Goal: Information Seeking & Learning: Learn about a topic

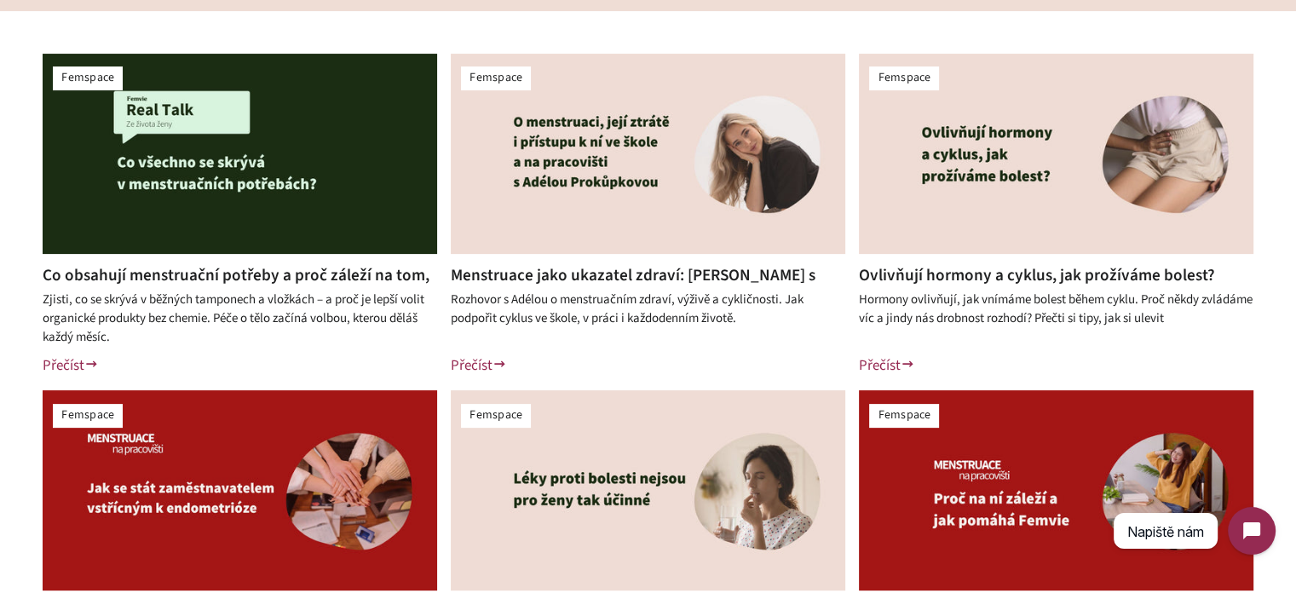
scroll to position [426, 0]
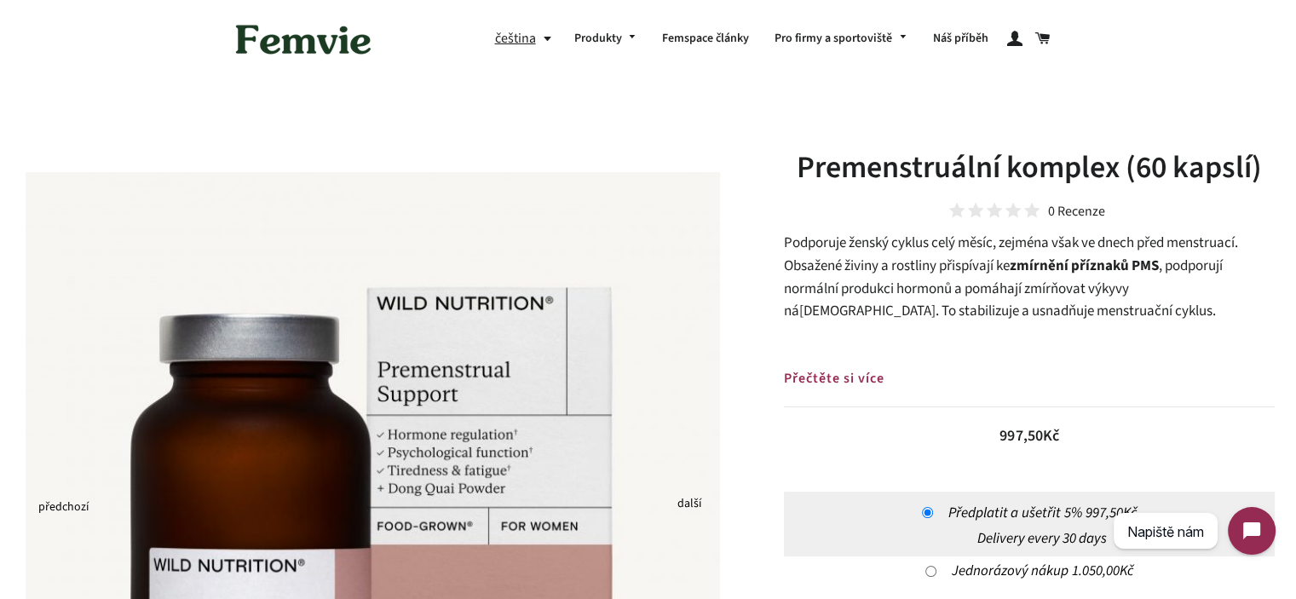
click at [815, 265] on span "Podporuje ženský cyklus celý měsíc, zejména však ve dnech před menstruací. Obsa…" at bounding box center [1011, 254] width 454 height 43
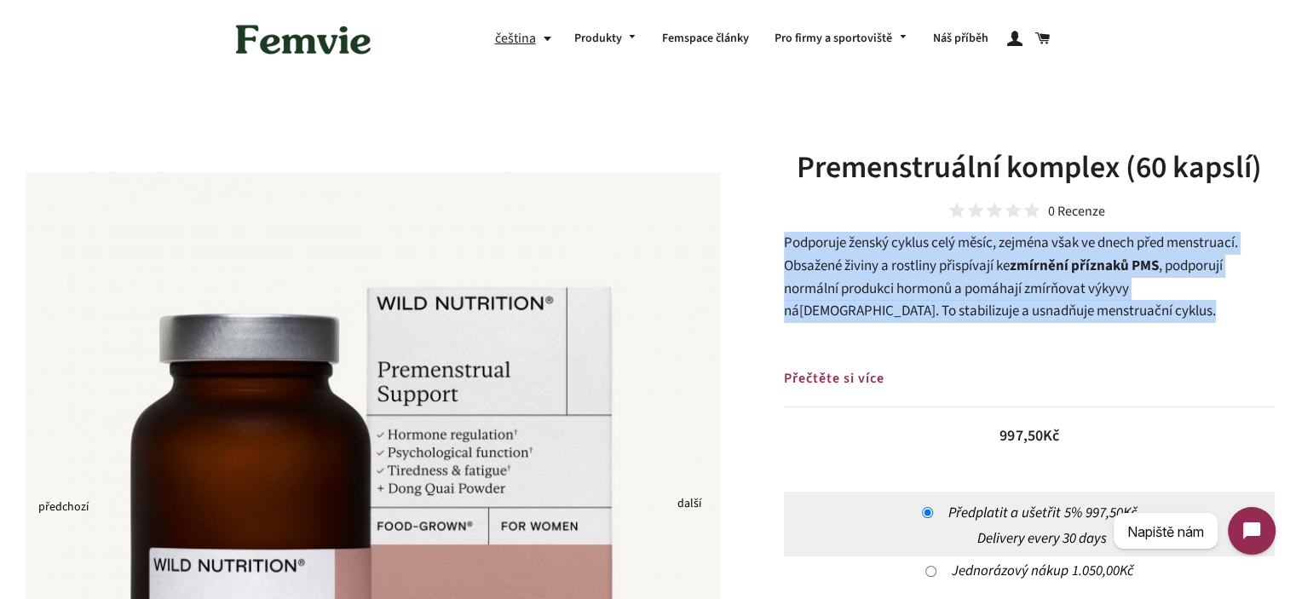
drag, startPoint x: 815, startPoint y: 265, endPoint x: 999, endPoint y: 262, distance: 184.0
click at [998, 262] on span "Podporuje ženský cyklus celý měsíc, zejména však ve dnech před menstruací. Obsa…" at bounding box center [1011, 254] width 454 height 43
click at [1028, 265] on b "zmírnění příznaků PMS" at bounding box center [1083, 266] width 149 height 20
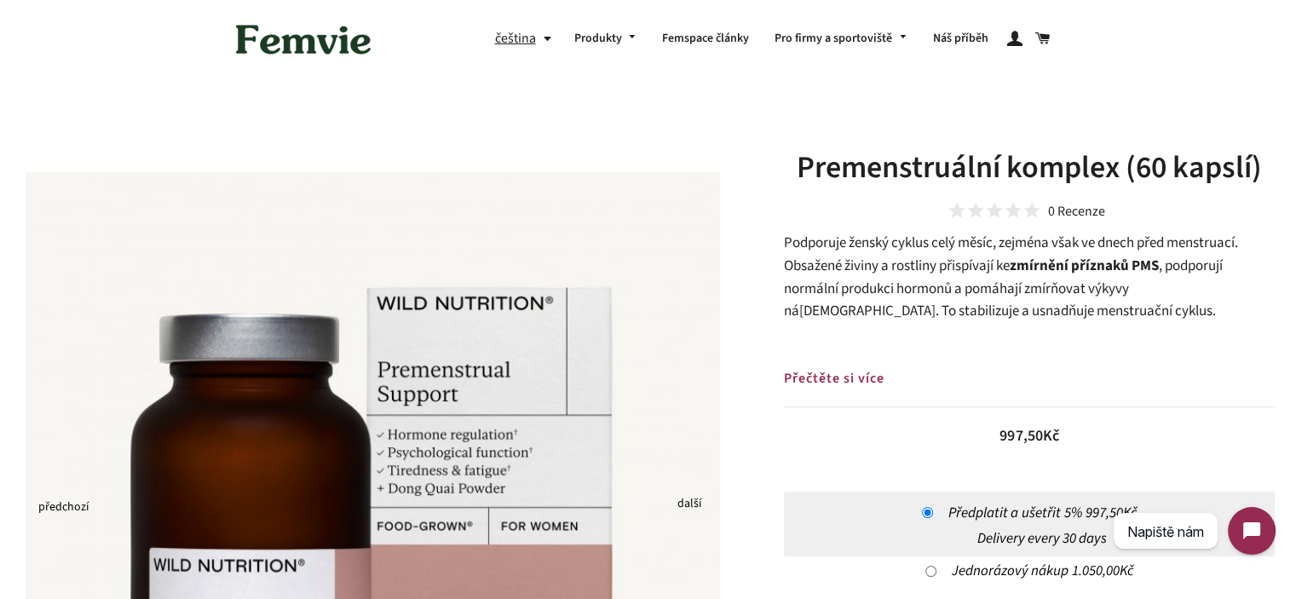
click at [804, 238] on span "Podporuje ženský cyklus celý měsíc, zejména však ve dnech před menstruací. Obsa…" at bounding box center [1011, 254] width 454 height 43
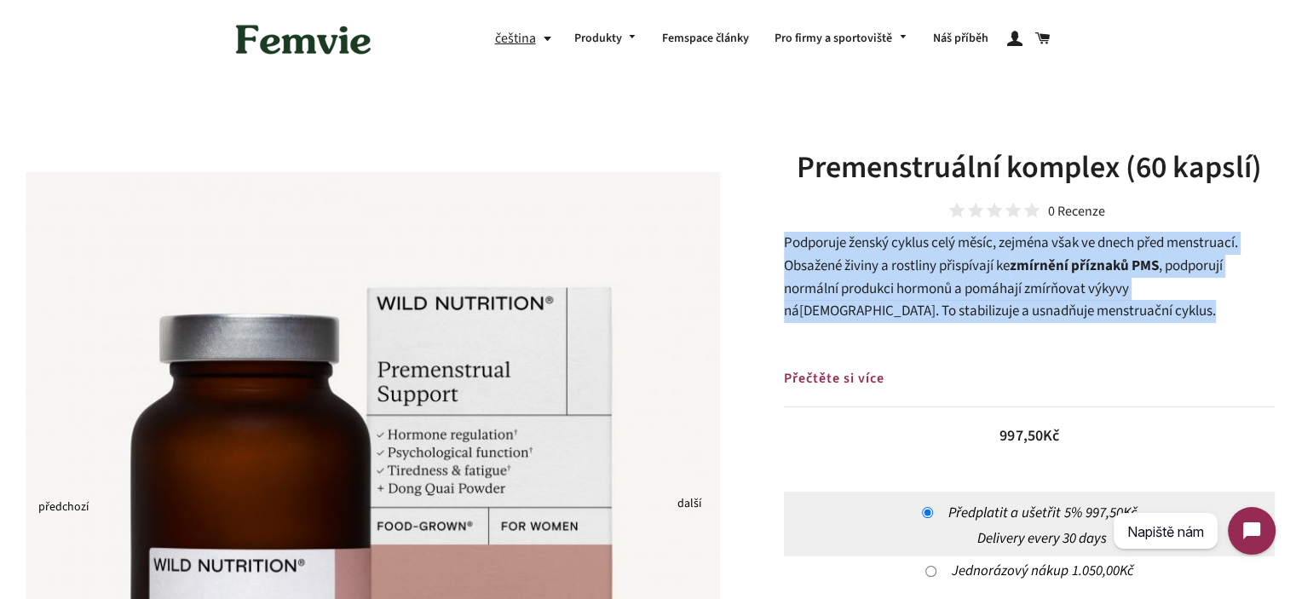
drag, startPoint x: 804, startPoint y: 238, endPoint x: 1165, endPoint y: 306, distance: 367.6
click at [1165, 306] on p "Podporuje ženský cyklus celý měsíc, zejména však ve dnech před menstruací. Obsa…" at bounding box center [1029, 277] width 491 height 90
click at [1148, 311] on p "Podporuje ženský cyklus celý měsíc, zejména však ve dnech před menstruací. Obsa…" at bounding box center [1029, 277] width 491 height 90
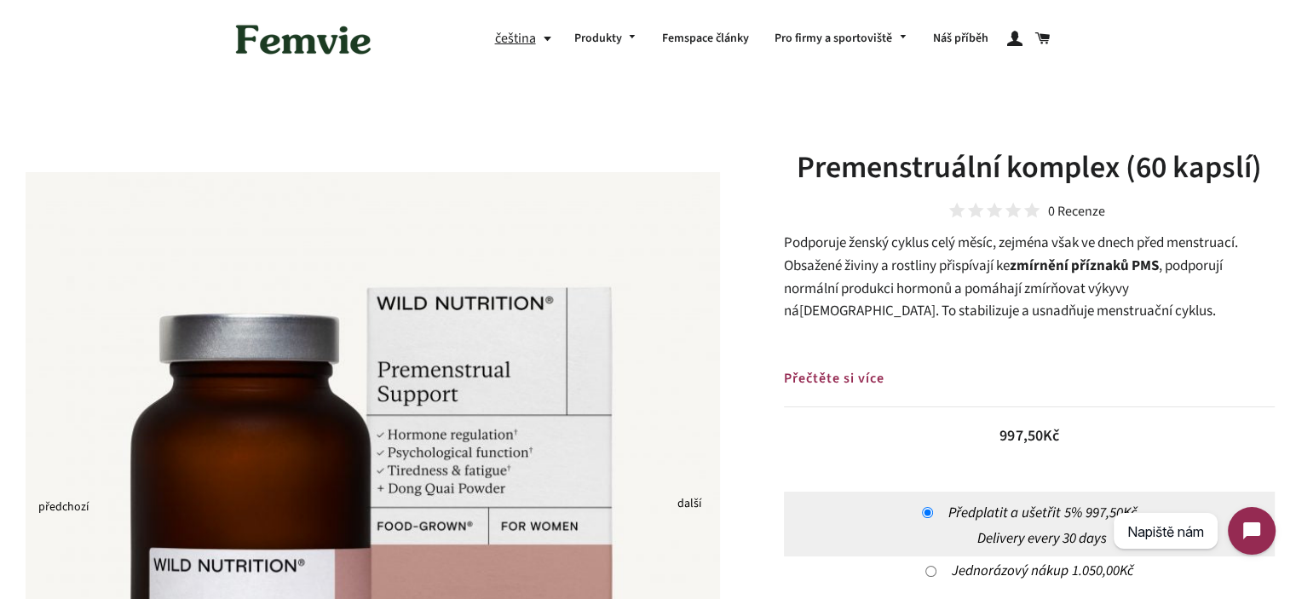
click at [1165, 296] on span ", podporují normální produkci hormonů a pomáhají zmírňovat výkyvy nálady. To st…" at bounding box center [1003, 289] width 439 height 66
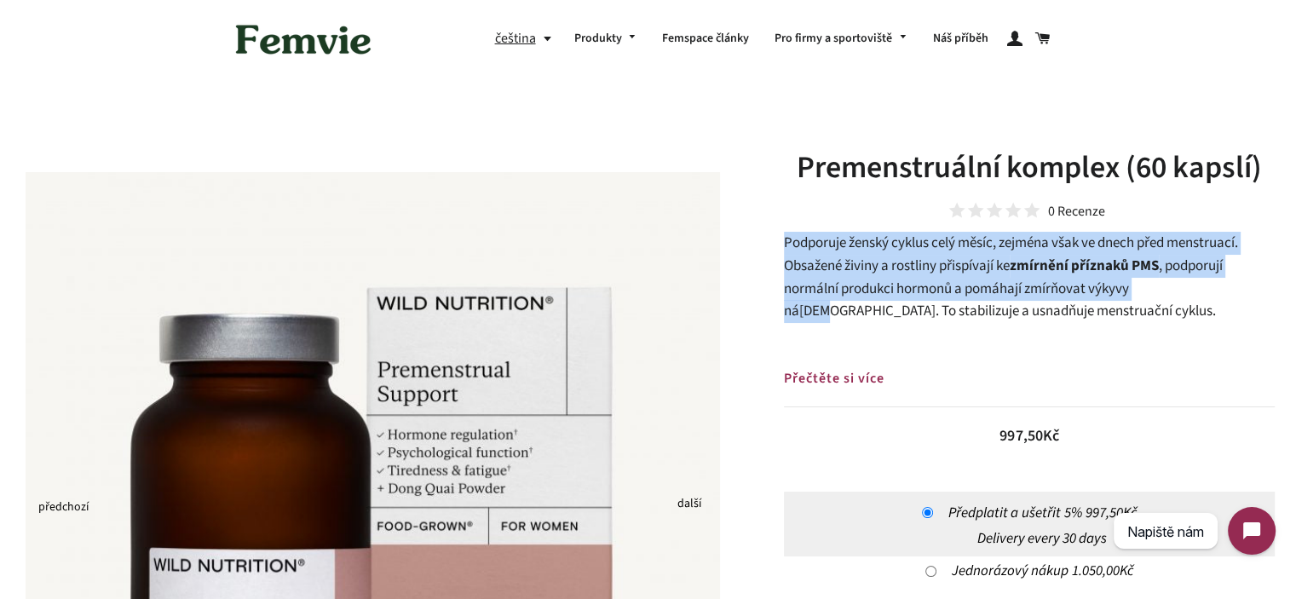
drag, startPoint x: 1165, startPoint y: 296, endPoint x: 800, endPoint y: 244, distance: 369.1
click at [800, 244] on p "Podporuje ženský cyklus celý měsíc, zejména však ve dnech před menstruací. Obsa…" at bounding box center [1029, 277] width 491 height 90
click at [886, 277] on p "Podporuje ženský cyklus celý měsíc, zejména však ve dnech před menstruací. Obsa…" at bounding box center [1029, 277] width 491 height 90
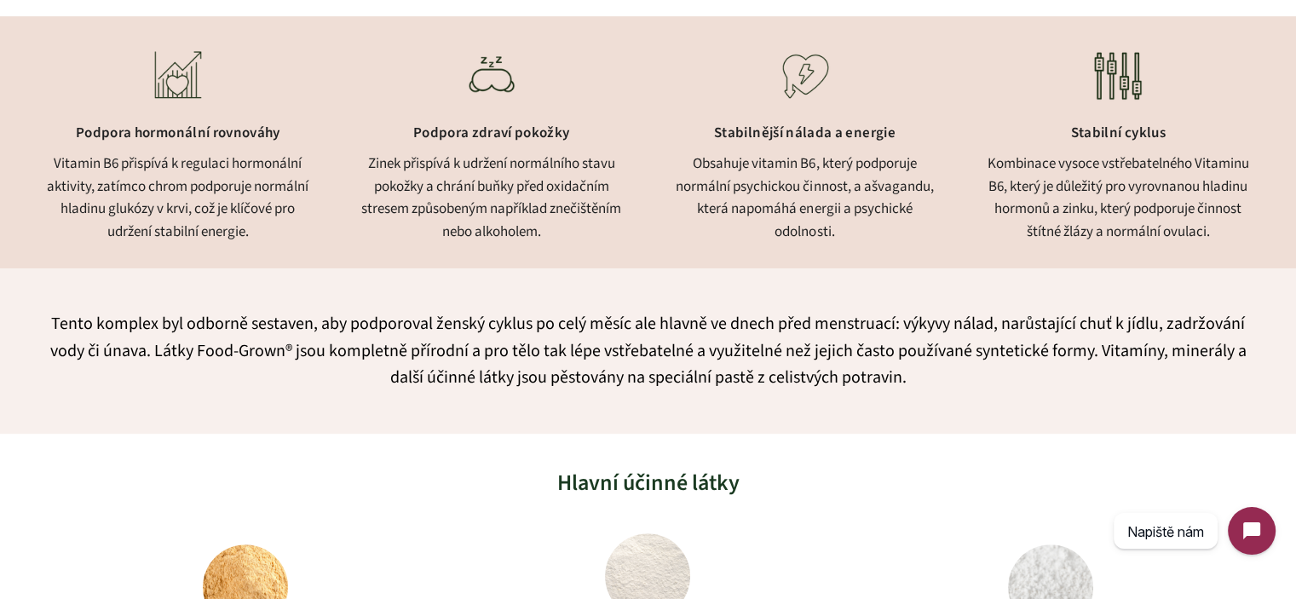
scroll to position [1022, 0]
click at [149, 224] on div "Vitamin B6 přispívá k regulaci hormonální aktivity, zatímco chrom podporuje nor…" at bounding box center [178, 196] width 271 height 90
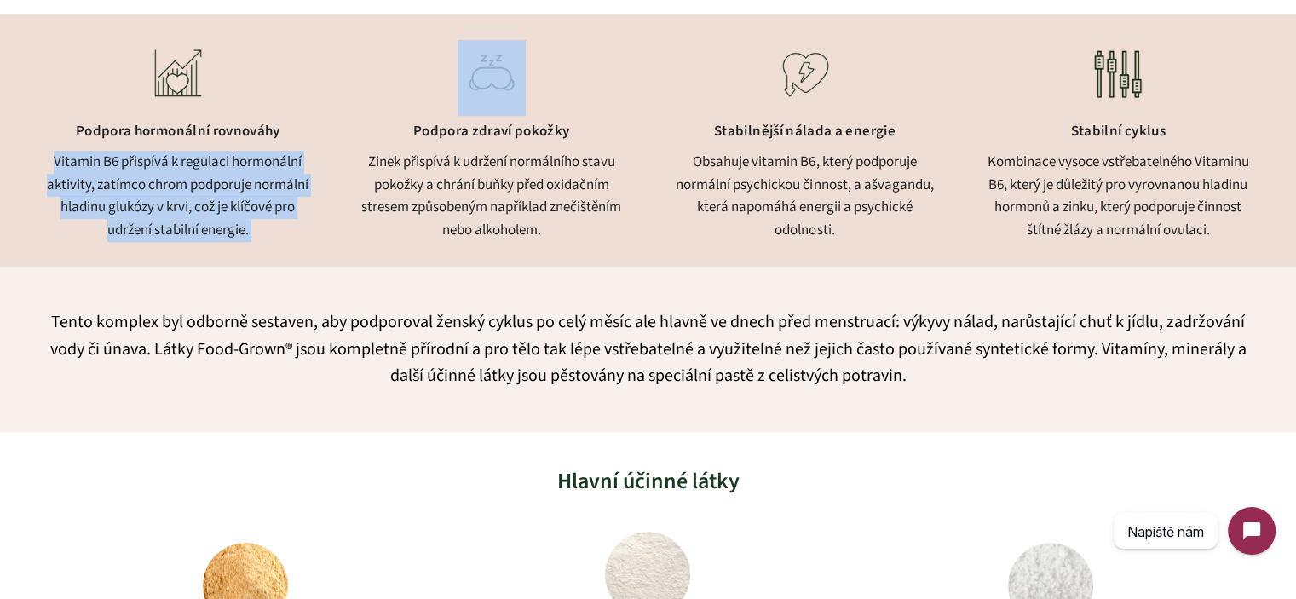
drag, startPoint x: 149, startPoint y: 224, endPoint x: 357, endPoint y: 258, distance: 210.6
click at [150, 224] on div "Vitamin B6 přispívá k regulaci hormonální aktivity, zatímco chrom podporuje nor…" at bounding box center [178, 196] width 271 height 90
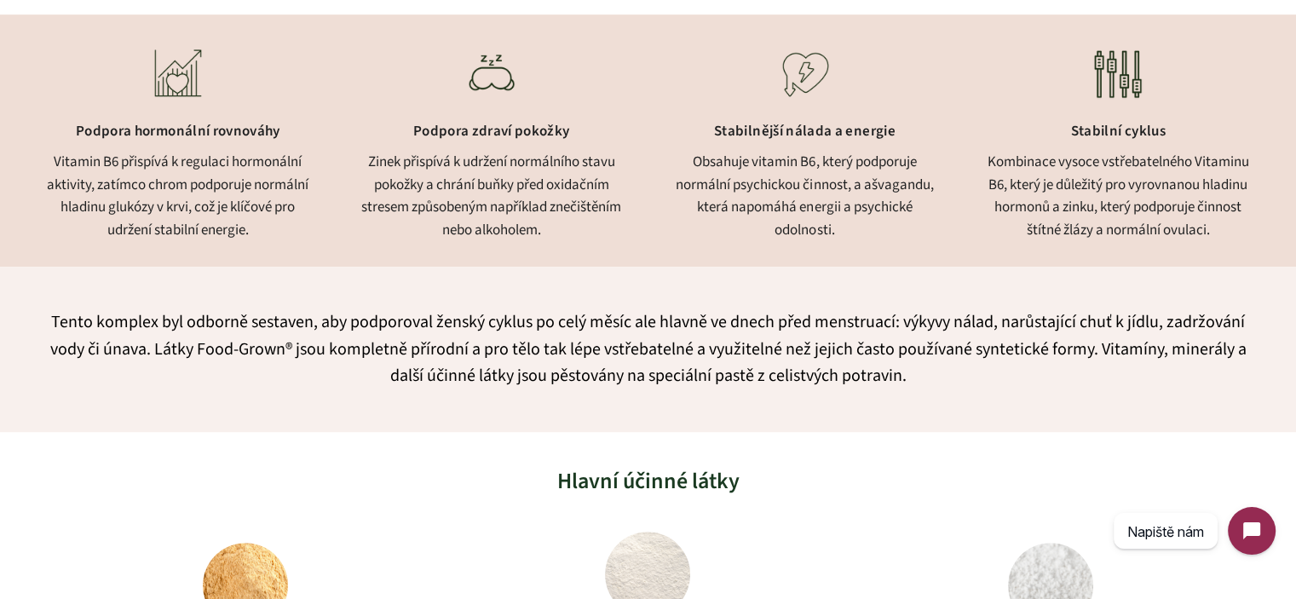
click at [661, 299] on div "Tento komplex byl odborně sestaven, aby podporoval ženský cyklus po celý měsíc …" at bounding box center [648, 349] width 1296 height 165
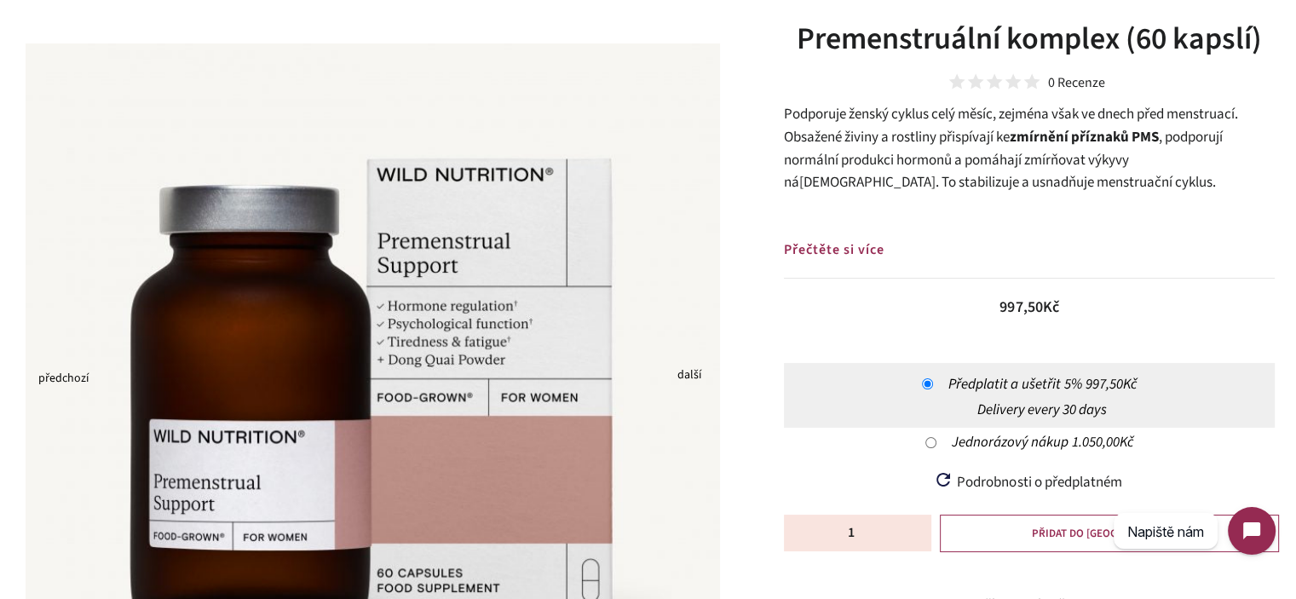
scroll to position [3, 0]
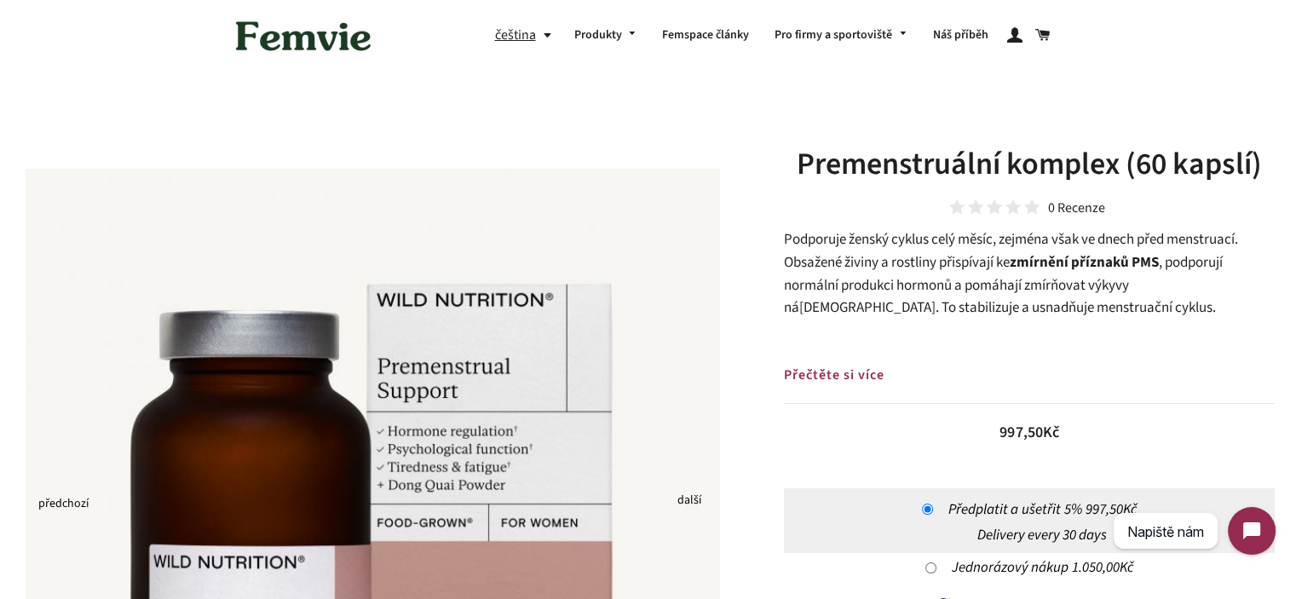
click at [995, 257] on span "Podporuje ženský cyklus celý měsíc, zejména však ve dnech před menstruací. Obsa…" at bounding box center [1011, 250] width 454 height 43
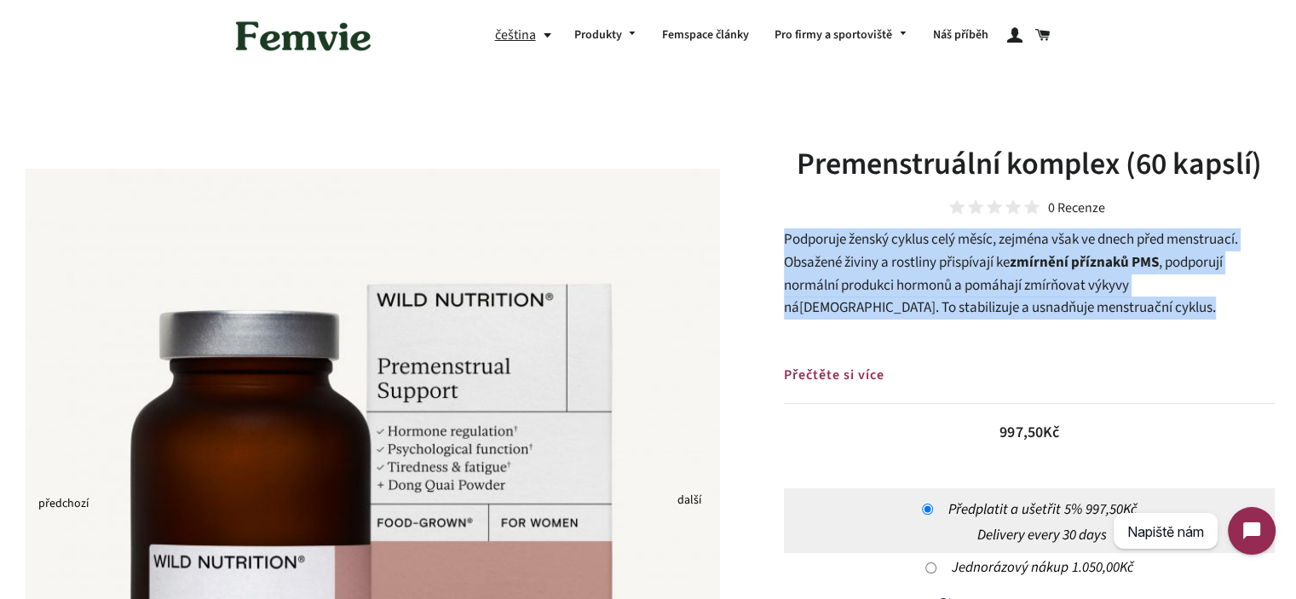
click at [995, 257] on span "Podporuje ženský cyklus celý měsíc, zejména však ve dnech před menstruací. Obsa…" at bounding box center [1011, 250] width 454 height 43
copy div "Podporuje ženský cyklus celý měsíc, zejména však ve dnech před menstruací. Obsa…"
click at [880, 286] on span ", podporují normální produkci hormonů a pomáhají zmírňovat výkyvy nálady. To st…" at bounding box center [1003, 285] width 439 height 66
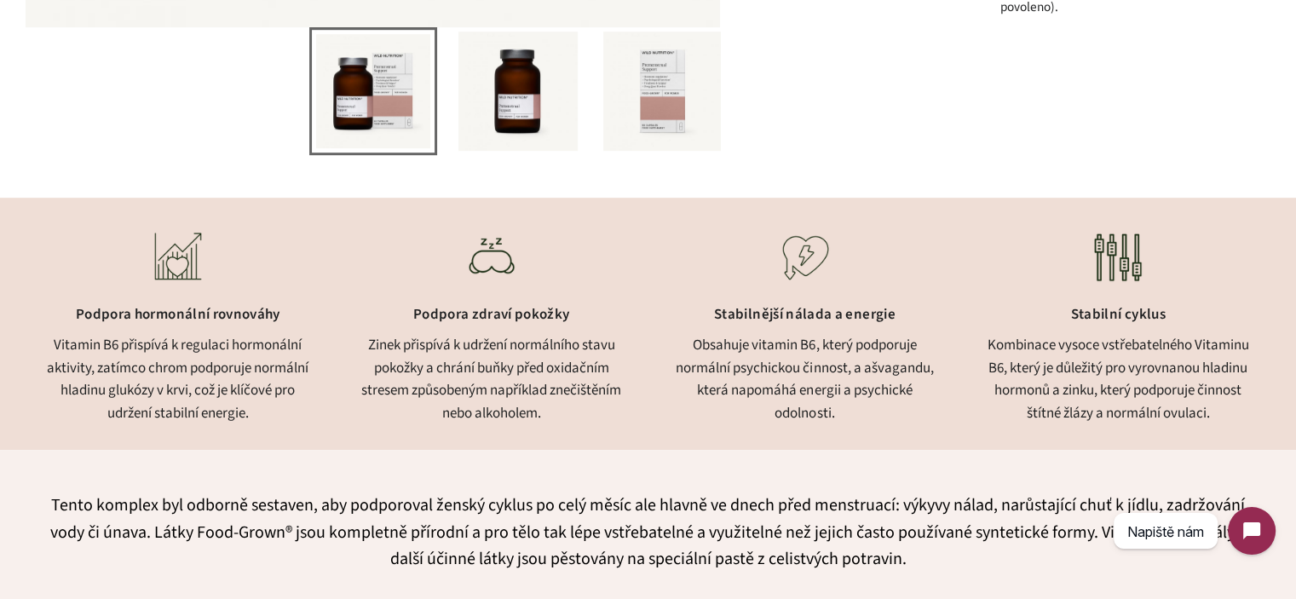
scroll to position [1026, 0]
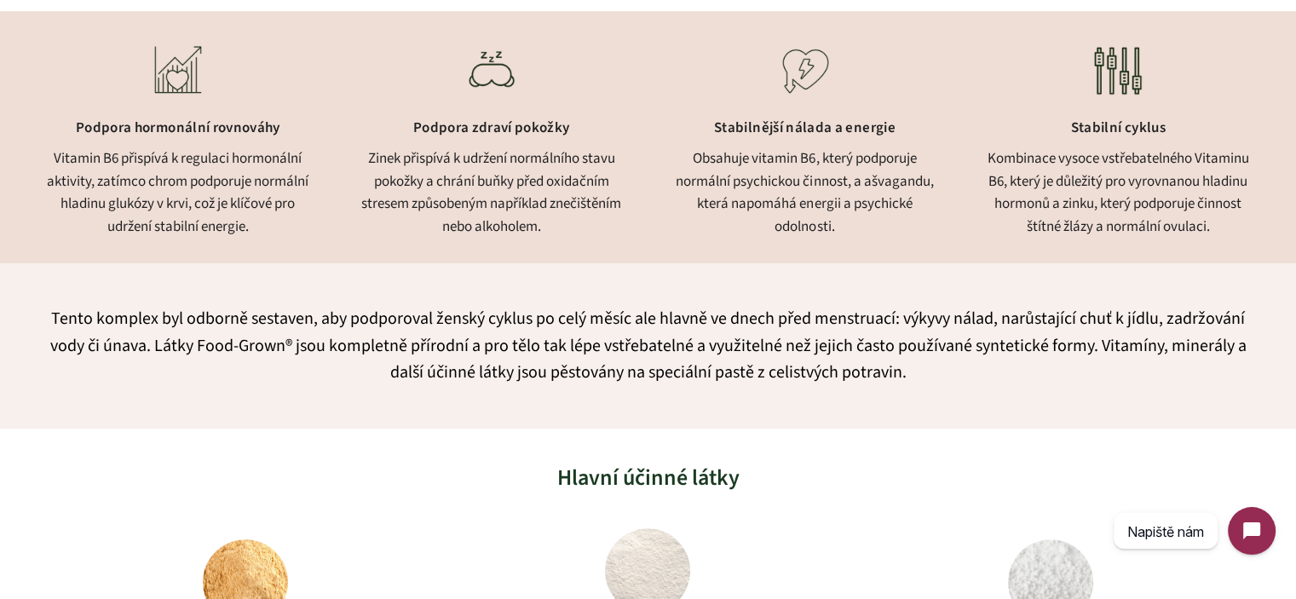
click at [239, 235] on div "Vitamin B6 přispívá k regulaci hormonální aktivity, zatímco chrom podporuje nor…" at bounding box center [178, 192] width 271 height 90
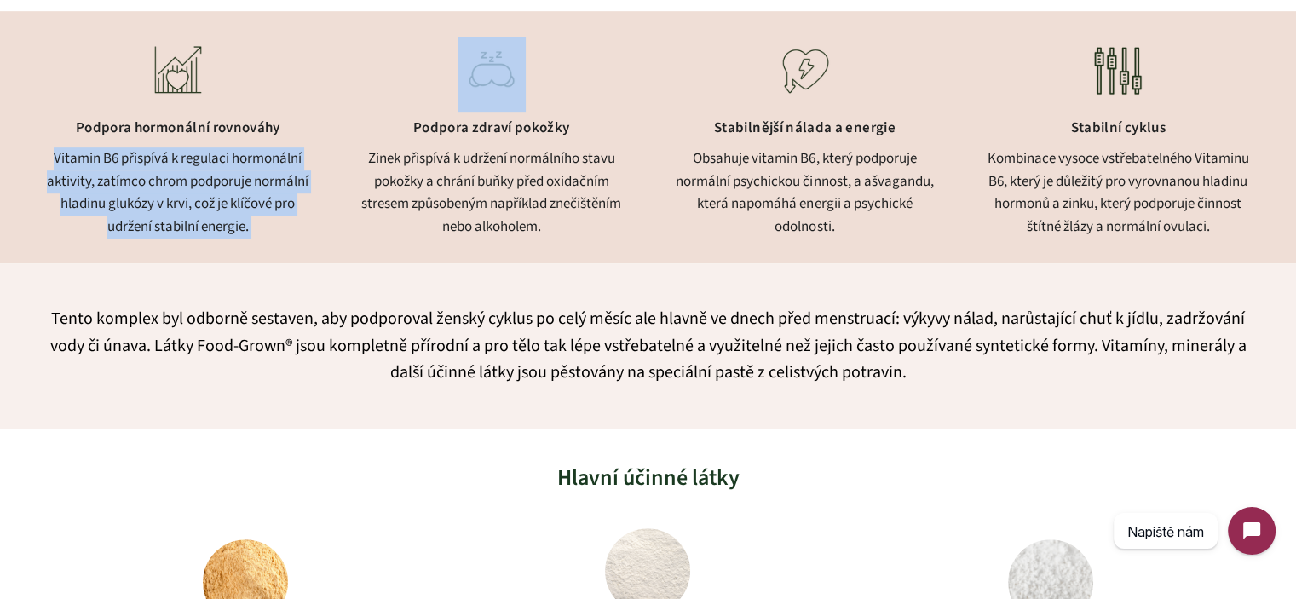
click at [239, 235] on div "Vitamin B6 přispívá k regulaci hormonální aktivity, zatímco chrom podporuje nor…" at bounding box center [178, 192] width 271 height 90
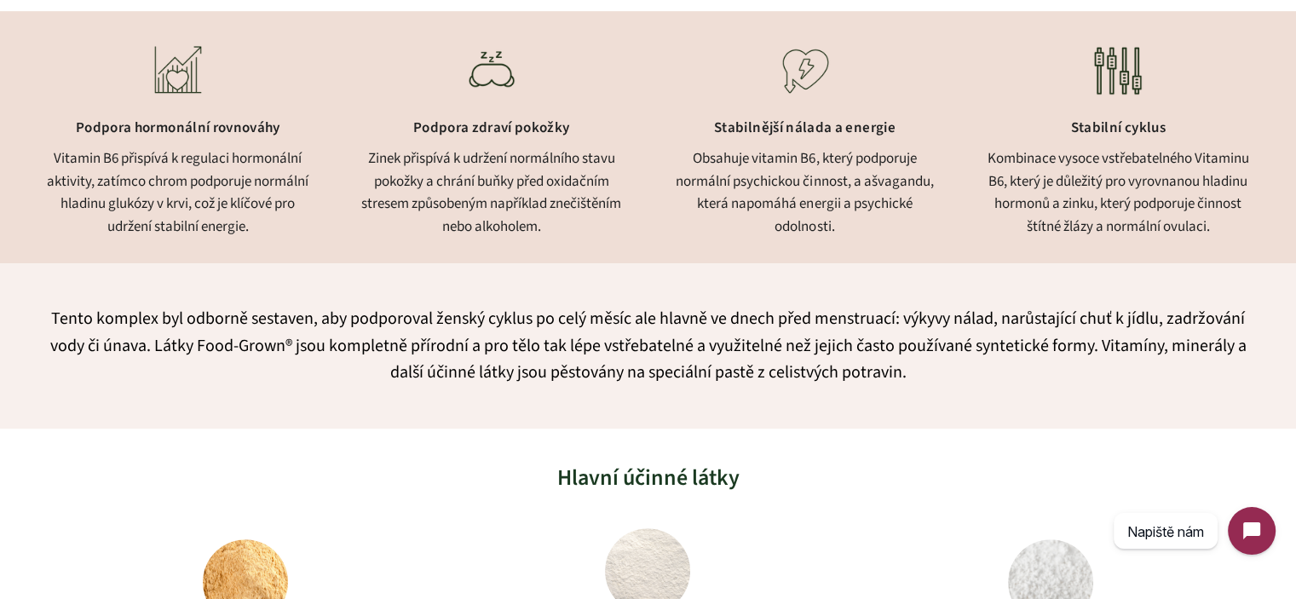
click at [480, 206] on div "Zinek přispívá k udržení normálního stavu pokožky a chrání buňky před oxidačním…" at bounding box center [491, 192] width 271 height 90
click at [481, 205] on div "Zinek přispívá k udržení normálního stavu pokožky a chrání buňky před oxidačním…" at bounding box center [491, 192] width 271 height 90
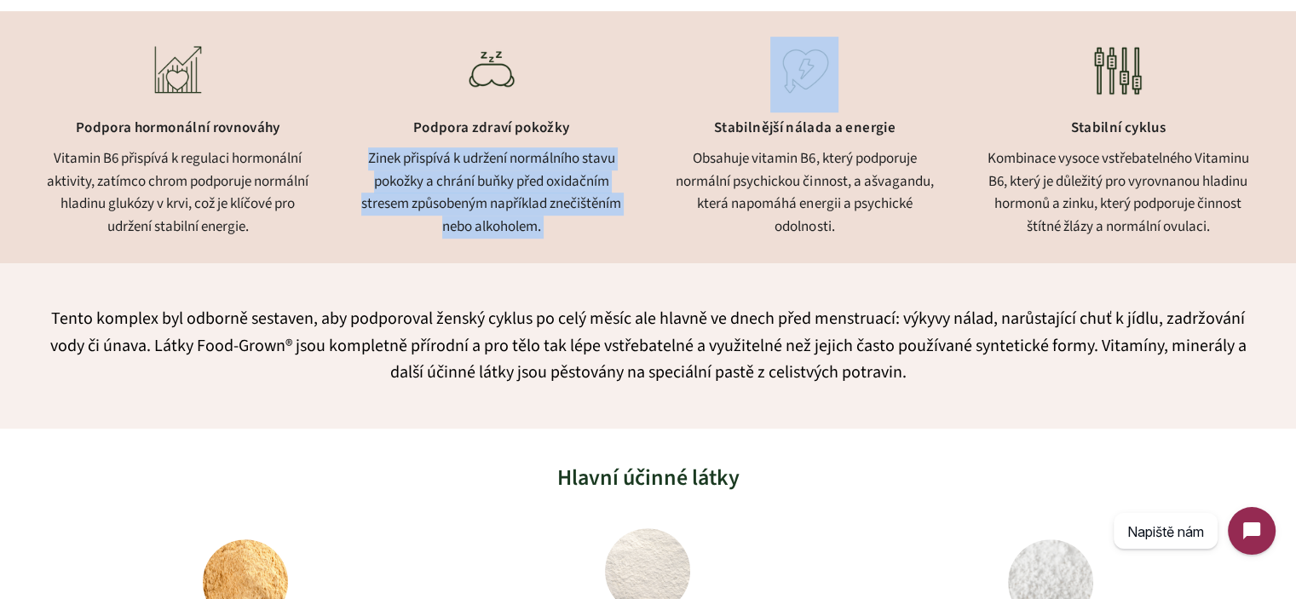
click at [481, 205] on div "Zinek přispívá k udržení normálního stavu pokožky a chrání buňky před oxidačním…" at bounding box center [491, 192] width 271 height 90
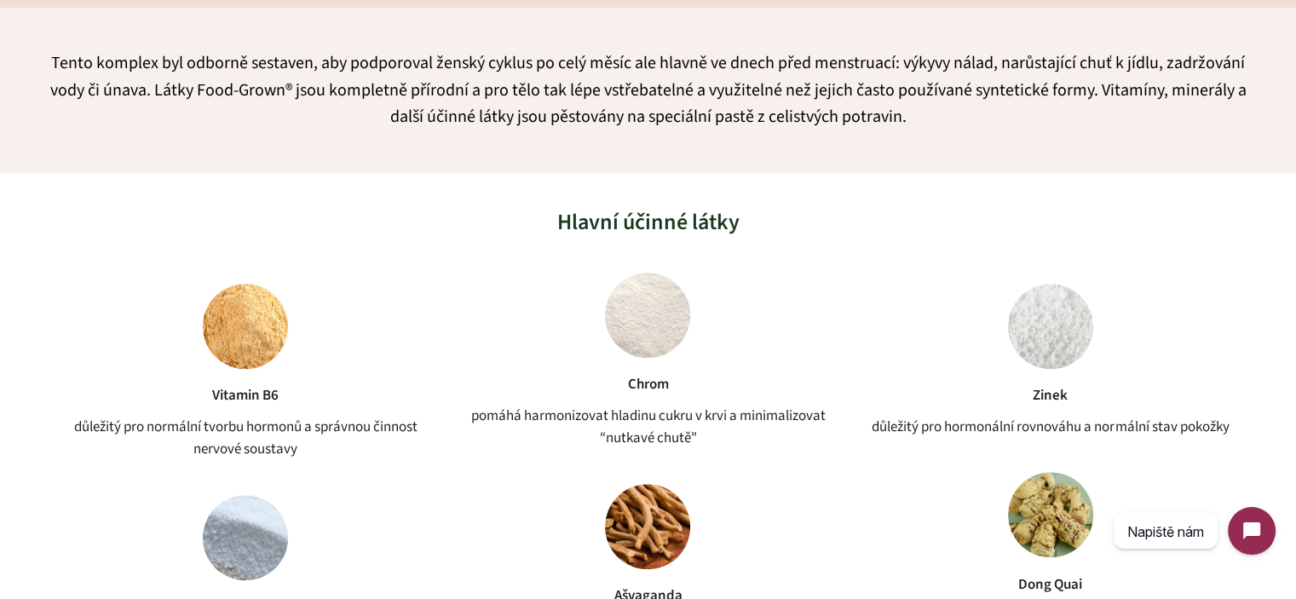
scroll to position [1281, 0]
click at [290, 409] on div "Vitamin B6 důležitý pro normální tvorbu hormonů a správnou činnost nervové sous…" at bounding box center [245, 372] width 388 height 177
click at [314, 436] on div "důležitý pro normální tvorbu hormonů a správnou činnost nervové soustavy" at bounding box center [245, 438] width 388 height 45
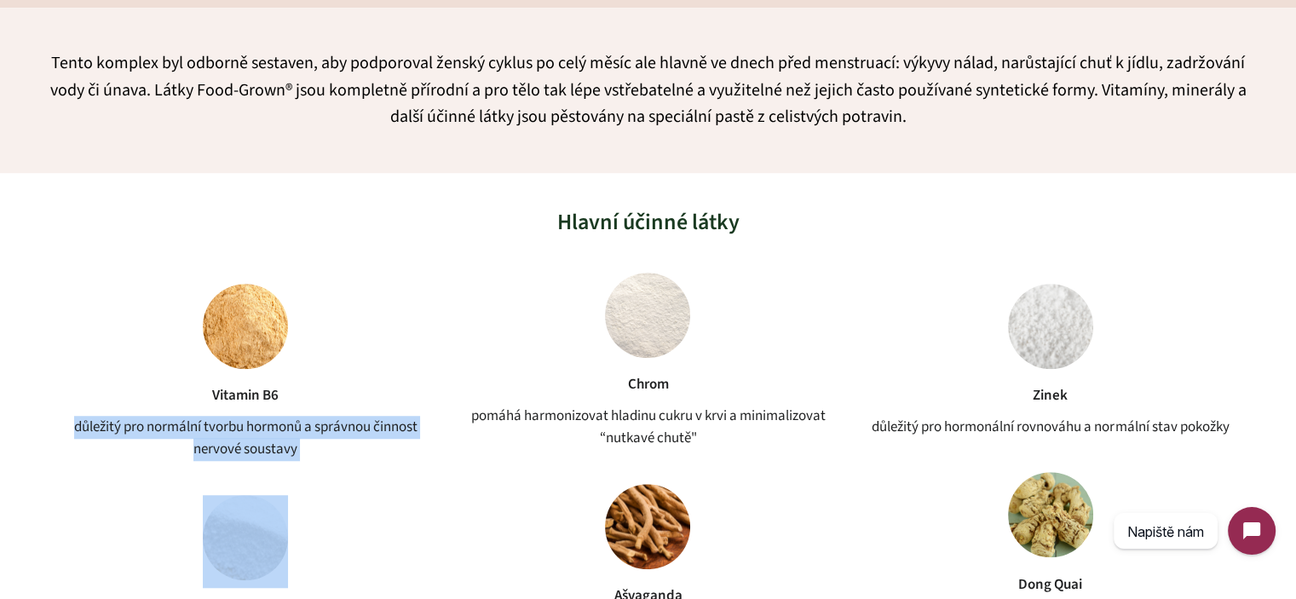
click at [314, 436] on div "důležitý pro normální tvorbu hormonů a správnou činnost nervové soustavy" at bounding box center [245, 438] width 388 height 45
click at [365, 442] on div "důležitý pro normální tvorbu hormonů a správnou činnost nervové soustavy" at bounding box center [245, 438] width 388 height 45
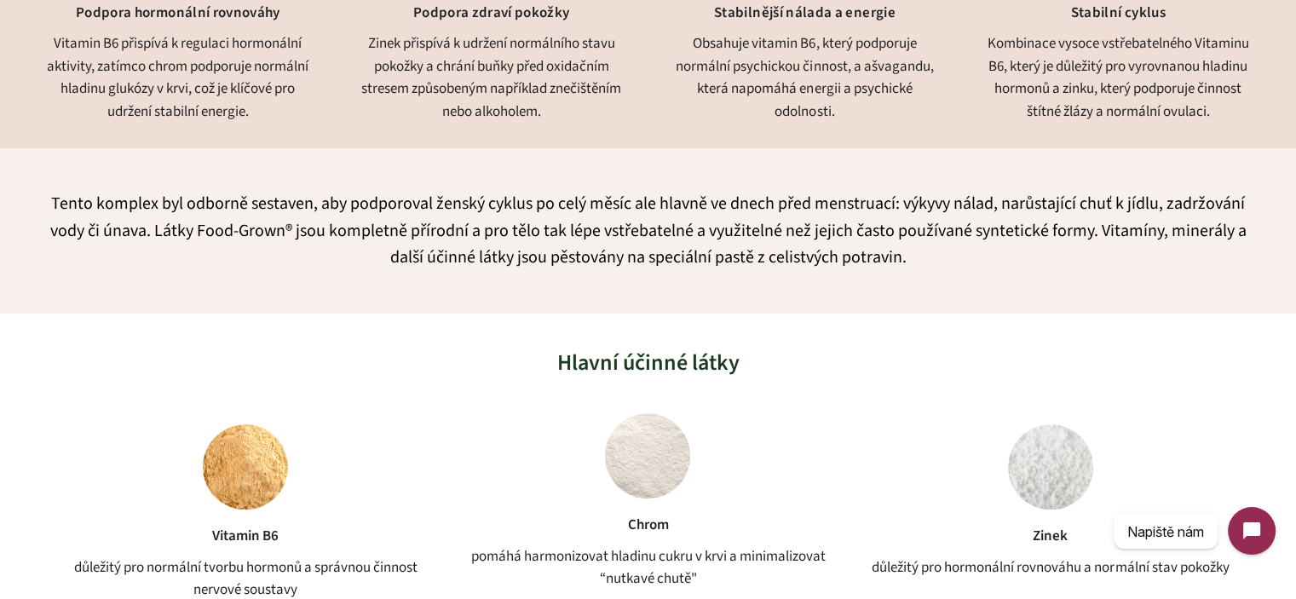
scroll to position [1111, 0]
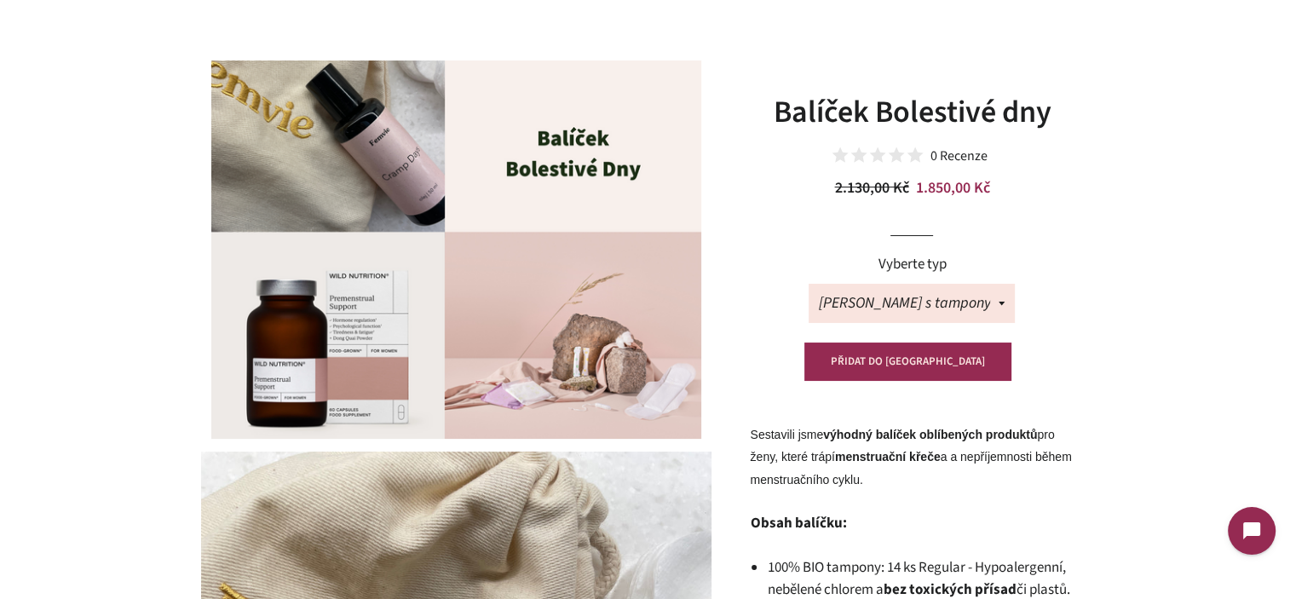
scroll to position [170, 0]
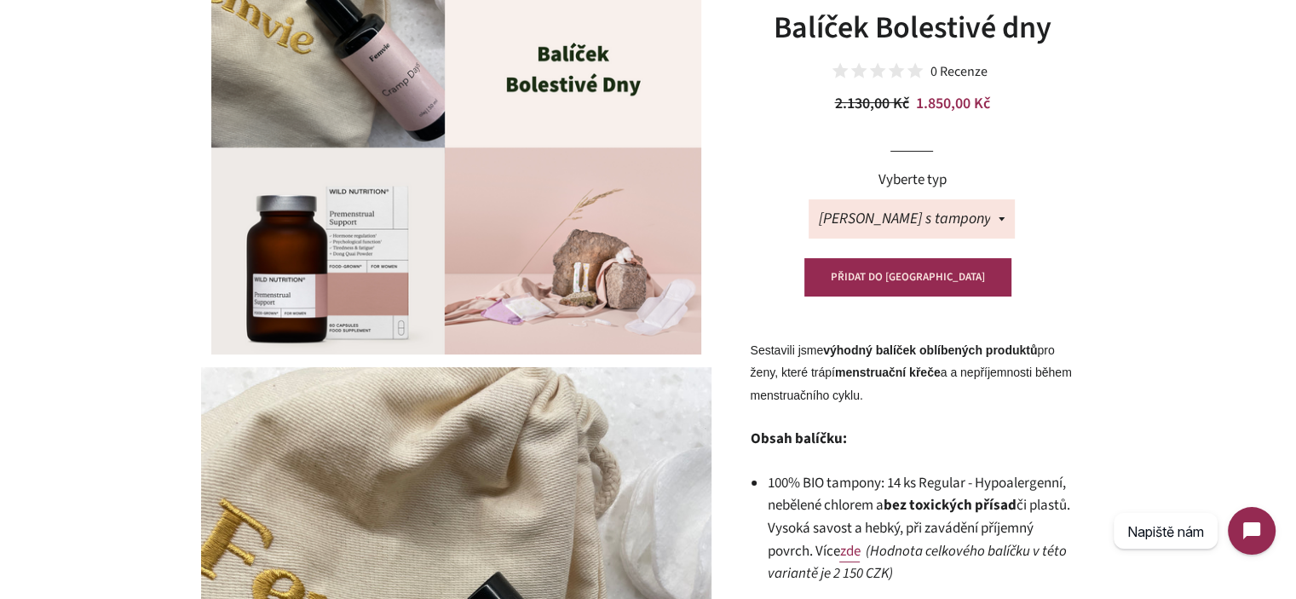
click at [883, 378] on strong "menstruační křeče" at bounding box center [888, 372] width 106 height 14
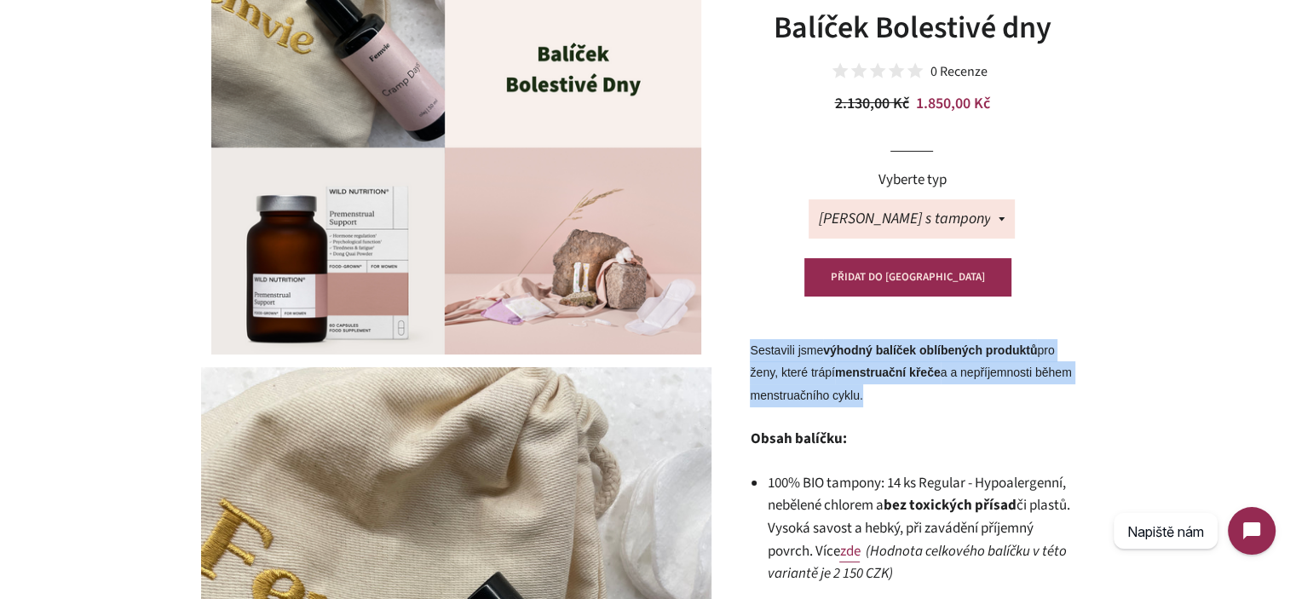
click at [883, 378] on strong "menstruační křeče" at bounding box center [888, 372] width 106 height 14
copy div "Sestavili jsme výhodný balíček oblíbených produktů pro ženy, které trápí menstr…"
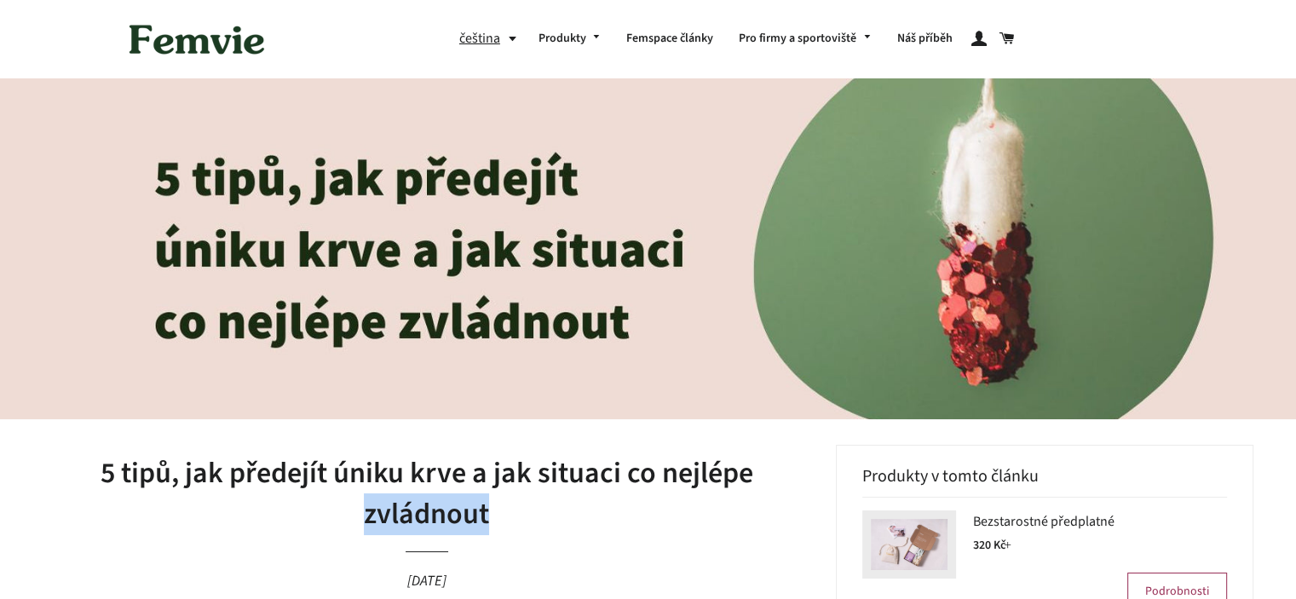
click at [401, 498] on h1 "5 tipů, jak předejít úniku krve a jak situaci co nejlépe zvládnout" at bounding box center [427, 493] width 768 height 81
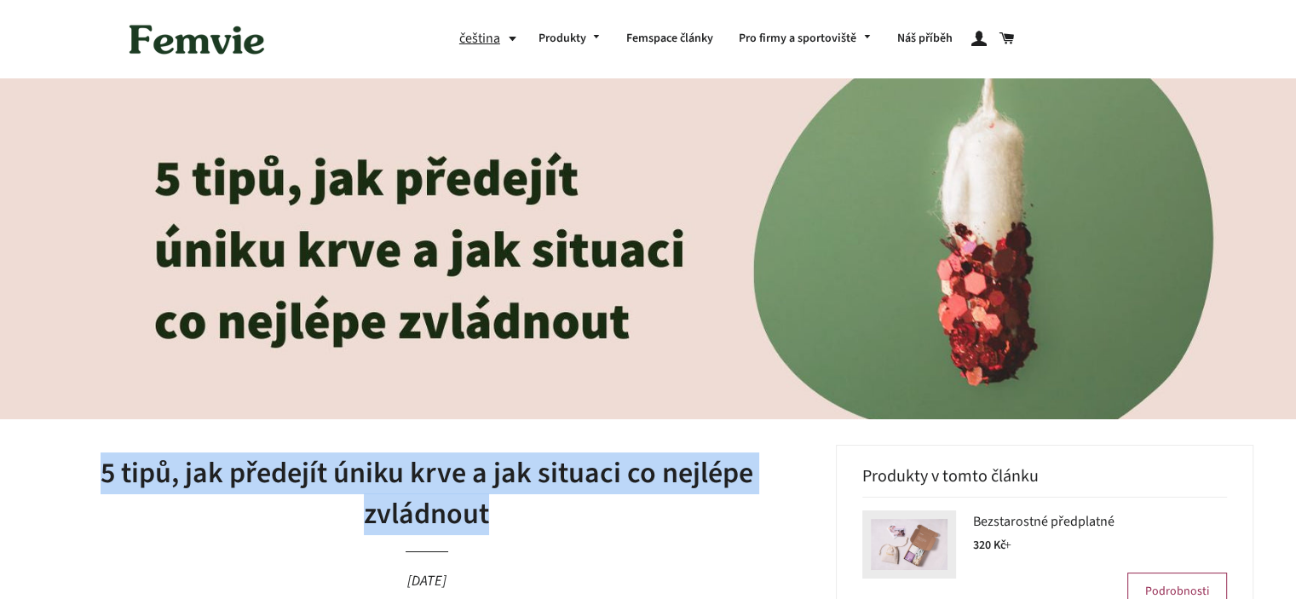
click at [401, 498] on h1 "5 tipů, jak předejít úniku krve a jak situaci co nejlépe zvládnout" at bounding box center [427, 493] width 768 height 81
copy h1 "5 tipů, jak předejít úniku krve a jak situaci co nejlépe zvládnout"
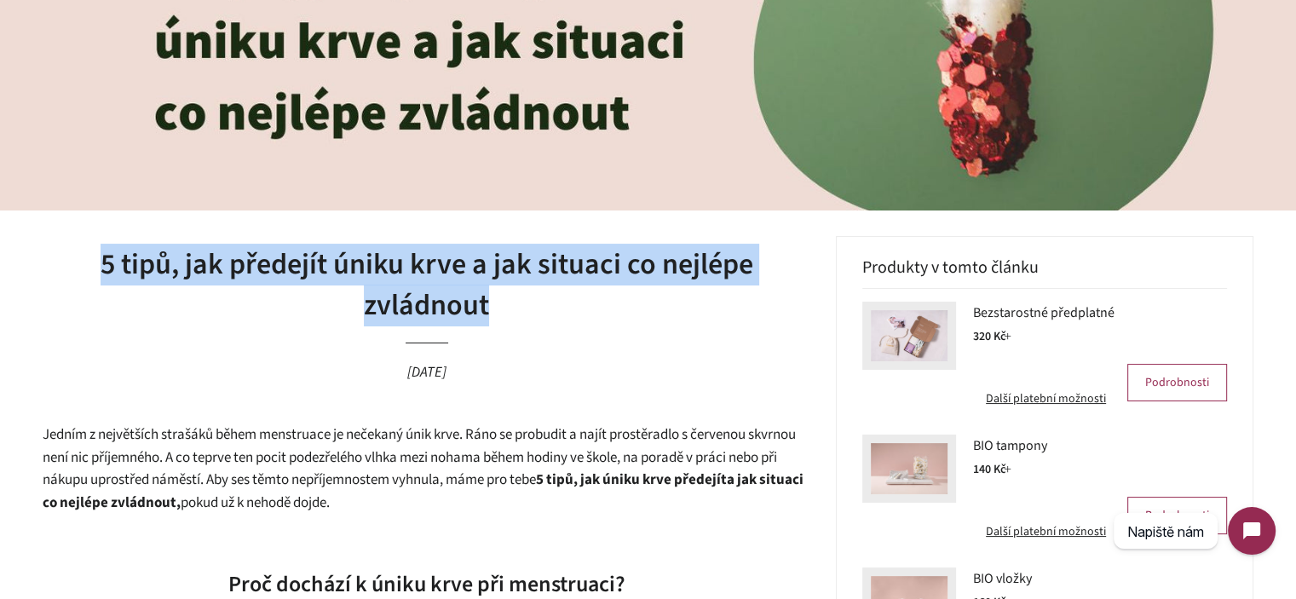
scroll to position [426, 0]
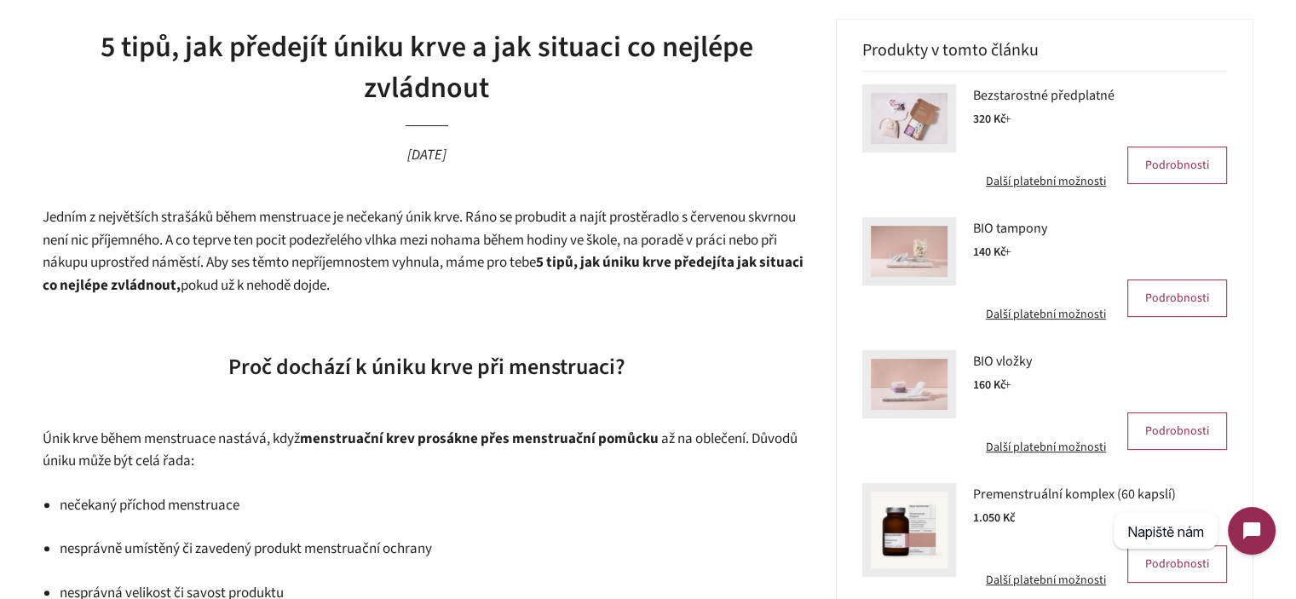
click at [325, 279] on span "a jak situaci co nejlépe zvládnout, pokud už k nehodě dojde." at bounding box center [423, 273] width 761 height 43
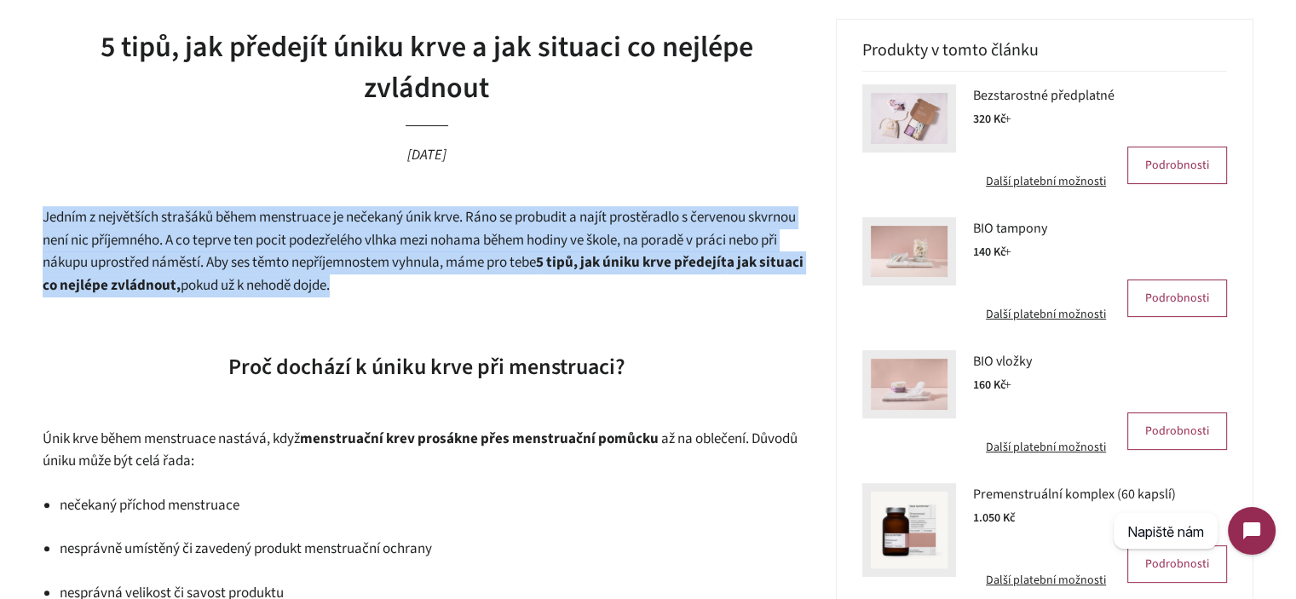
click at [325, 279] on span "a jak situaci co nejlépe zvládnout, pokud už k nehodě dojde." at bounding box center [423, 273] width 761 height 43
click at [448, 287] on p "Jedním z největších strašáků během menstruace je nečekaný únik krve. Ráno se pr…" at bounding box center [427, 251] width 768 height 90
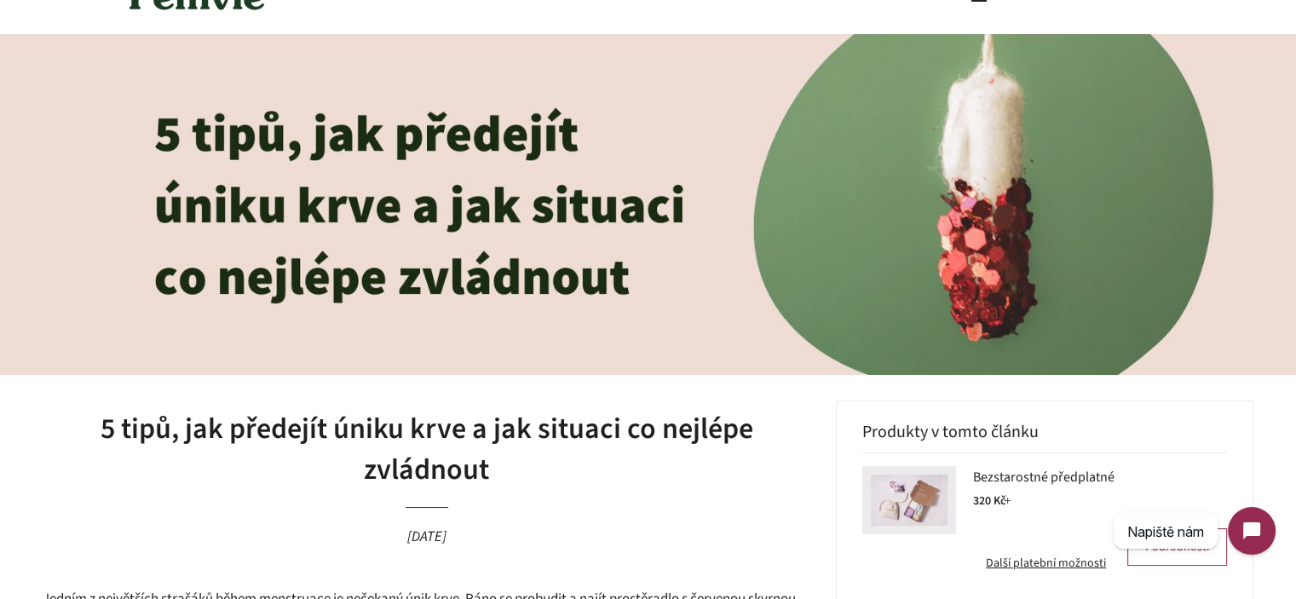
scroll to position [85, 0]
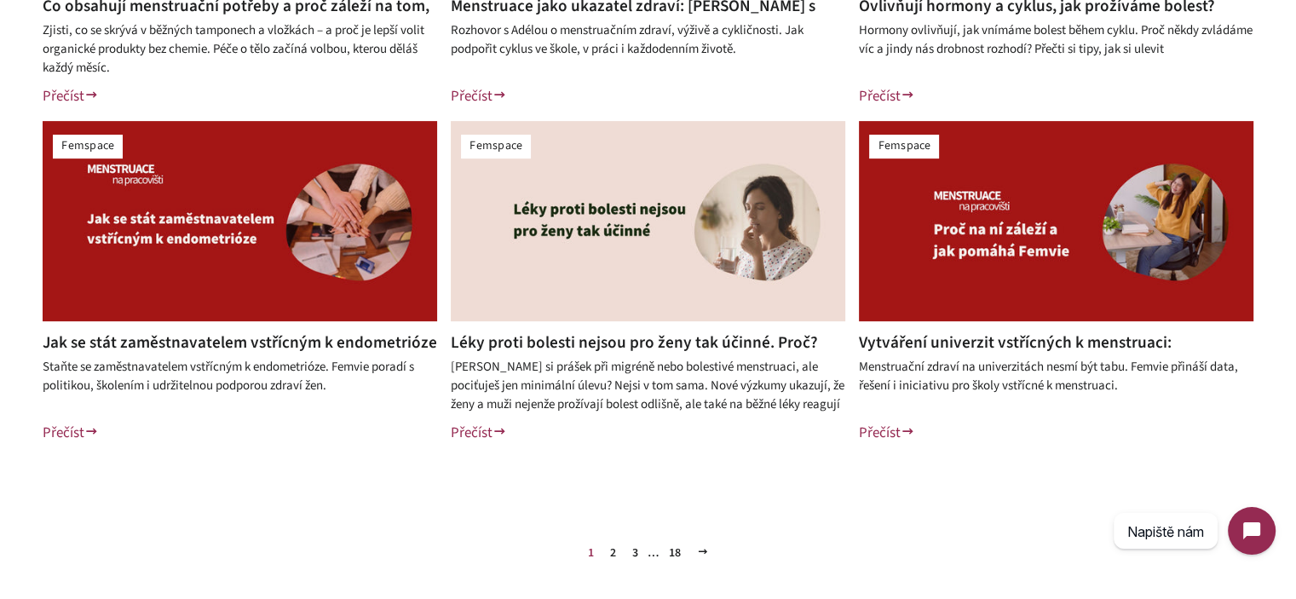
scroll to position [682, 0]
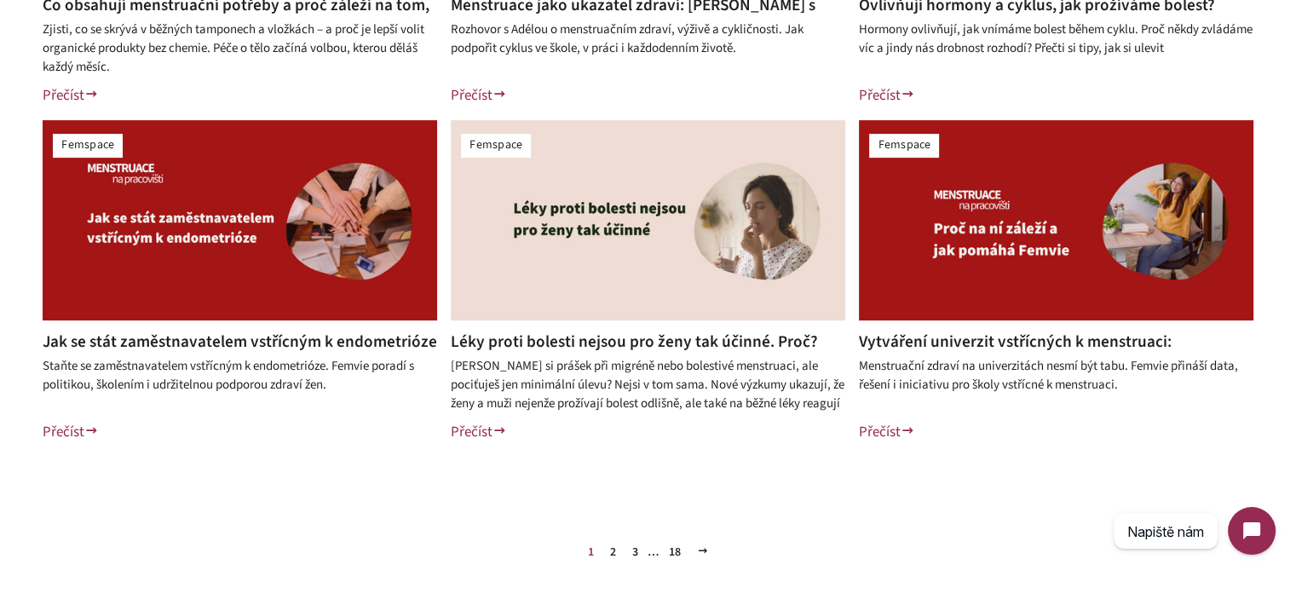
click at [616, 558] on link "2" at bounding box center [613, 552] width 20 height 26
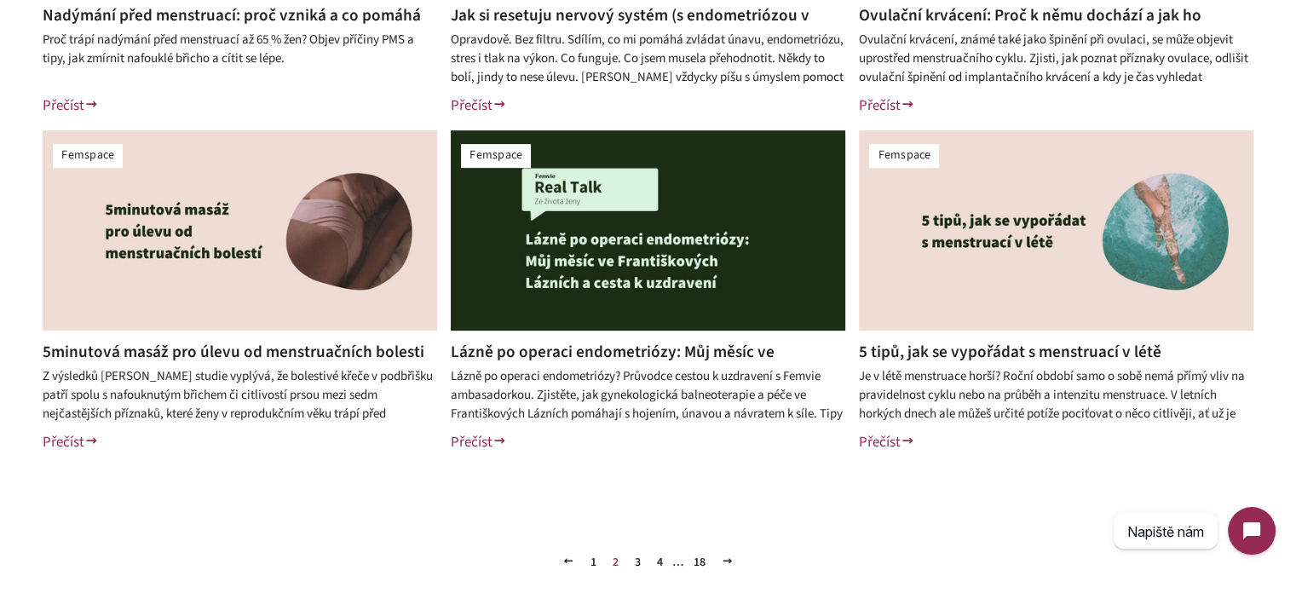
scroll to position [682, 0]
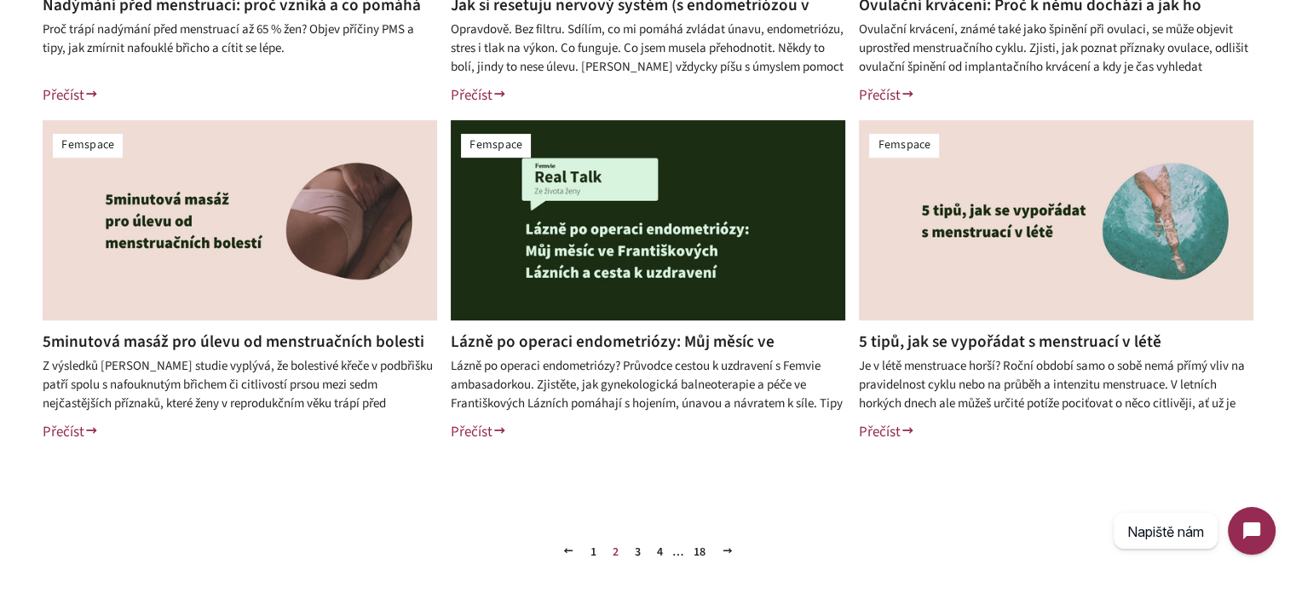
click at [640, 555] on link "3" at bounding box center [638, 552] width 20 height 26
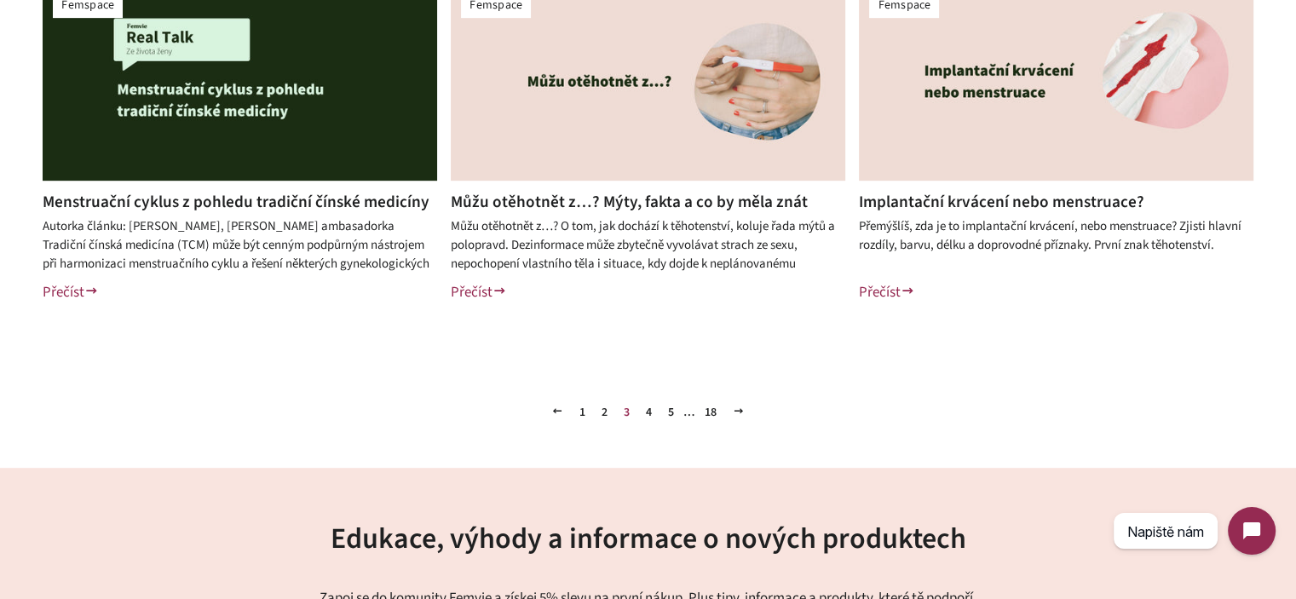
scroll to position [852, 0]
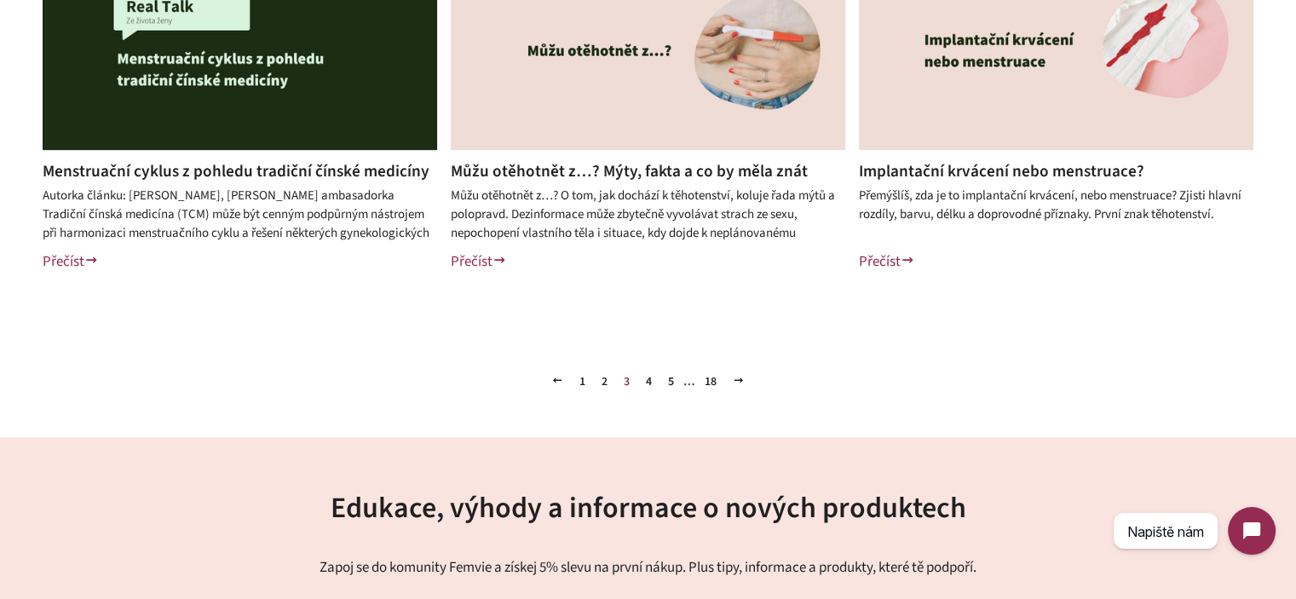
click at [644, 380] on link "4" at bounding box center [649, 382] width 20 height 26
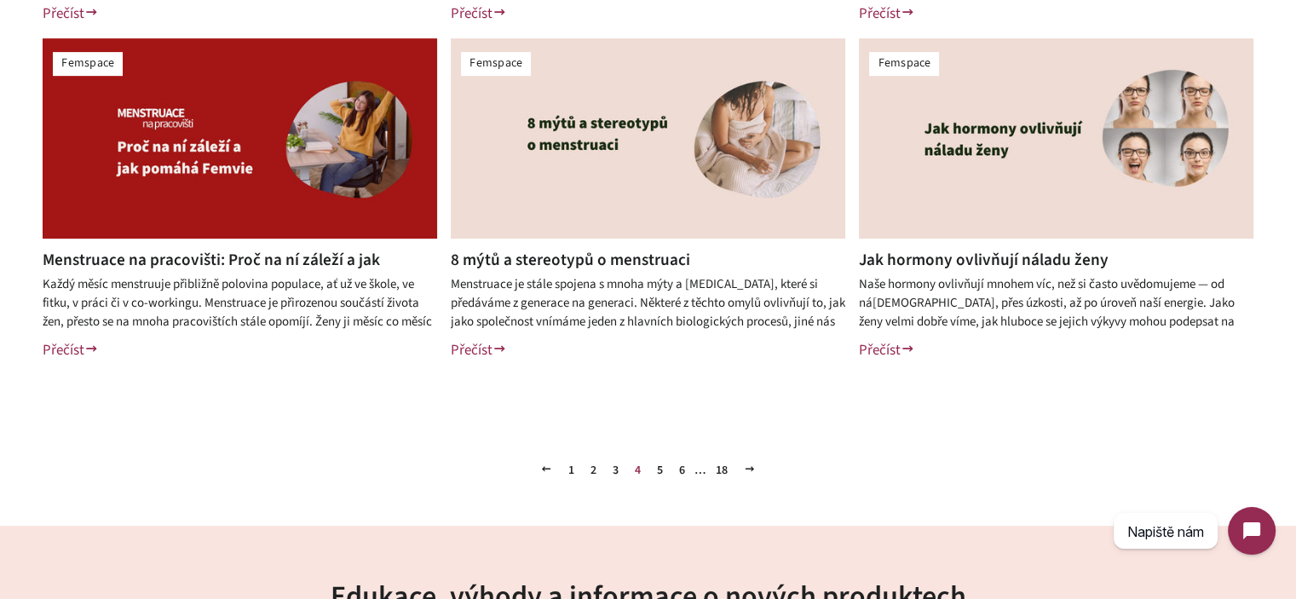
scroll to position [767, 0]
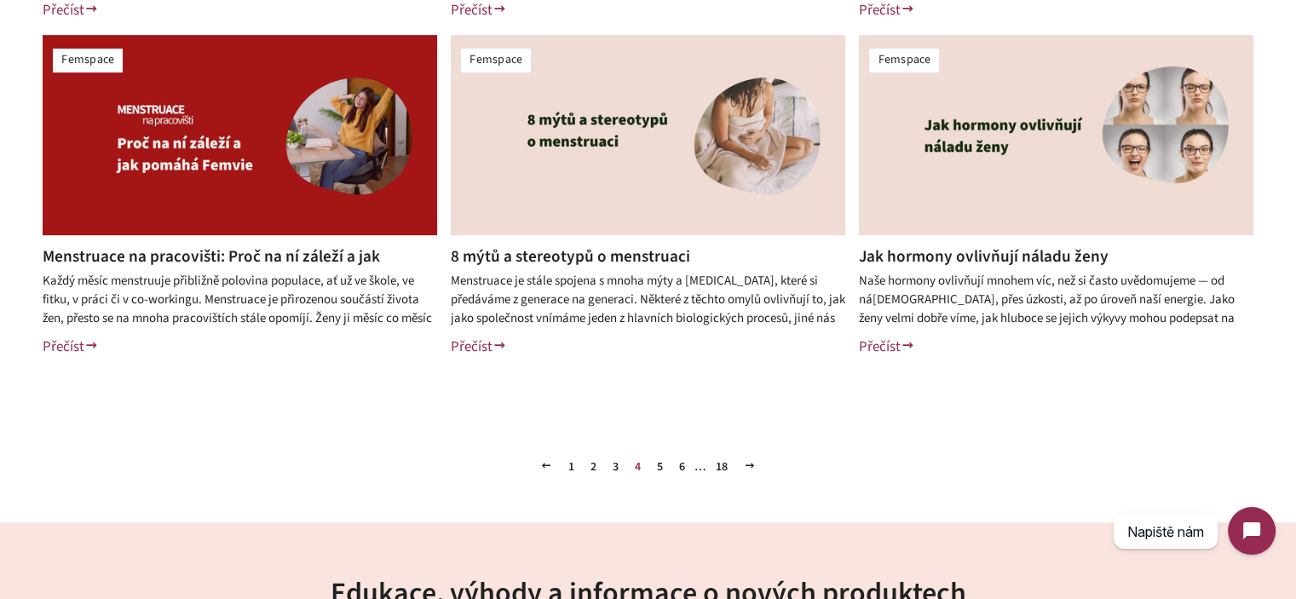
click at [652, 467] on link "5" at bounding box center [660, 467] width 20 height 26
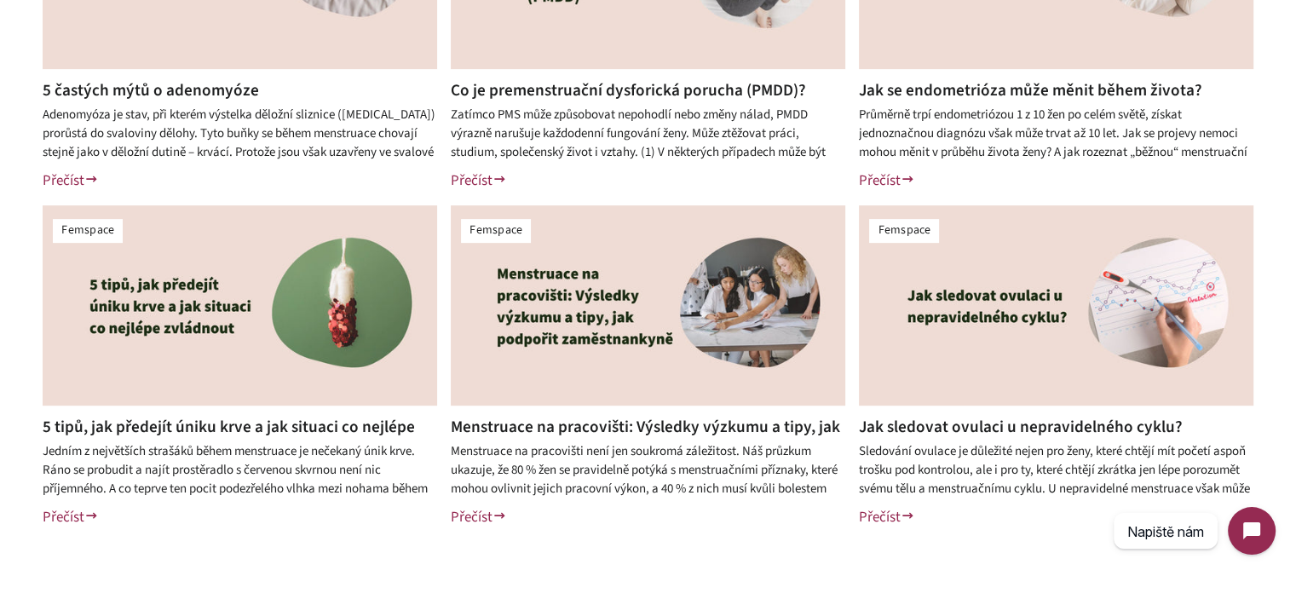
scroll to position [767, 0]
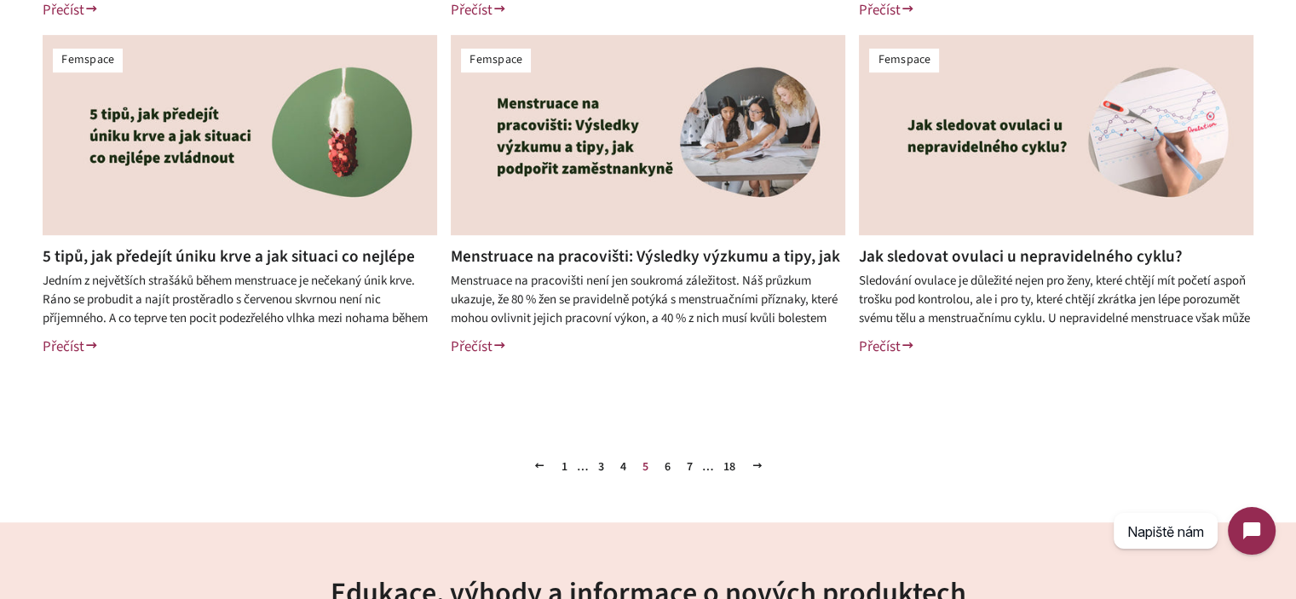
click at [665, 464] on link "6" at bounding box center [668, 467] width 20 height 26
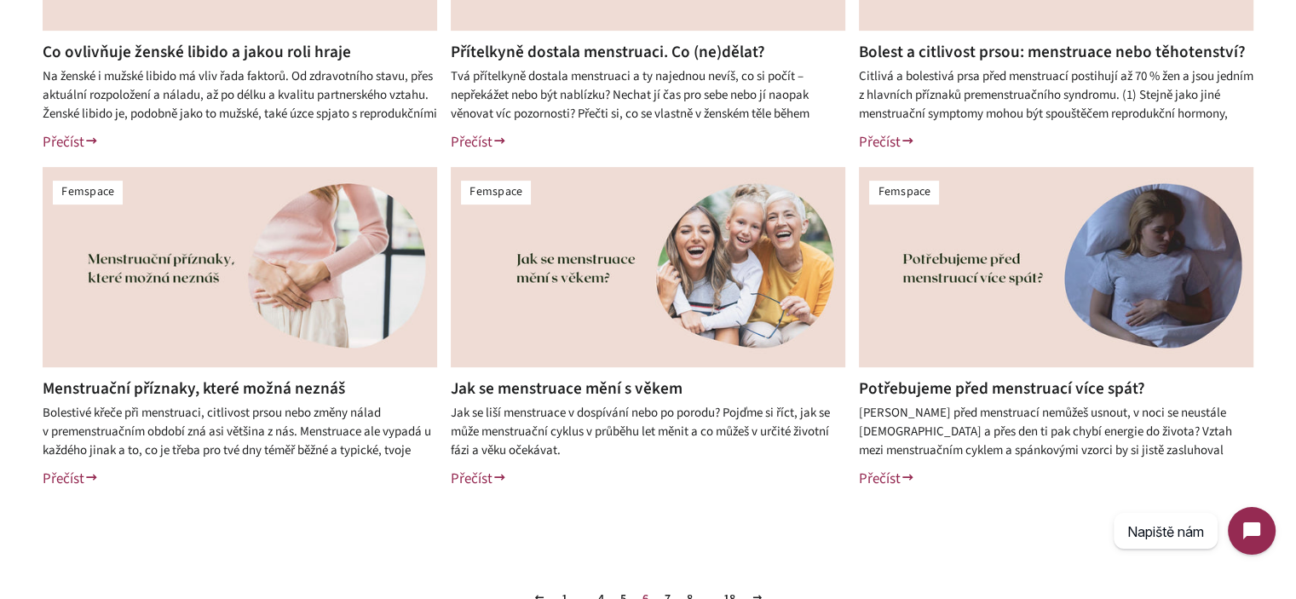
scroll to position [852, 0]
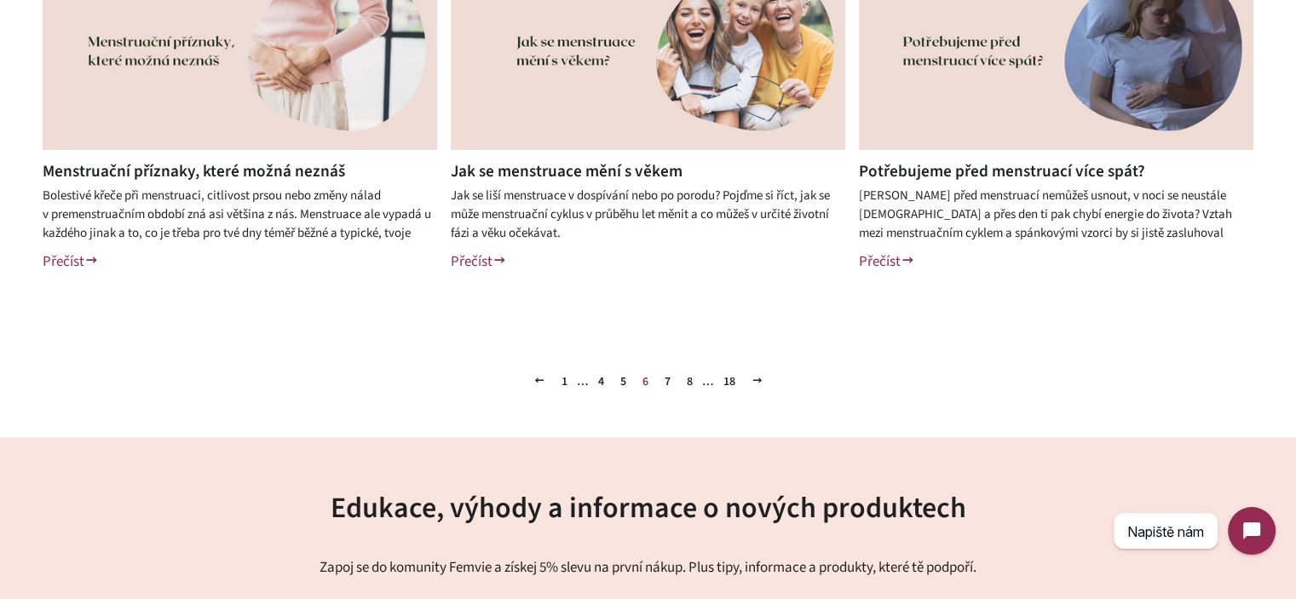
click at [668, 384] on link "7" at bounding box center [668, 382] width 20 height 26
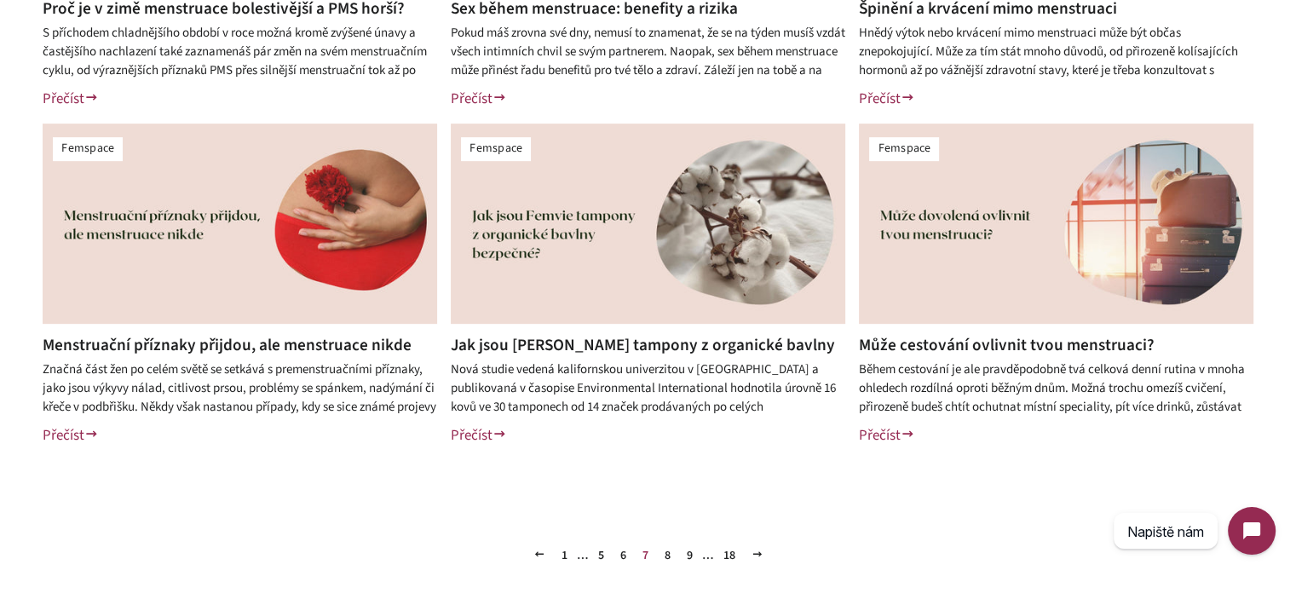
scroll to position [852, 0]
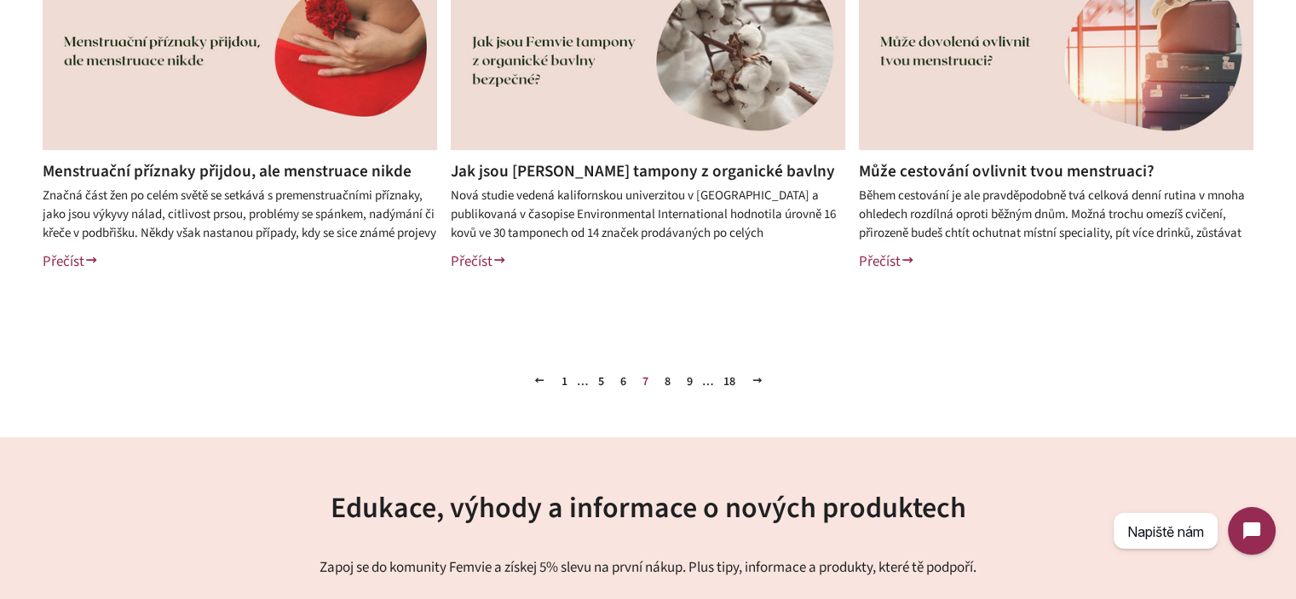
click at [671, 388] on link "8" at bounding box center [668, 382] width 20 height 26
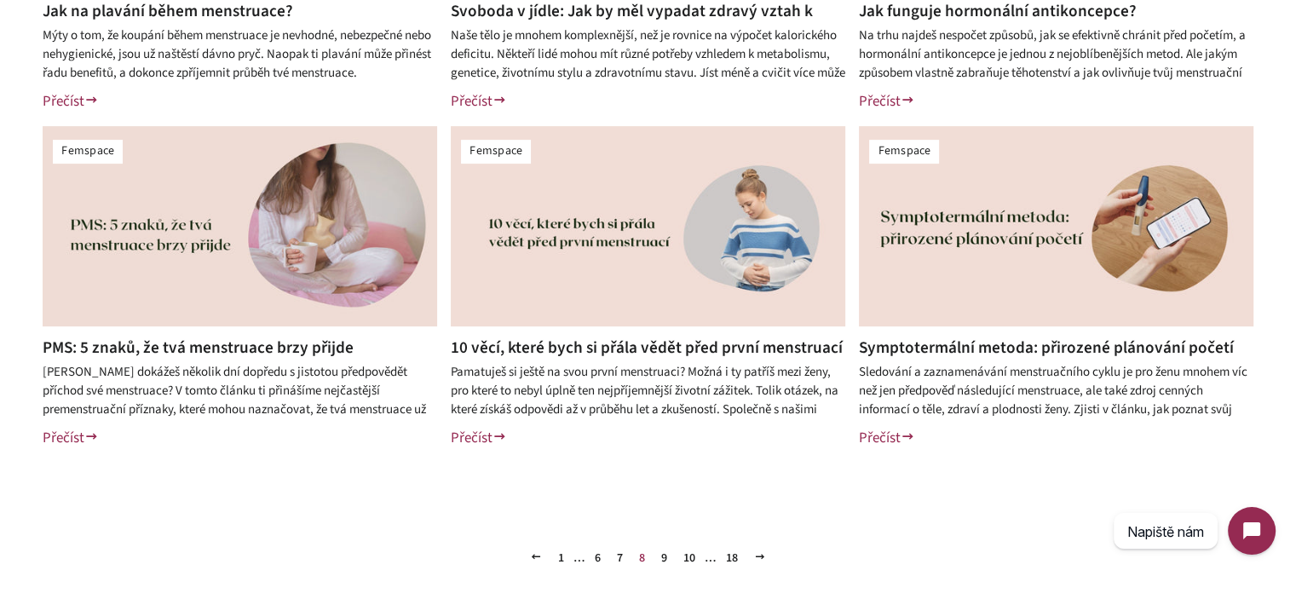
scroll to position [852, 0]
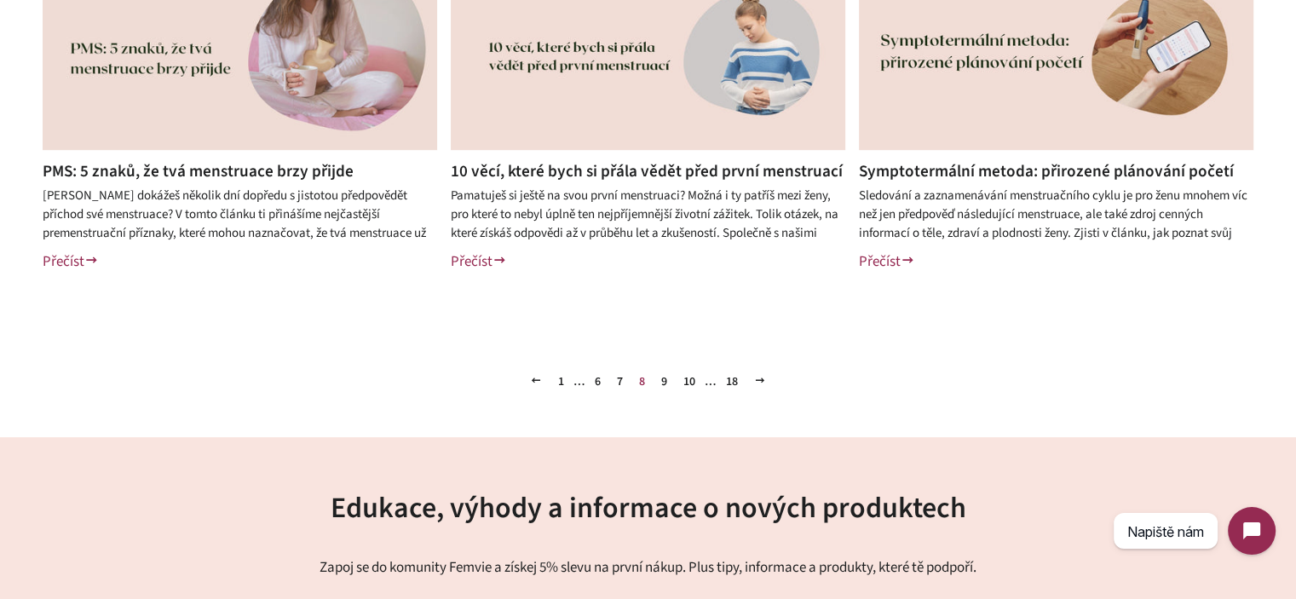
click at [592, 382] on link "6" at bounding box center [598, 382] width 20 height 26
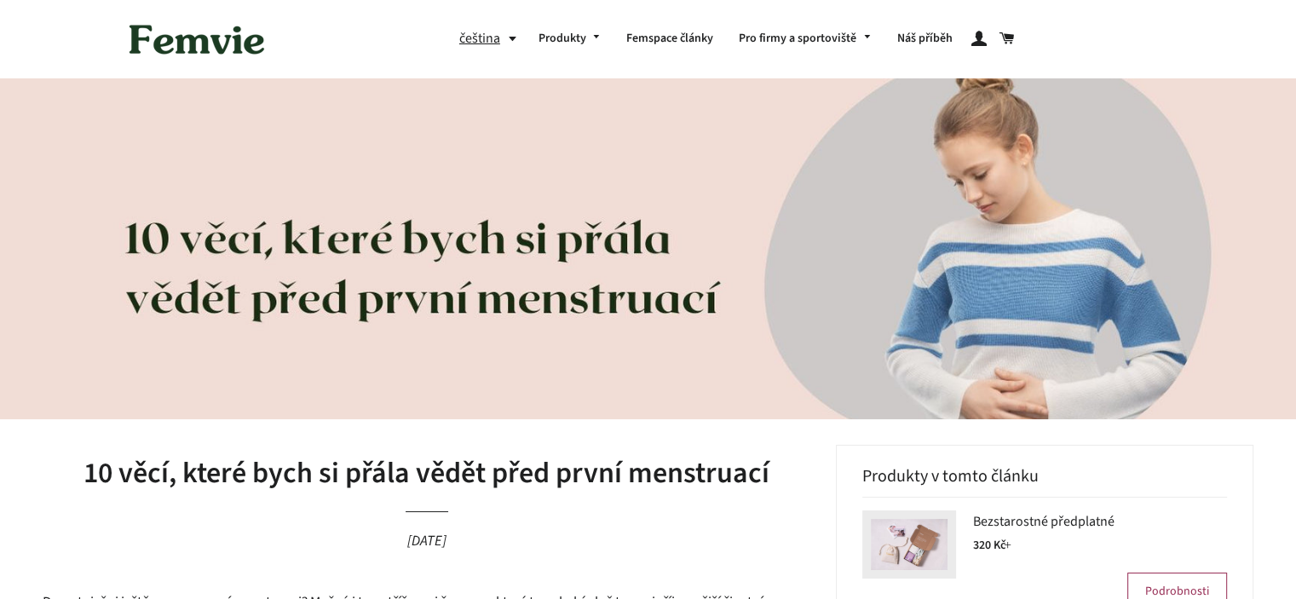
click at [464, 467] on h1 "10 věcí, které bych si přála vědět před první menstruací" at bounding box center [427, 473] width 768 height 41
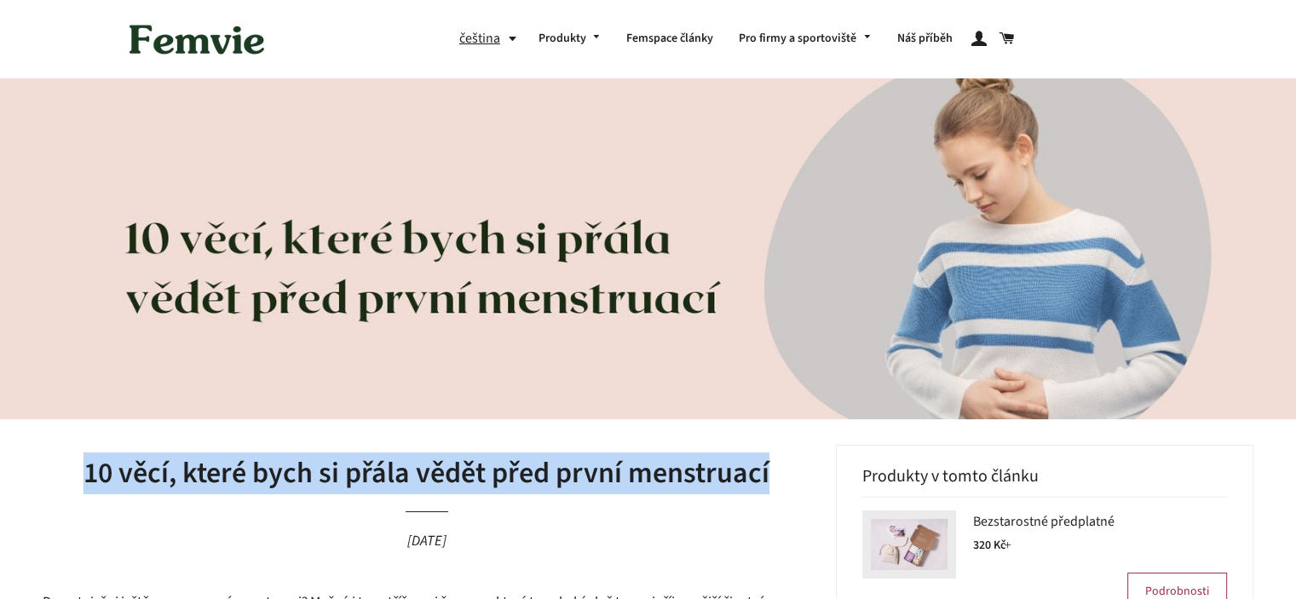
click at [464, 467] on h1 "10 věcí, které bych si přála vědět před první menstruací" at bounding box center [427, 473] width 768 height 41
copy h1 "10 věcí, které bych si přála vědět před první menstruací"
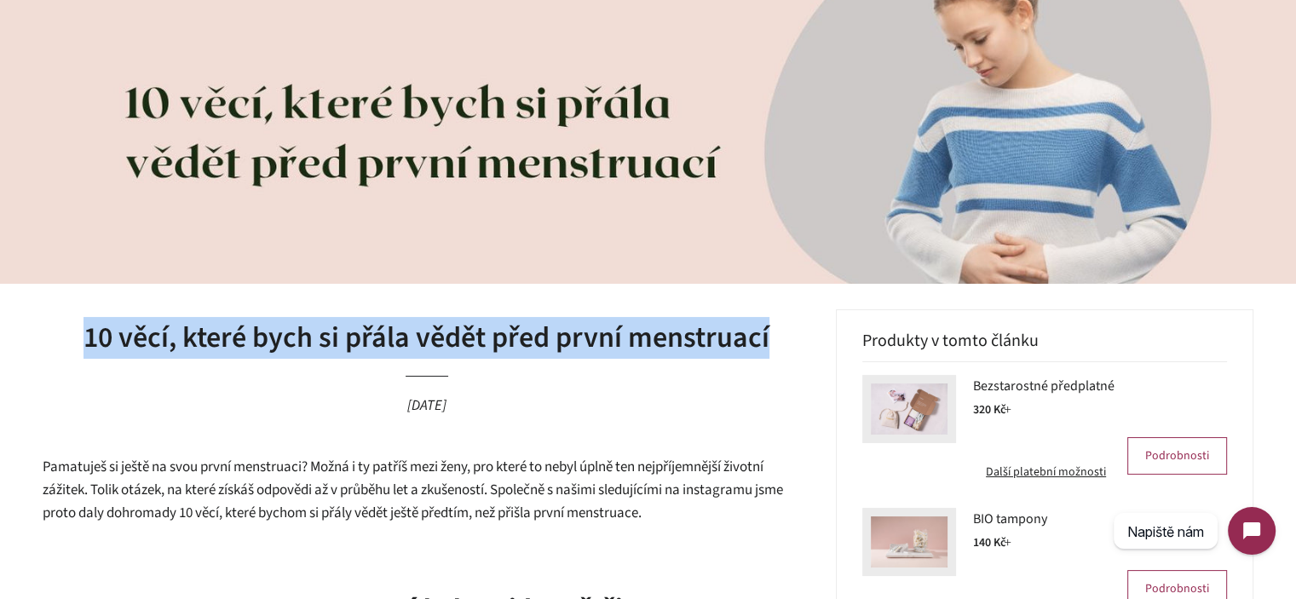
scroll to position [341, 0]
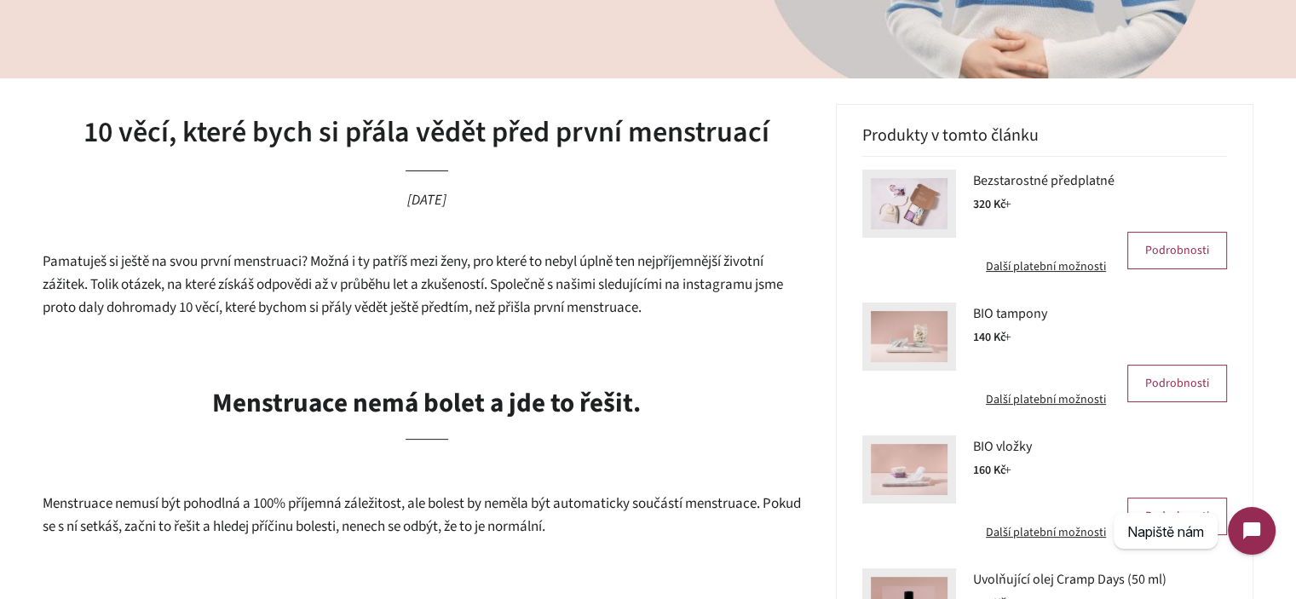
click at [254, 266] on span "Pamatuješ si ještě na svou první menstruaci? Možná i ty patříš mezi ženy, pro k…" at bounding box center [413, 284] width 740 height 66
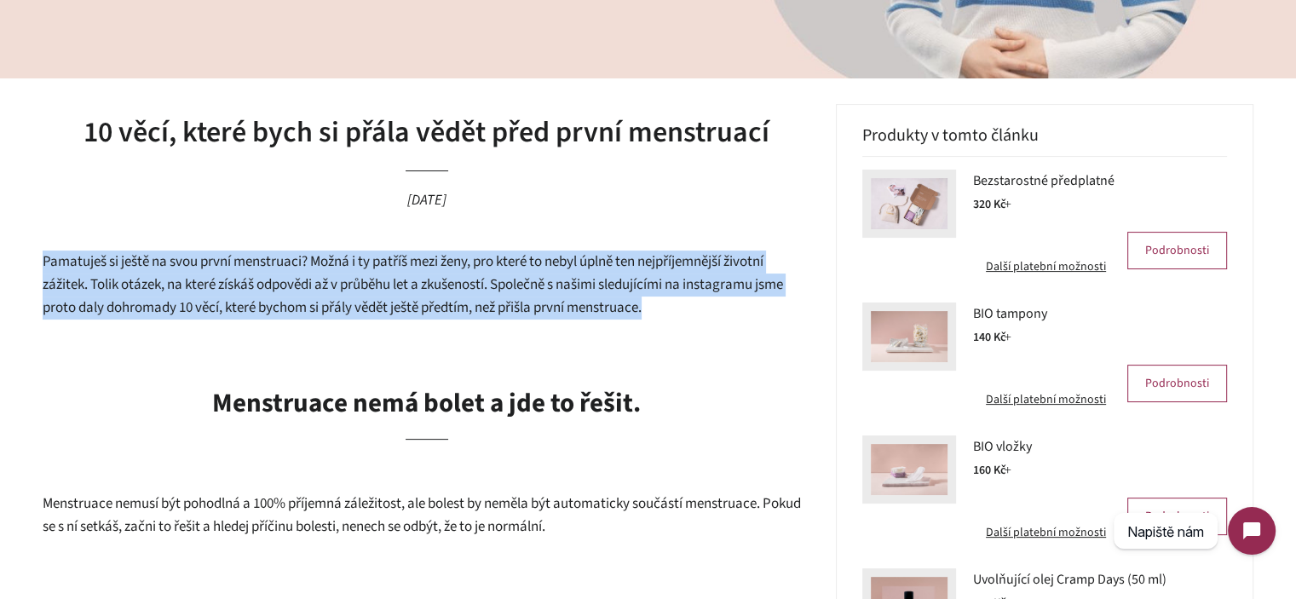
click at [254, 266] on span "Pamatuješ si ještě na svou první menstruaci? Možná i ty patříš mezi ženy, pro k…" at bounding box center [413, 284] width 740 height 66
click at [374, 282] on span "Pamatuješ si ještě na svou první menstruaci? Možná i ty patříš mezi ženy, pro k…" at bounding box center [413, 284] width 740 height 66
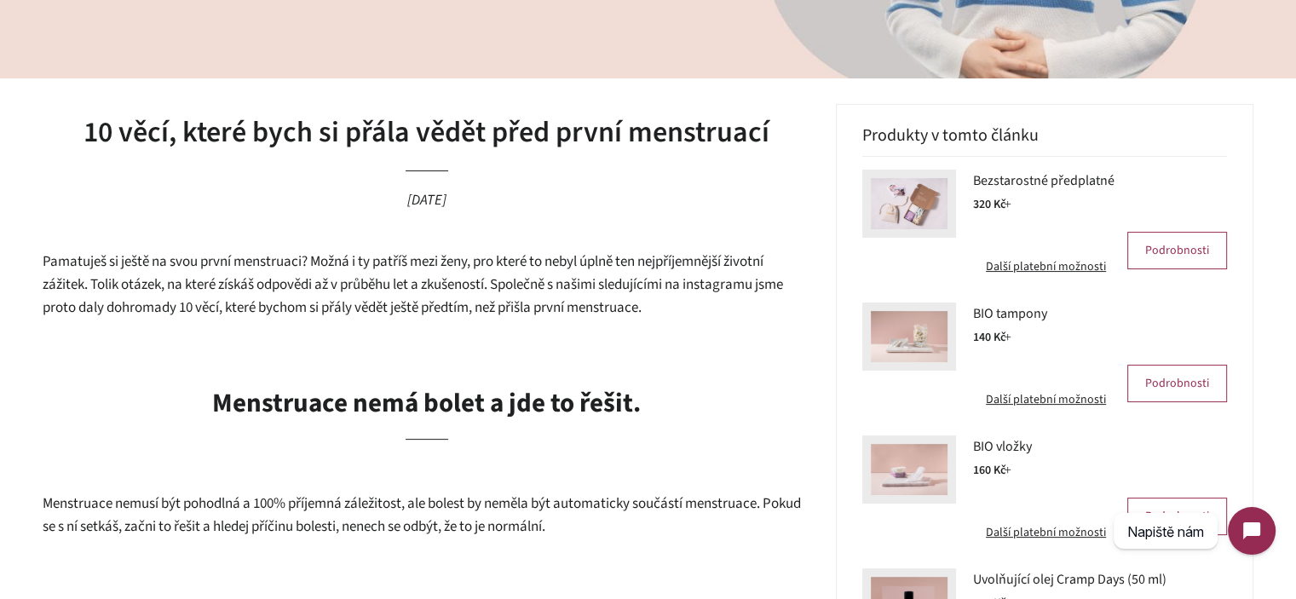
click at [402, 272] on span "Pamatuješ si ještě na svou první menstruaci? Možná i ty patříš mezi ženy, pro k…" at bounding box center [413, 284] width 740 height 66
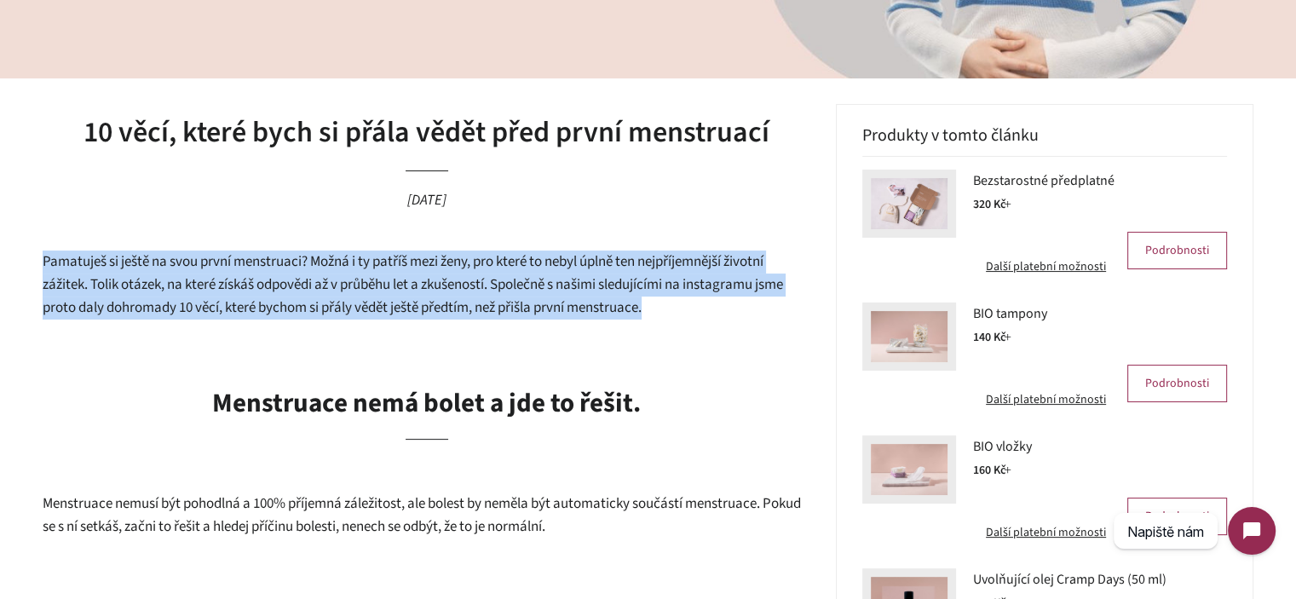
click at [402, 272] on span "Pamatuješ si ještě na svou první menstruaci? Možná i ty patříš mezi ženy, pro k…" at bounding box center [413, 284] width 740 height 66
click at [543, 293] on span "Pamatuješ si ještě na svou první menstruaci? Možná i ty patříš mezi ženy, pro k…" at bounding box center [413, 284] width 740 height 66
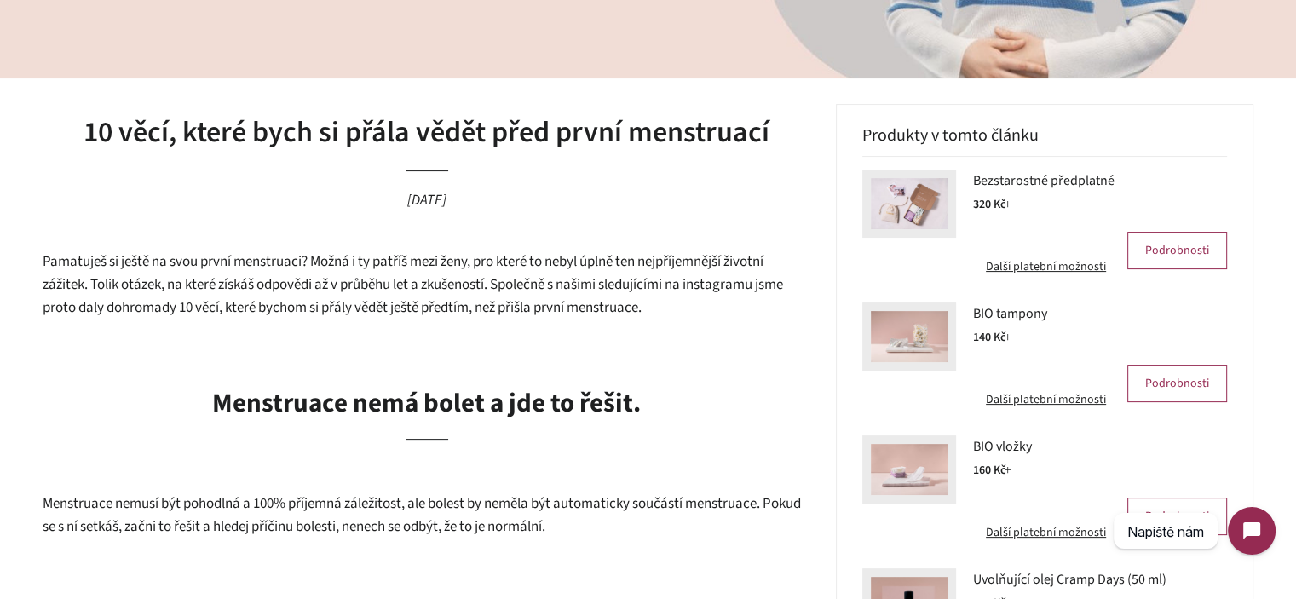
click at [603, 293] on span "Pamatuješ si ještě na svou první menstruaci? Možná i ty patříš mezi ženy, pro k…" at bounding box center [413, 284] width 740 height 66
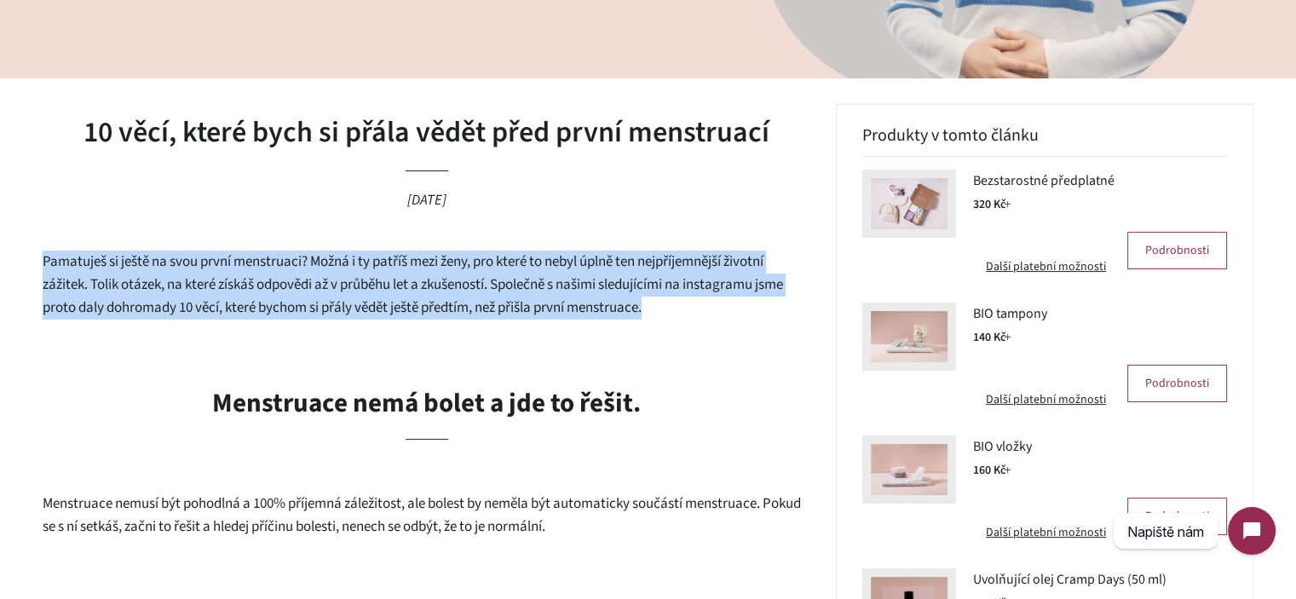
click at [603, 293] on span "Pamatuješ si ještě na svou první menstruaci? Možná i ty patříš mezi ženy, pro k…" at bounding box center [413, 284] width 740 height 66
click at [663, 299] on p "Pamatuješ si ještě na svou první menstruaci? Možná i ty patříš mezi ženy, pro k…" at bounding box center [427, 284] width 768 height 68
drag, startPoint x: 675, startPoint y: 303, endPoint x: 17, endPoint y: 267, distance: 658.6
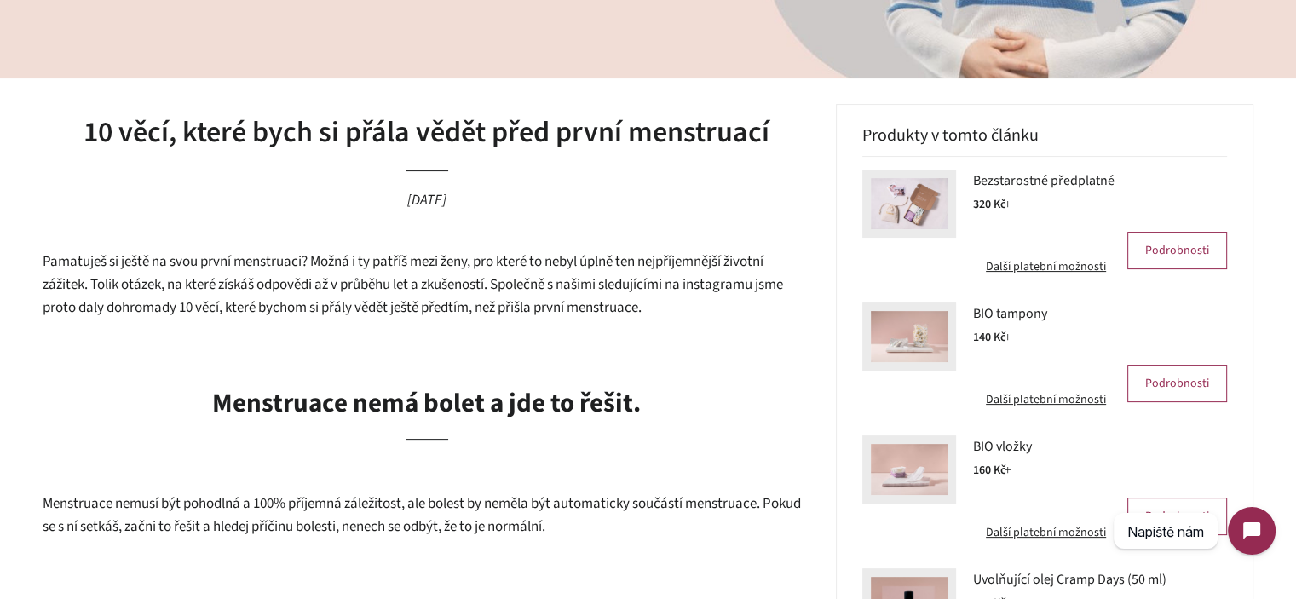
click at [235, 279] on span "Pamatuješ si ještě na svou první menstruaci? Možná i ty patříš mezi ženy, pro k…" at bounding box center [413, 284] width 740 height 66
click at [104, 282] on span "Pamatuješ si ještě na svou první menstruaci? Možná i ty patříš mezi ženy, pro k…" at bounding box center [413, 284] width 740 height 66
drag, startPoint x: 104, startPoint y: 282, endPoint x: 474, endPoint y: 282, distance: 369.7
click at [474, 282] on span "Pamatuješ si ještě na svou první menstruaci? Možná i ty patříš mezi ženy, pro k…" at bounding box center [413, 284] width 740 height 66
click at [477, 282] on span "Pamatuješ si ještě na svou první menstruaci? Možná i ty patříš mezi ženy, pro k…" at bounding box center [413, 284] width 740 height 66
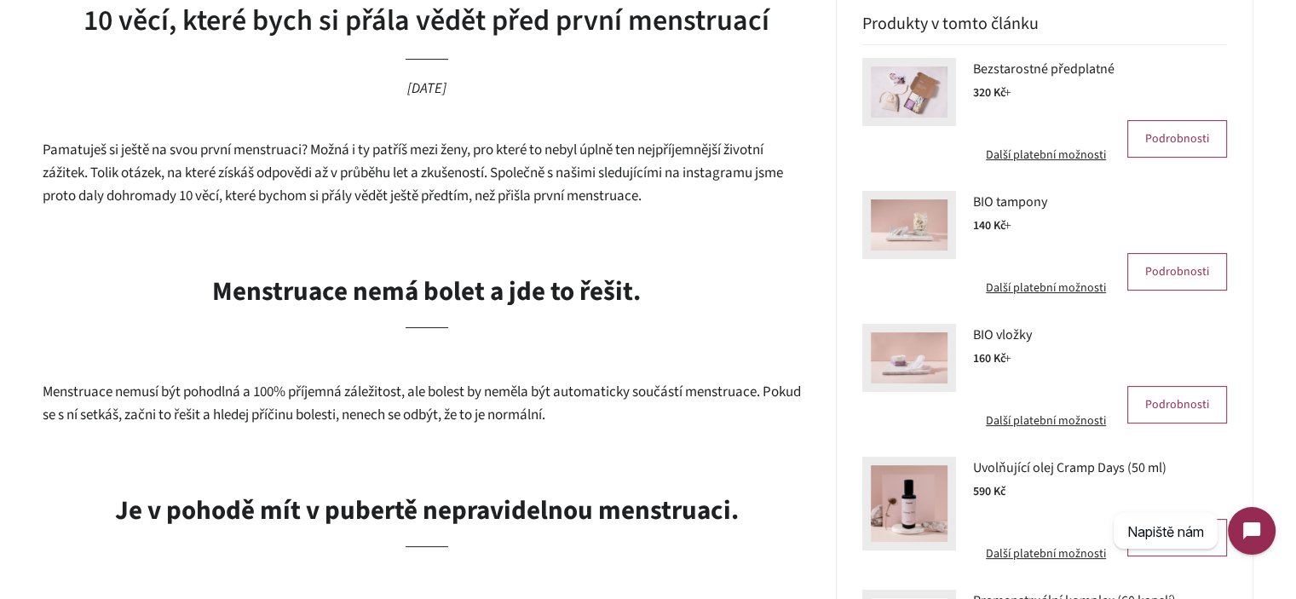
scroll to position [426, 0]
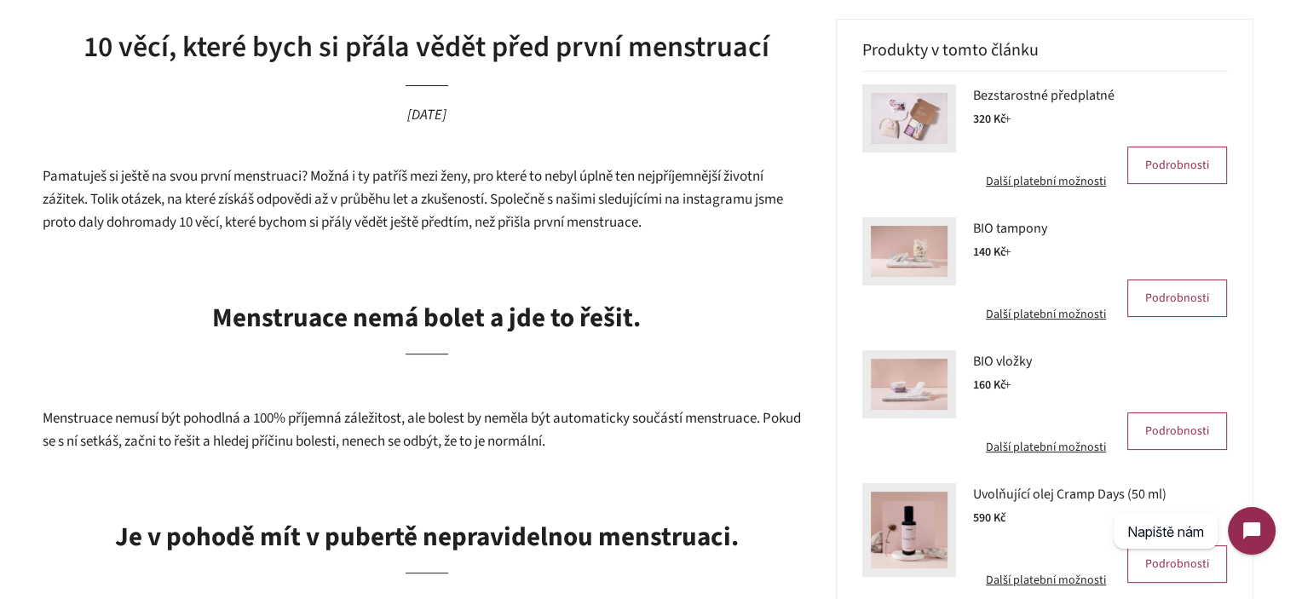
click at [390, 232] on span "Pamatuješ si ještě na svou první menstruaci? Možná i ty patříš mezi ženy, pro k…" at bounding box center [413, 199] width 740 height 66
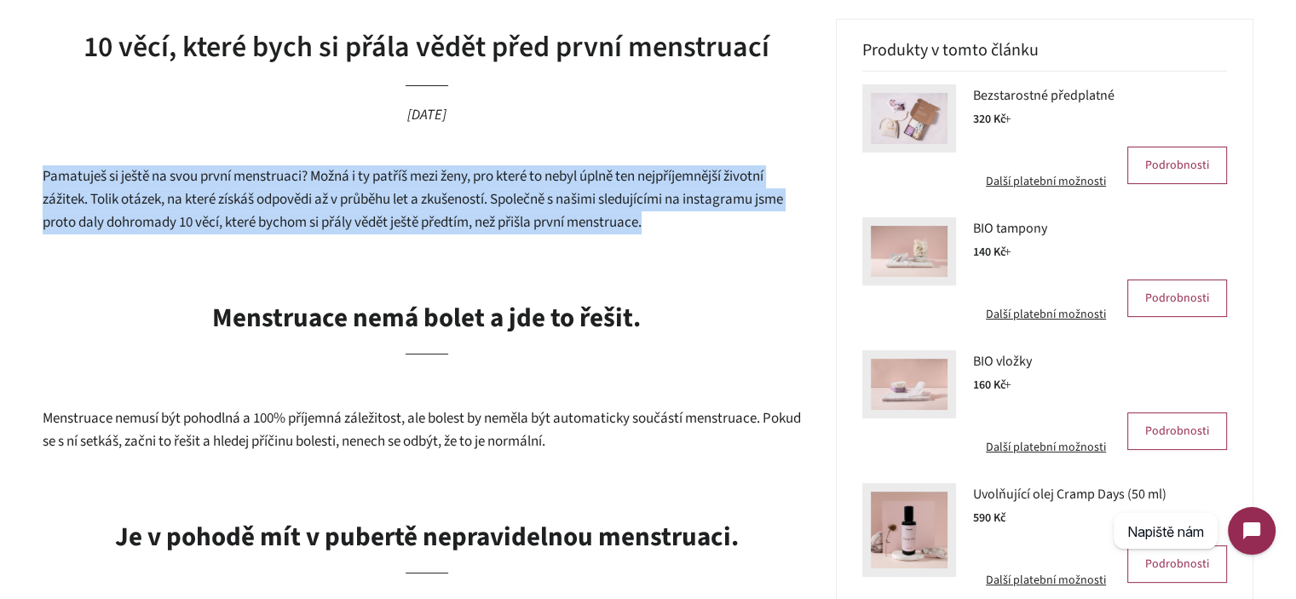
drag, startPoint x: 390, startPoint y: 232, endPoint x: 411, endPoint y: 232, distance: 21.3
click at [392, 232] on span "Pamatuješ si ještě na svou první menstruaci? Možná i ty patříš mezi ženy, pro k…" at bounding box center [413, 199] width 740 height 66
drag, startPoint x: 553, startPoint y: 232, endPoint x: 562, endPoint y: 232, distance: 9.4
click at [554, 232] on span "Pamatuješ si ještě na svou první menstruaci? Možná i ty patříš mezi ženy, pro k…" at bounding box center [413, 199] width 740 height 66
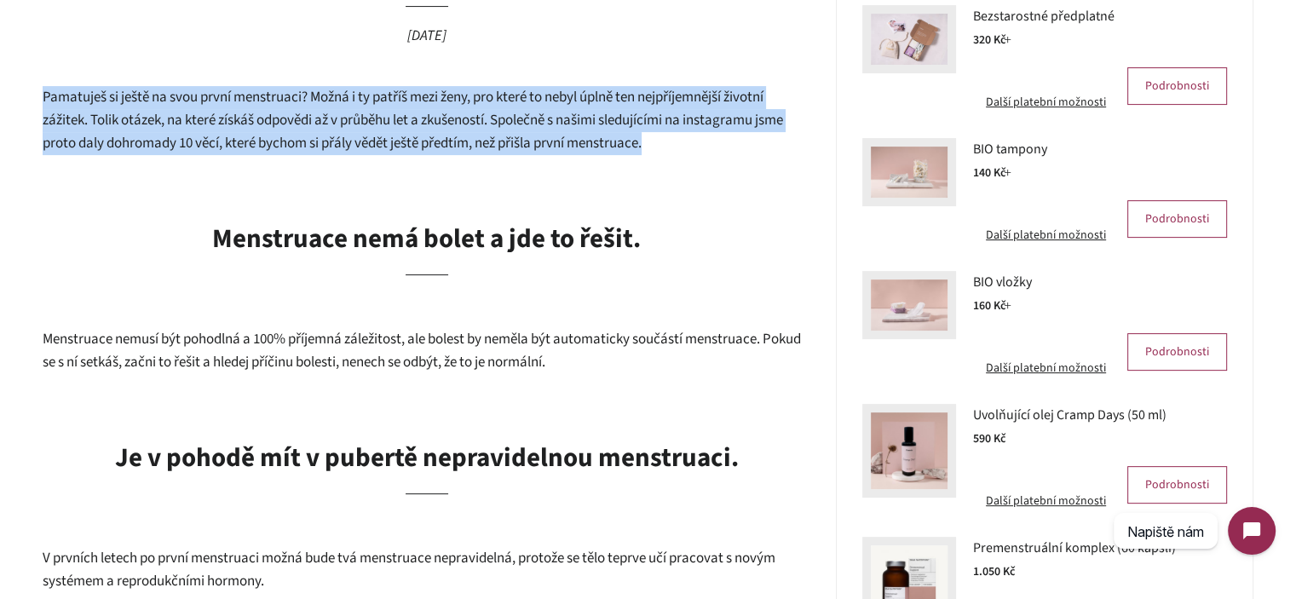
scroll to position [596, 0]
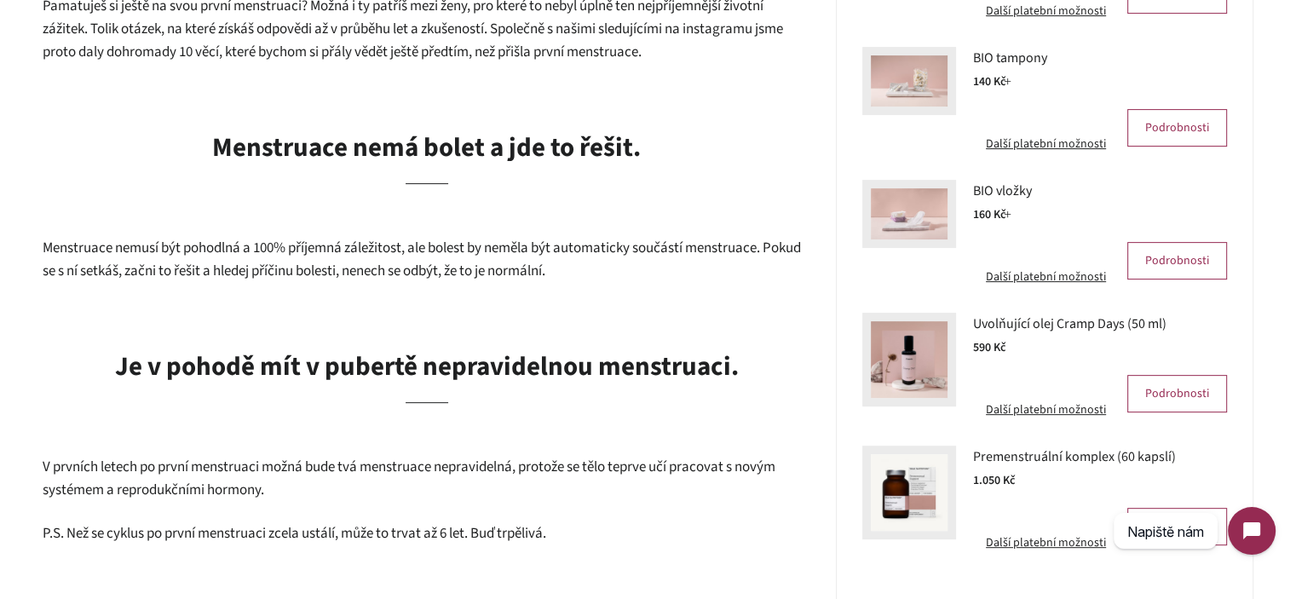
click at [540, 158] on b "Menstruace nemá bolet a jde to řešit." at bounding box center [426, 147] width 428 height 37
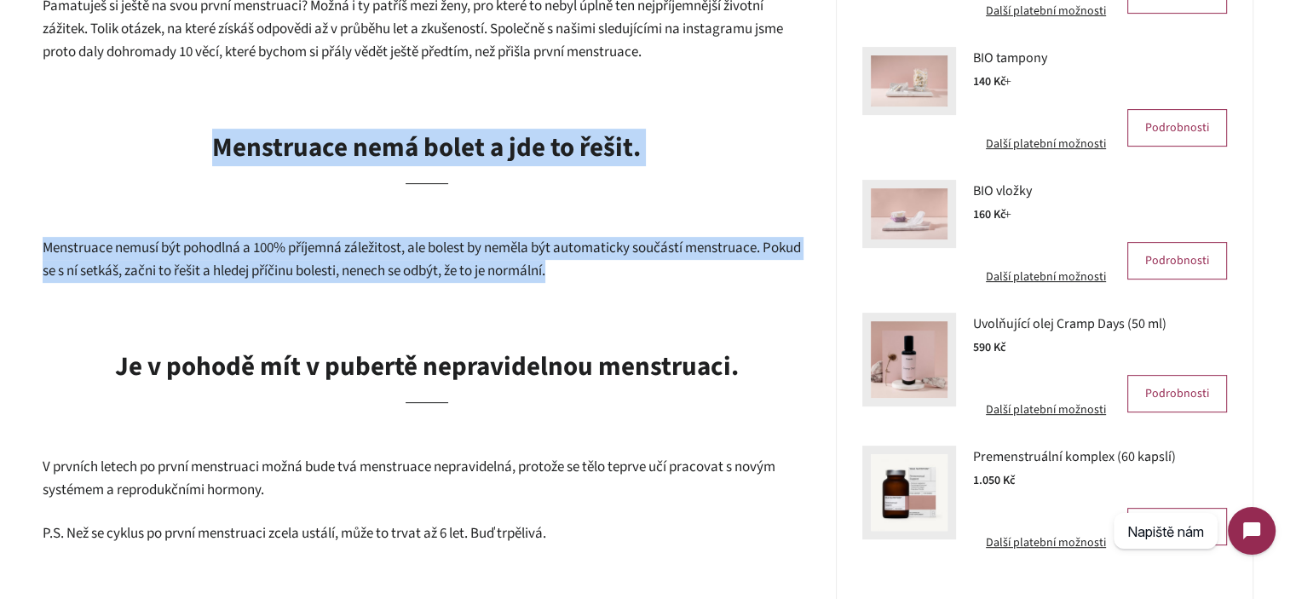
drag, startPoint x: 540, startPoint y: 158, endPoint x: 574, endPoint y: 270, distance: 117.5
click at [574, 270] on p "Menstruace nemusí být pohodlná a 100% příjemná záležitost, ale bolest by neměla…" at bounding box center [427, 259] width 768 height 45
drag, startPoint x: 574, startPoint y: 270, endPoint x: 354, endPoint y: 138, distance: 257.1
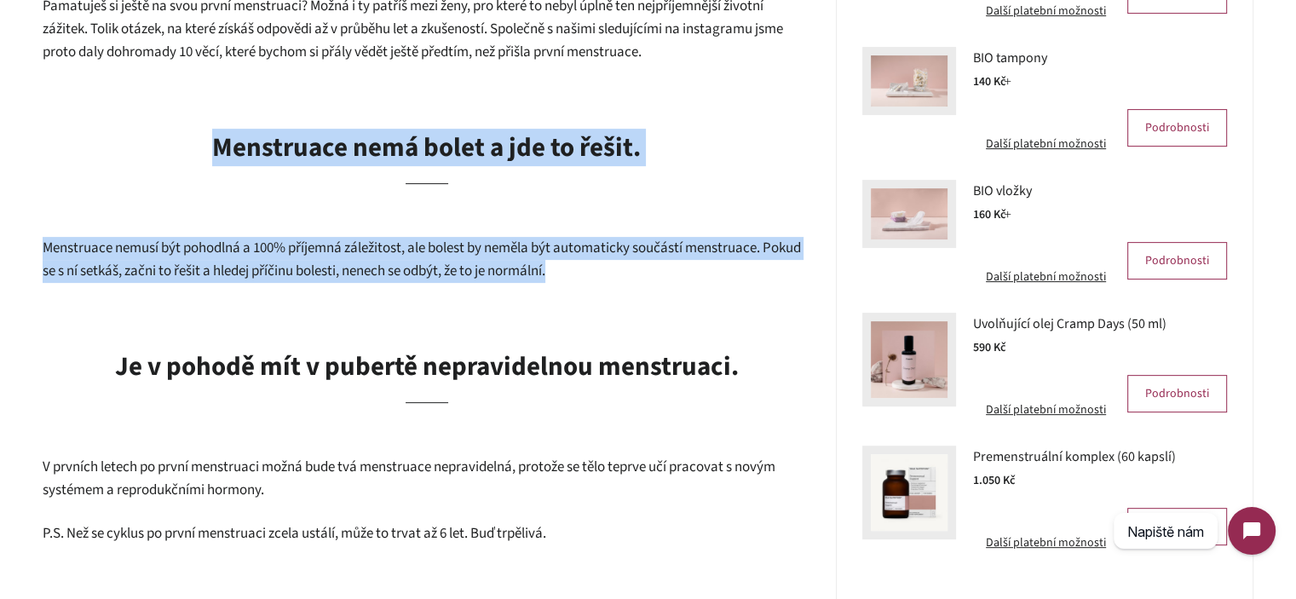
click at [354, 138] on b "Menstruace nemá bolet a jde to řešit." at bounding box center [426, 147] width 428 height 37
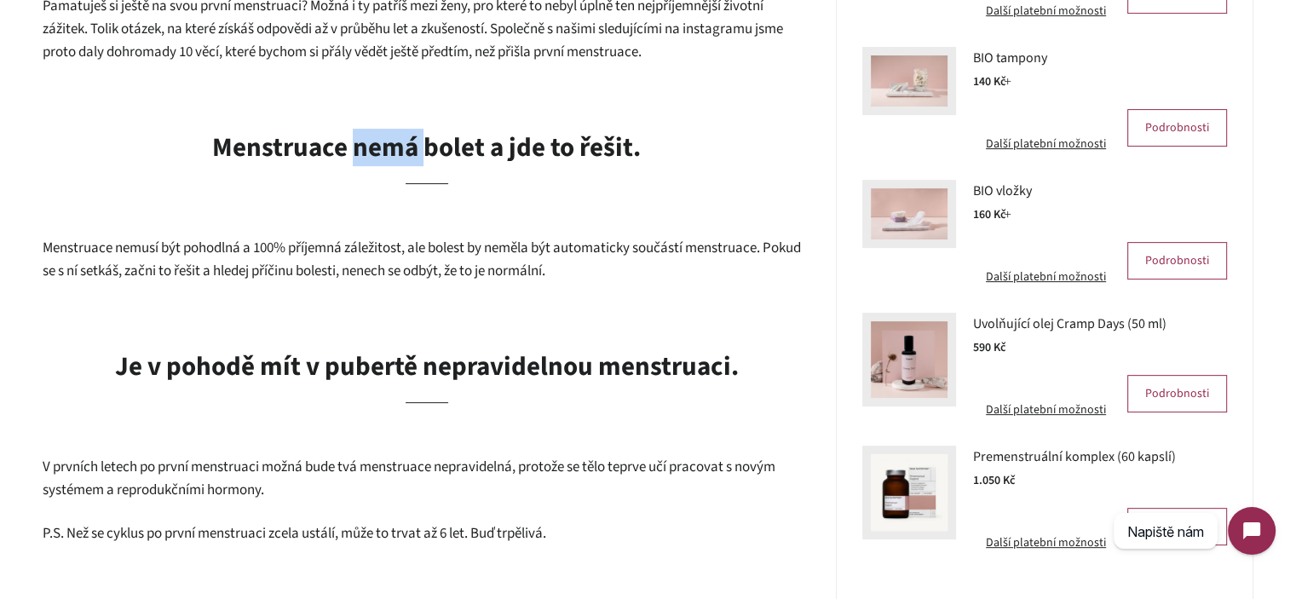
click at [354, 138] on b "Menstruace nemá bolet a jde to řešit." at bounding box center [426, 147] width 428 height 37
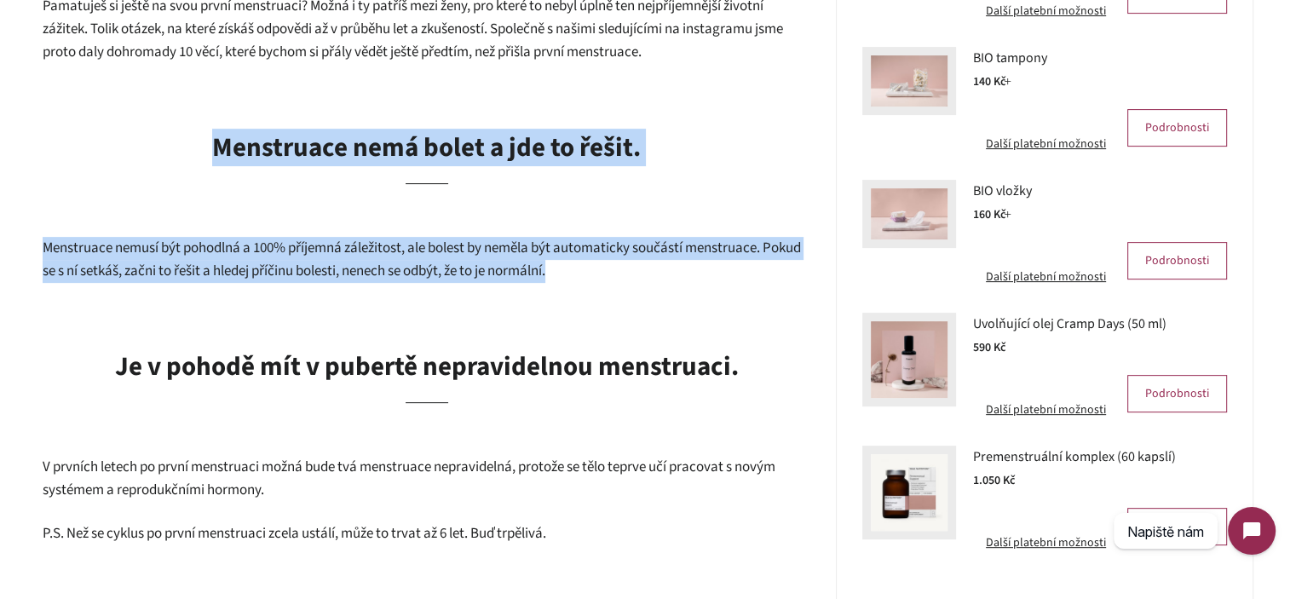
drag, startPoint x: 354, startPoint y: 138, endPoint x: 515, endPoint y: 249, distance: 195.4
click at [515, 249] on span "Menstruace nemusí být pohodlná a 100% příjemná záležitost, ale bolest by neměla…" at bounding box center [422, 259] width 758 height 43
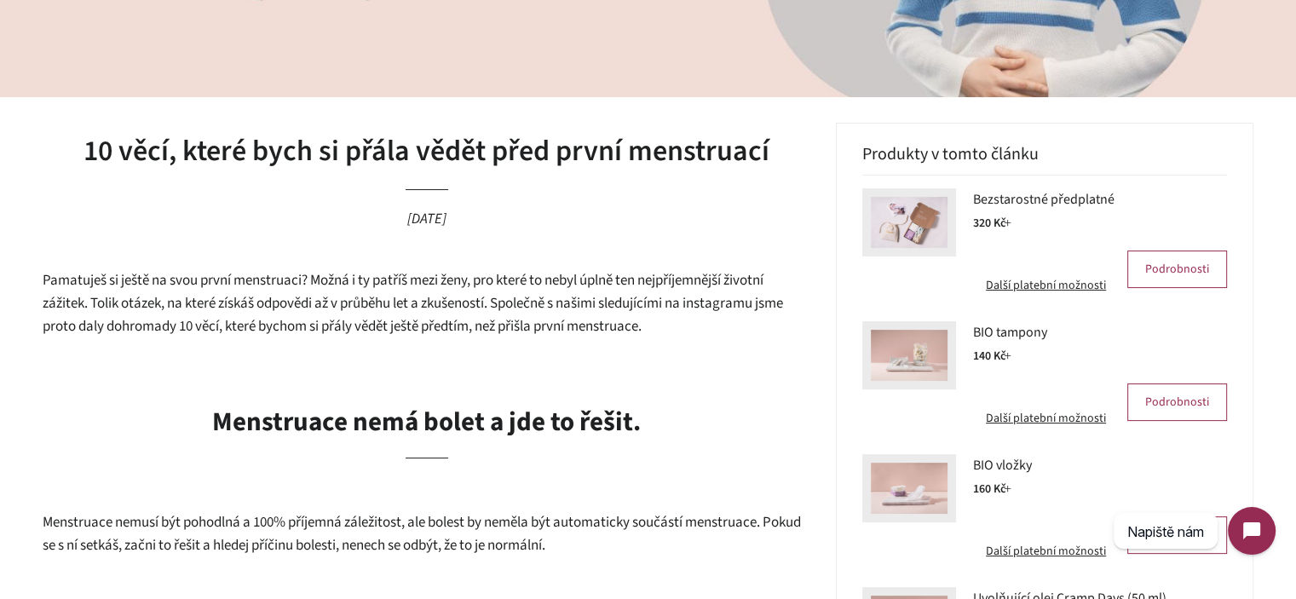
scroll to position [312, 0]
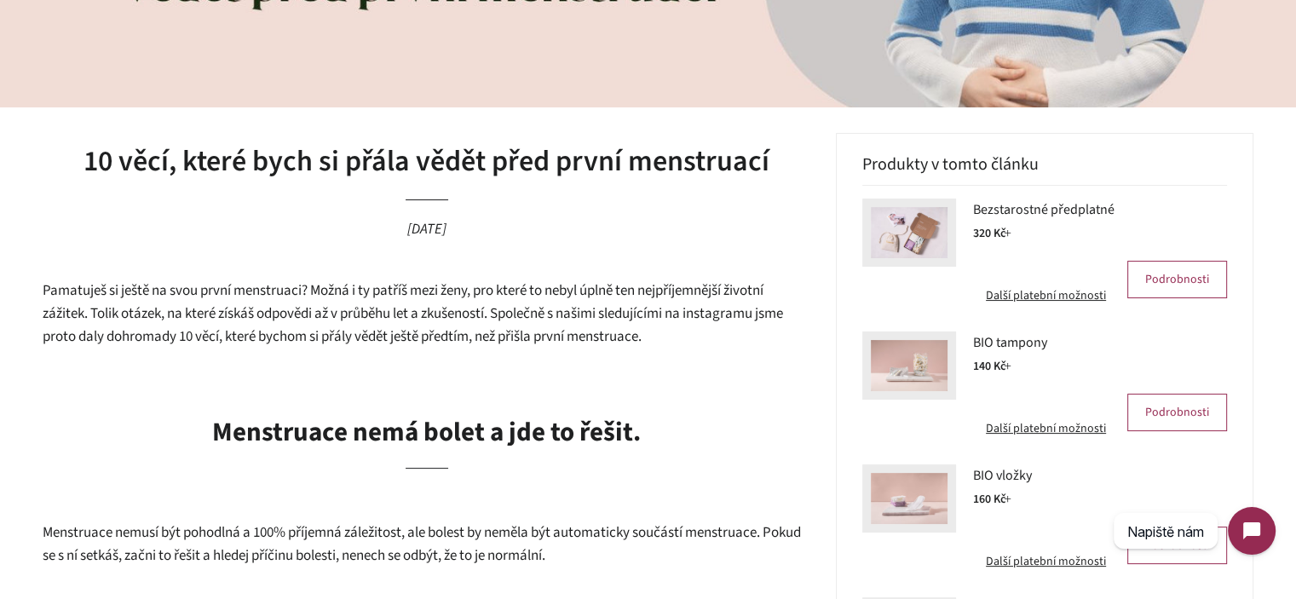
click at [440, 326] on span "Pamatuješ si ještě na svou první menstruaci? Možná i ty patříš mezi ženy, pro k…" at bounding box center [413, 313] width 740 height 66
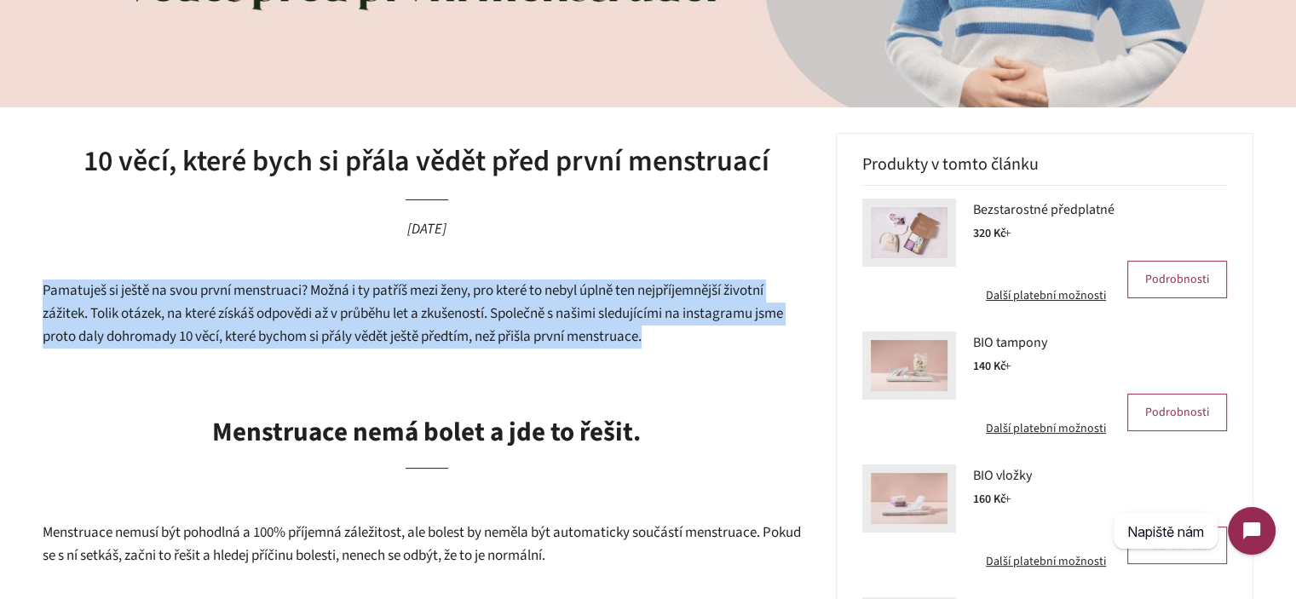
click at [440, 326] on span "Pamatuješ si ještě na svou první menstruaci? Možná i ty patříš mezi ženy, pro k…" at bounding box center [413, 313] width 740 height 66
click at [331, 326] on span "Pamatuješ si ještě na svou první menstruaci? Možná i ty patříš mezi ženy, pro k…" at bounding box center [413, 313] width 740 height 66
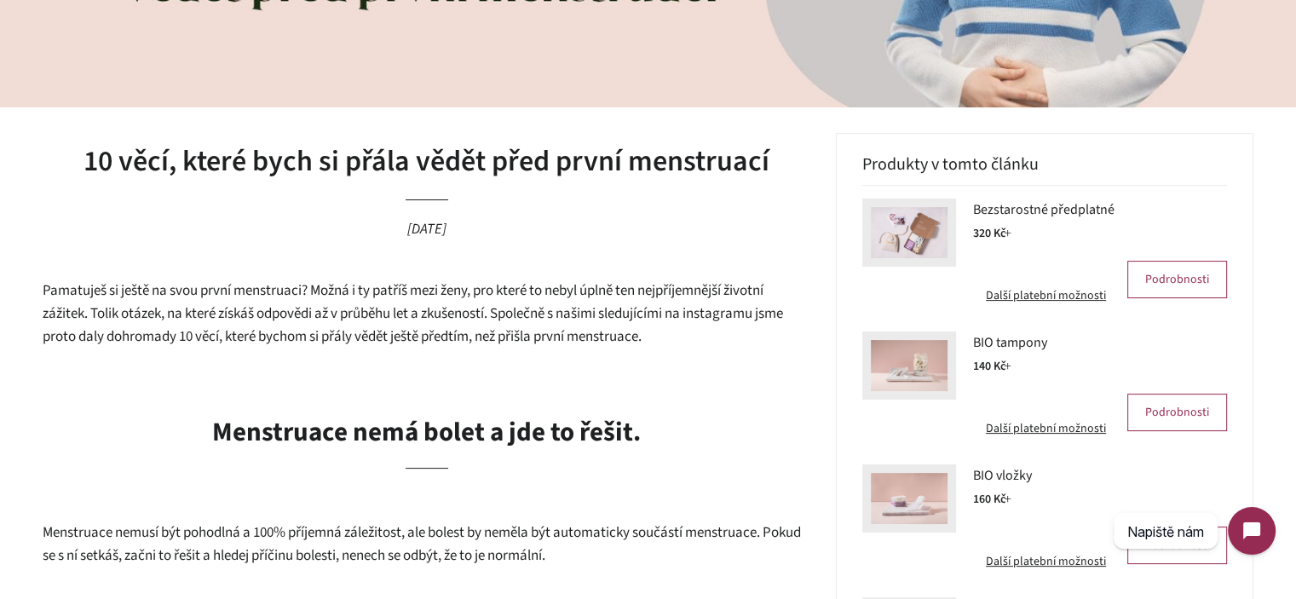
click at [251, 317] on span "Pamatuješ si ještě na svou první menstruaci? Možná i ty patříš mezi ženy, pro k…" at bounding box center [413, 313] width 740 height 66
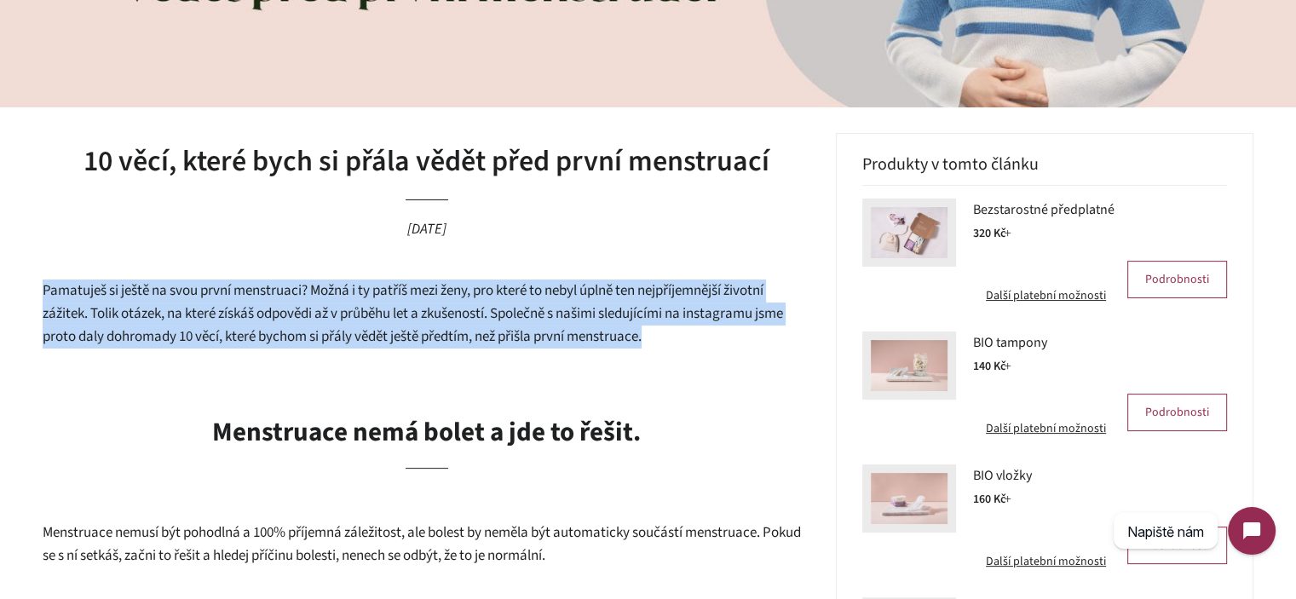
click at [251, 317] on span "Pamatuješ si ještě na svou první menstruaci? Možná i ty patříš mezi ženy, pro k…" at bounding box center [413, 313] width 740 height 66
click at [399, 313] on span "Pamatuješ si ještě na svou první menstruaci? Možná i ty patříš mezi ženy, pro k…" at bounding box center [413, 313] width 740 height 66
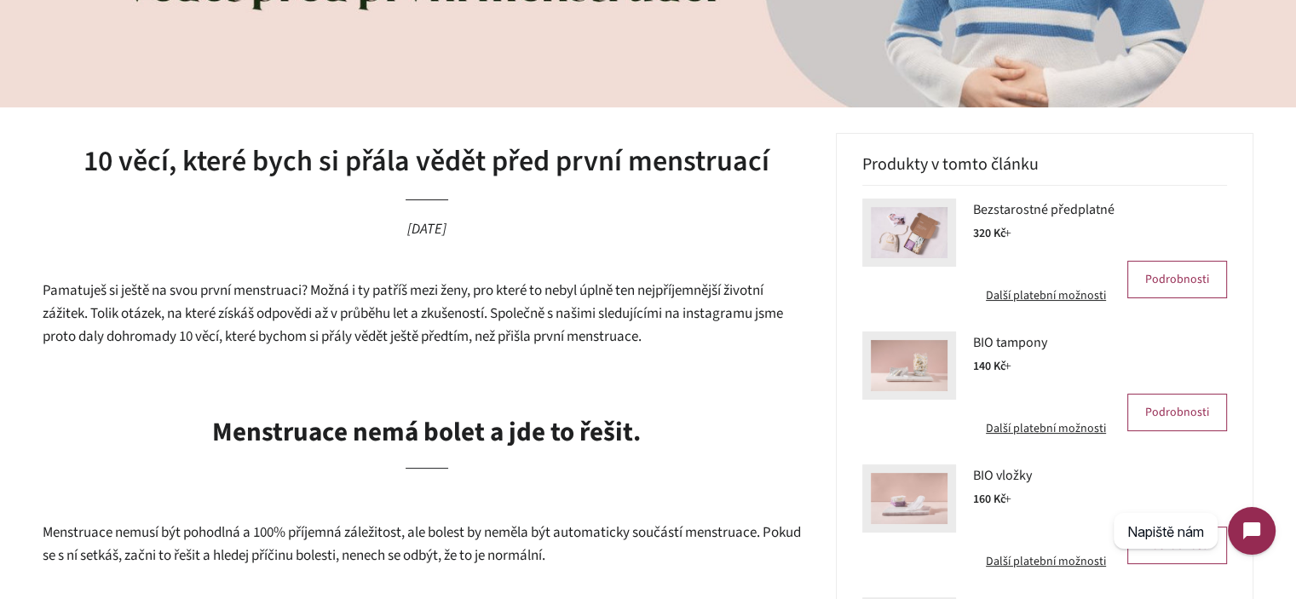
click at [515, 296] on span "Pamatuješ si ještě na svou první menstruaci? Možná i ty patříš mezi ženy, pro k…" at bounding box center [413, 313] width 740 height 66
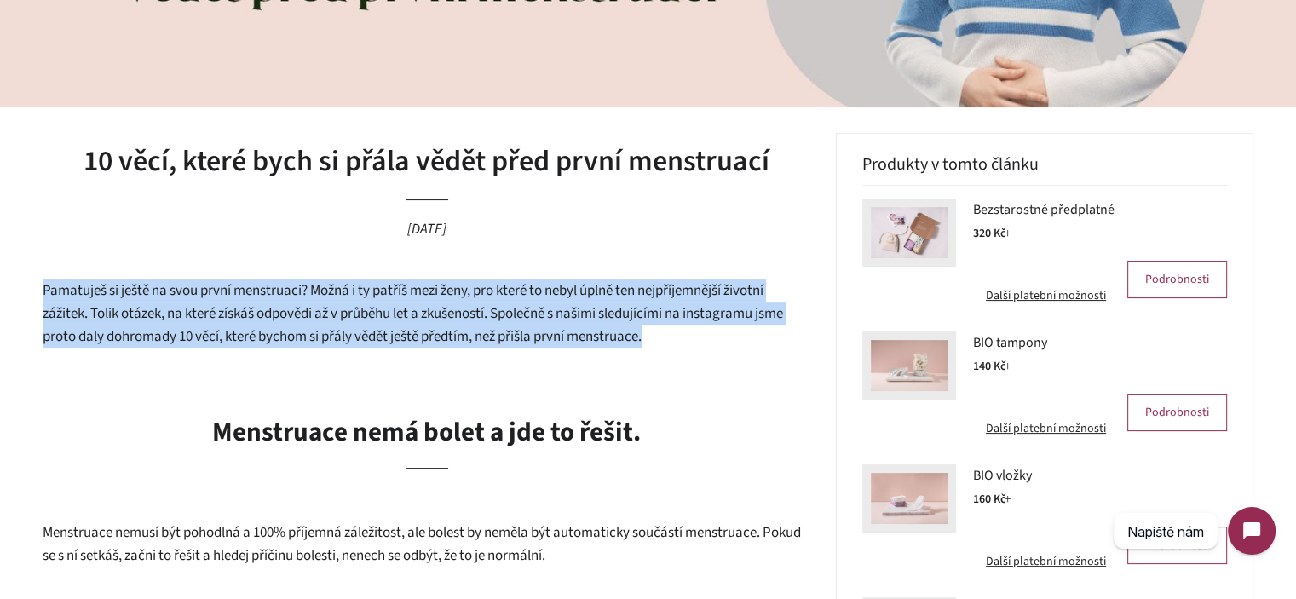
click at [515, 296] on span "Pamatuješ si ještě na svou první menstruaci? Možná i ty patříš mezi ženy, pro k…" at bounding box center [413, 313] width 740 height 66
click at [600, 313] on span "Pamatuješ si ještě na svou první menstruaci? Možná i ty patříš mezi ženy, pro k…" at bounding box center [413, 313] width 740 height 66
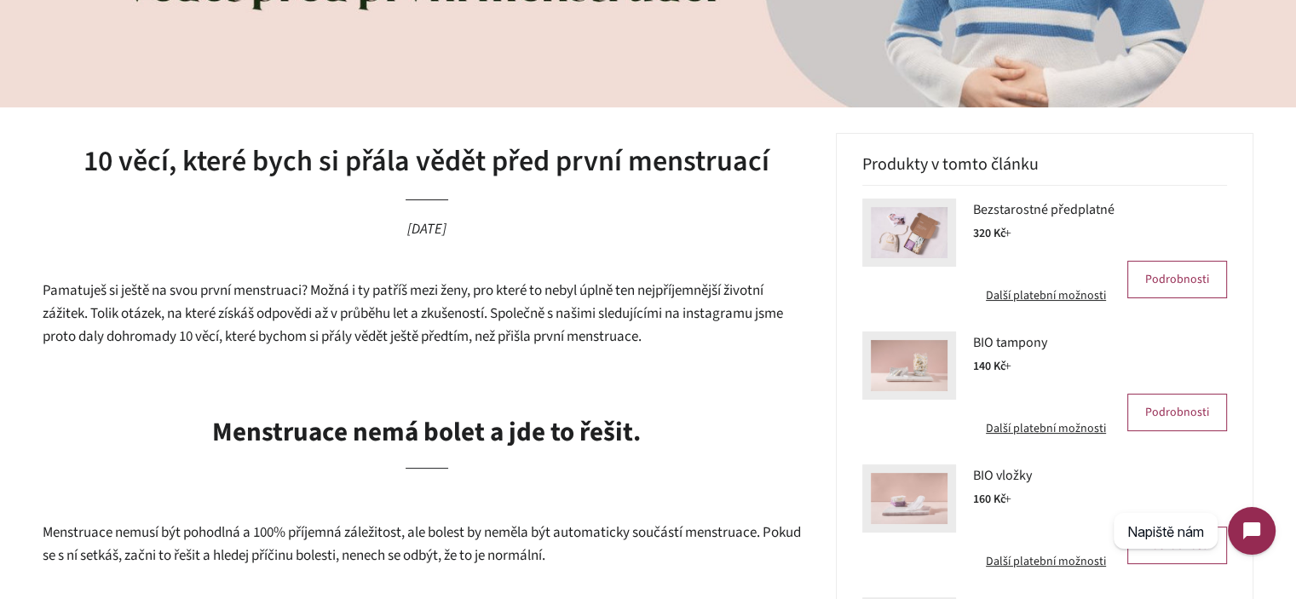
click at [95, 319] on span "Pamatuješ si ještě na svou první menstruaci? Možná i ty patříš mezi ženy, pro k…" at bounding box center [413, 313] width 740 height 66
drag, startPoint x: 95, startPoint y: 319, endPoint x: 458, endPoint y: 317, distance: 363.8
click at [457, 317] on span "Pamatuješ si ještě na svou první menstruaci? Možná i ty patříš mezi ženy, pro k…" at bounding box center [413, 313] width 740 height 66
click at [463, 317] on span "Pamatuješ si ještě na svou první menstruaci? Možná i ty patříš mezi ženy, pro k…" at bounding box center [413, 313] width 740 height 66
drag, startPoint x: 463, startPoint y: 317, endPoint x: 103, endPoint y: 319, distance: 360.4
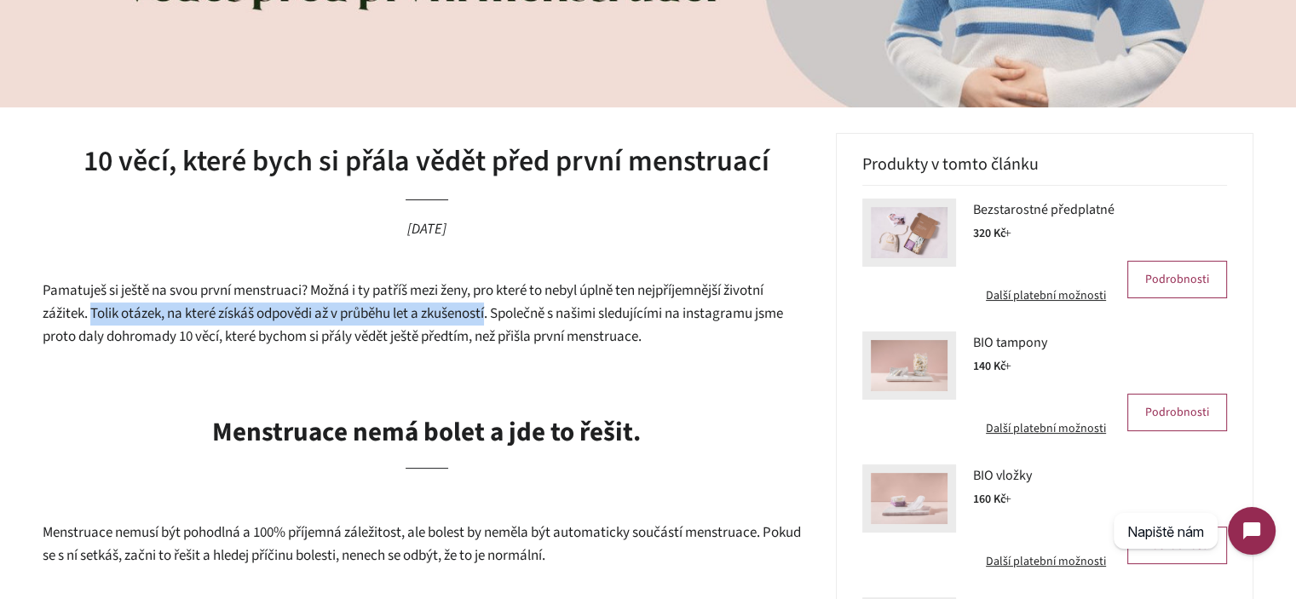
click at [103, 319] on span "Pamatuješ si ještě na svou první menstruaci? Možná i ty patříš mezi ženy, pro k…" at bounding box center [413, 313] width 740 height 66
drag, startPoint x: 103, startPoint y: 319, endPoint x: 483, endPoint y: 314, distance: 380.0
click at [483, 314] on span "Pamatuješ si ještě na svou první menstruaci? Možná i ty patříš mezi ženy, pro k…" at bounding box center [413, 313] width 740 height 66
click at [535, 313] on span "Pamatuješ si ještě na svou první menstruaci? Možná i ty patříš mezi ženy, pro k…" at bounding box center [413, 313] width 740 height 66
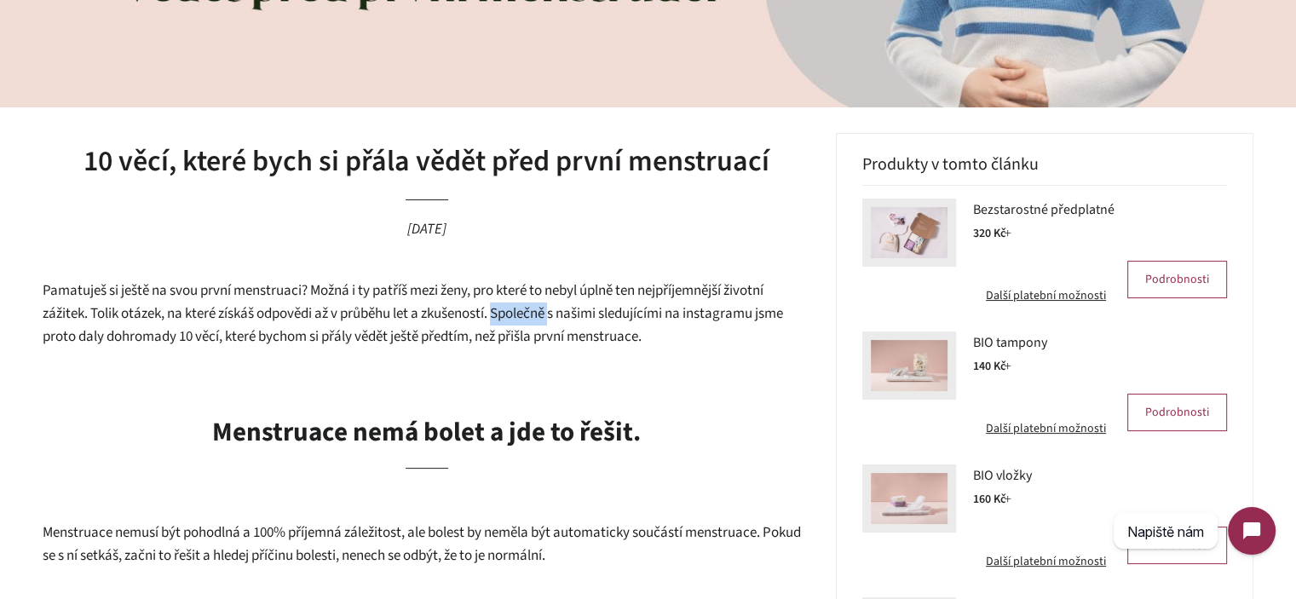
click at [535, 313] on span "Pamatuješ si ještě na svou první menstruaci? Možná i ty patříš mezi ženy, pro k…" at bounding box center [413, 313] width 740 height 66
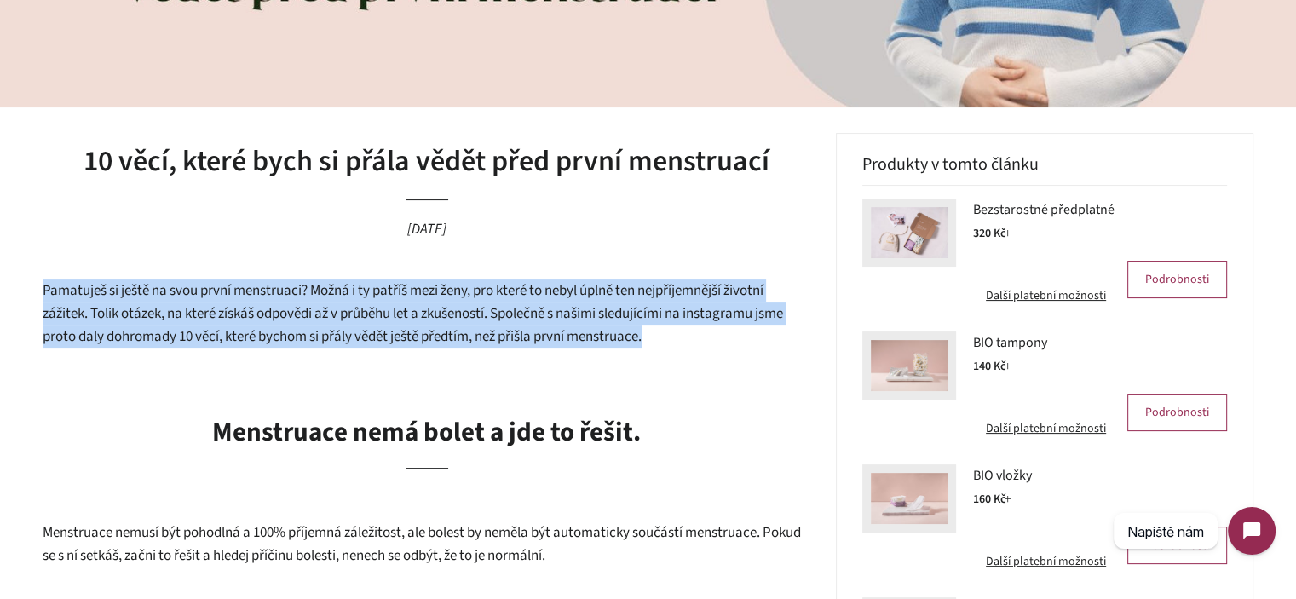
click at [535, 313] on span "Pamatuješ si ještě na svou první menstruaci? Možná i ty patříš mezi ženy, pro k…" at bounding box center [413, 313] width 740 height 66
click at [520, 334] on span "Pamatuješ si ještě na svou první menstruaci? Možná i ty patříš mezi ženy, pro k…" at bounding box center [413, 313] width 740 height 66
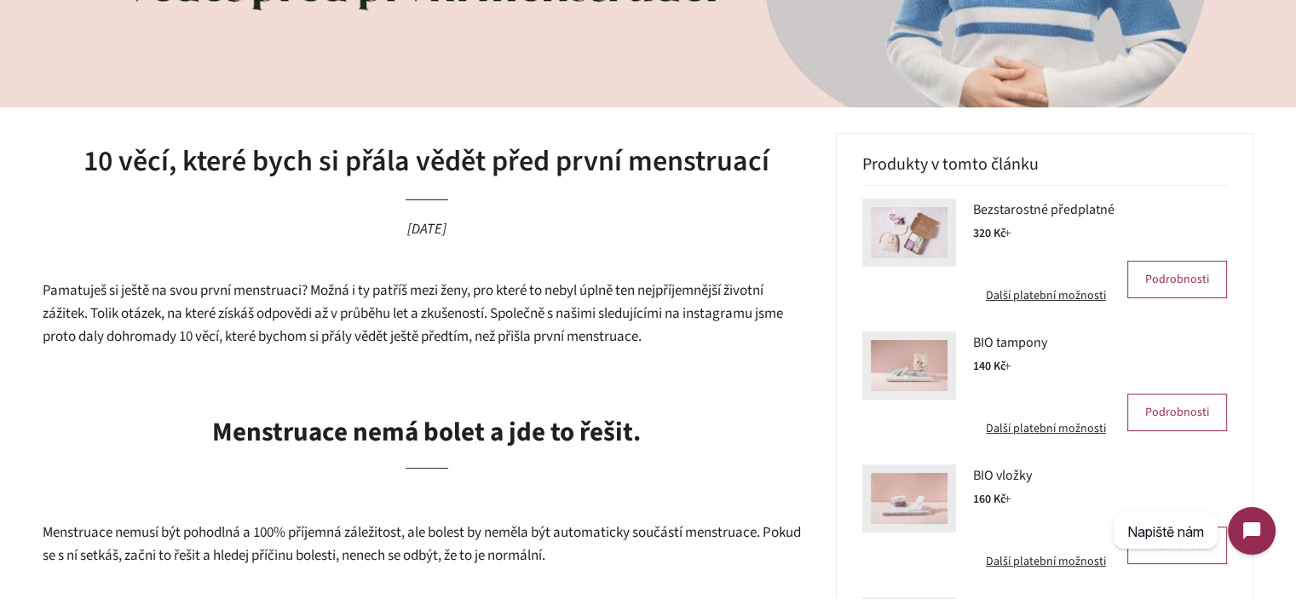
click at [391, 347] on p "Pamatuješ si ještě na svou první menstruaci? Možná i ty patříš mezi ženy, pro k…" at bounding box center [427, 313] width 768 height 68
click at [420, 336] on span "Pamatuješ si ještě na svou první menstruaci? Možná i ty patříš mezi ženy, pro k…" at bounding box center [413, 313] width 740 height 66
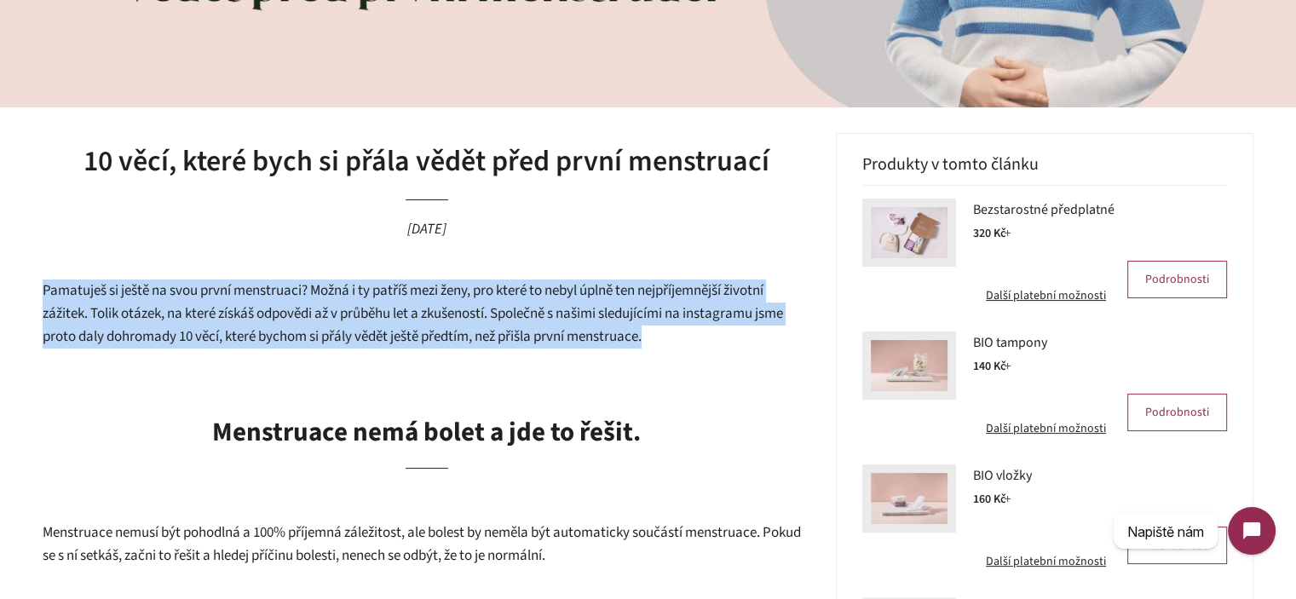
click at [420, 336] on span "Pamatuješ si ještě na svou první menstruaci? Možná i ty patříš mezi ženy, pro k…" at bounding box center [413, 313] width 740 height 66
click at [642, 336] on span "Pamatuješ si ještě na svou první menstruaci? Možná i ty patříš mezi ženy, pro k…" at bounding box center [413, 313] width 740 height 66
drag, startPoint x: 687, startPoint y: 340, endPoint x: 56, endPoint y: 279, distance: 634.2
click at [56, 279] on p "Pamatuješ si ještě na svou první menstruaci? Možná i ty patříš mezi ženy, pro k…" at bounding box center [427, 313] width 768 height 68
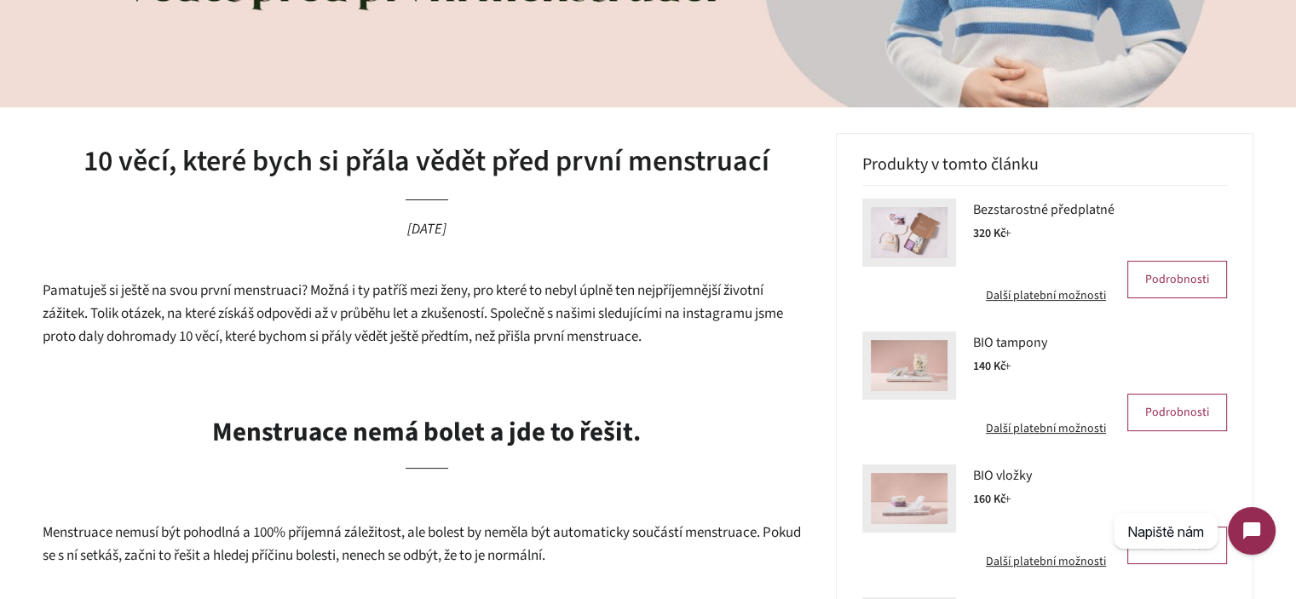
click at [55, 279] on p "Pamatuješ si ještě na svou první menstruaci? Možná i ty patříš mezi ženy, pro k…" at bounding box center [427, 313] width 768 height 68
click at [53, 295] on span "Pamatuješ si ještě na svou první menstruaci? Možná i ty patříš mezi ženy, pro k…" at bounding box center [413, 313] width 740 height 66
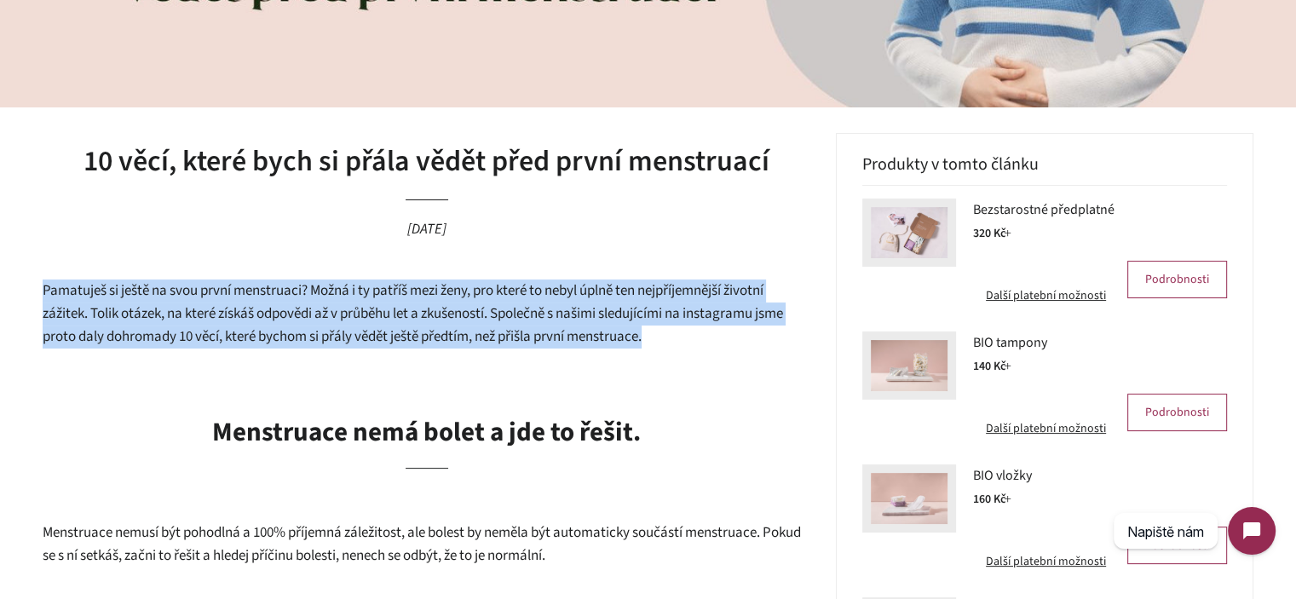
click at [53, 295] on span "Pamatuješ si ještě na svou první menstruaci? Možná i ty patříš mezi ženy, pro k…" at bounding box center [413, 313] width 740 height 66
click at [300, 330] on span "Pamatuješ si ještě na svou první menstruaci? Možná i ty patříš mezi ženy, pro k…" at bounding box center [413, 313] width 740 height 66
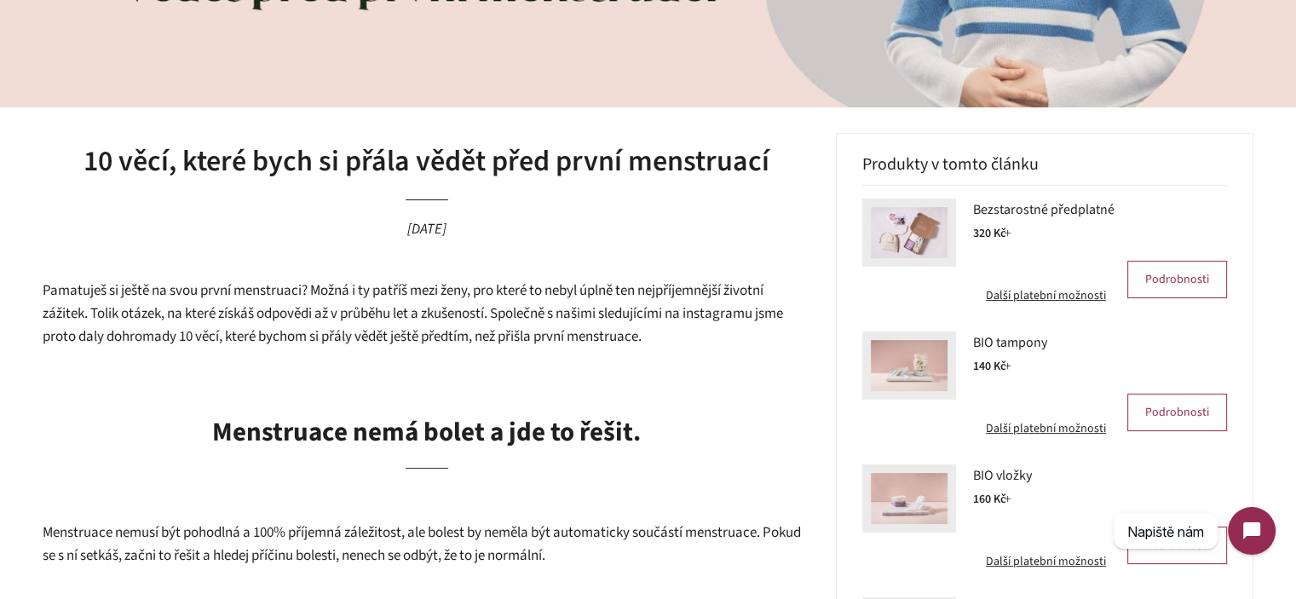
click at [545, 319] on span "Pamatuješ si ještě na svou první menstruaci? Možná i ty patříš mezi ženy, pro k…" at bounding box center [413, 313] width 740 height 66
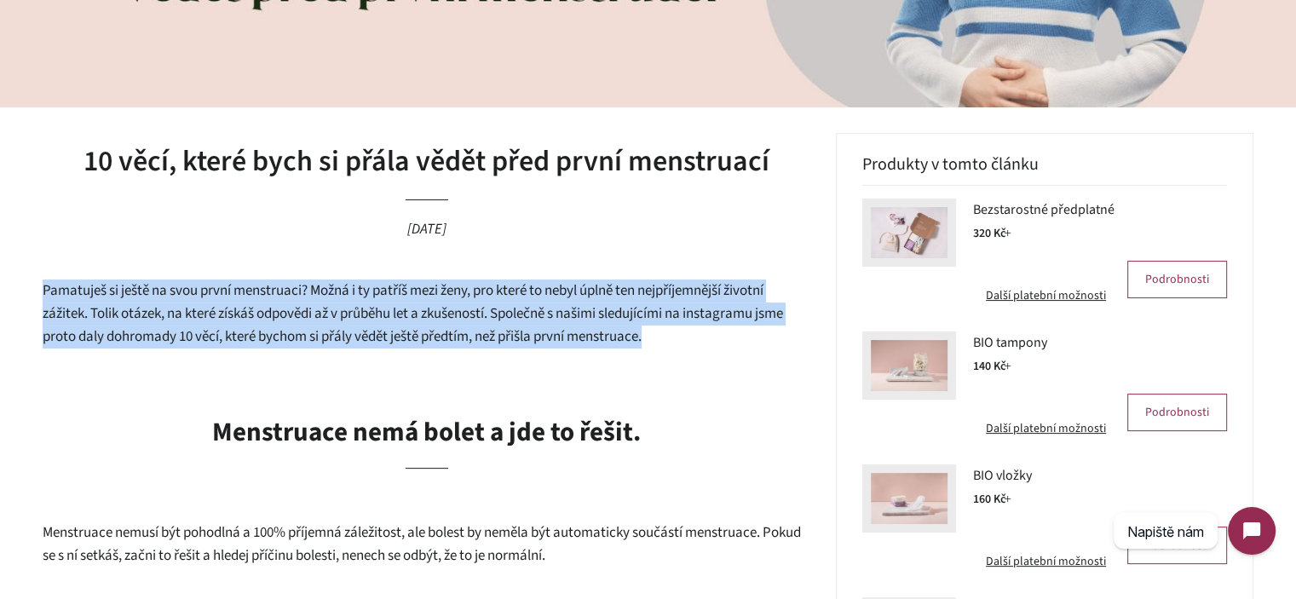
click at [545, 319] on span "Pamatuješ si ještě na svou první menstruaci? Možná i ty patříš mezi ženy, pro k…" at bounding box center [413, 313] width 740 height 66
click at [659, 330] on p "Pamatuješ si ještě na svou první menstruaci? Možná i ty patříš mezi ženy, pro k…" at bounding box center [427, 313] width 768 height 68
click at [726, 328] on p "Pamatuješ si ještě na svou první menstruaci? Možná i ty patříš mezi ženy, pro k…" at bounding box center [427, 313] width 768 height 68
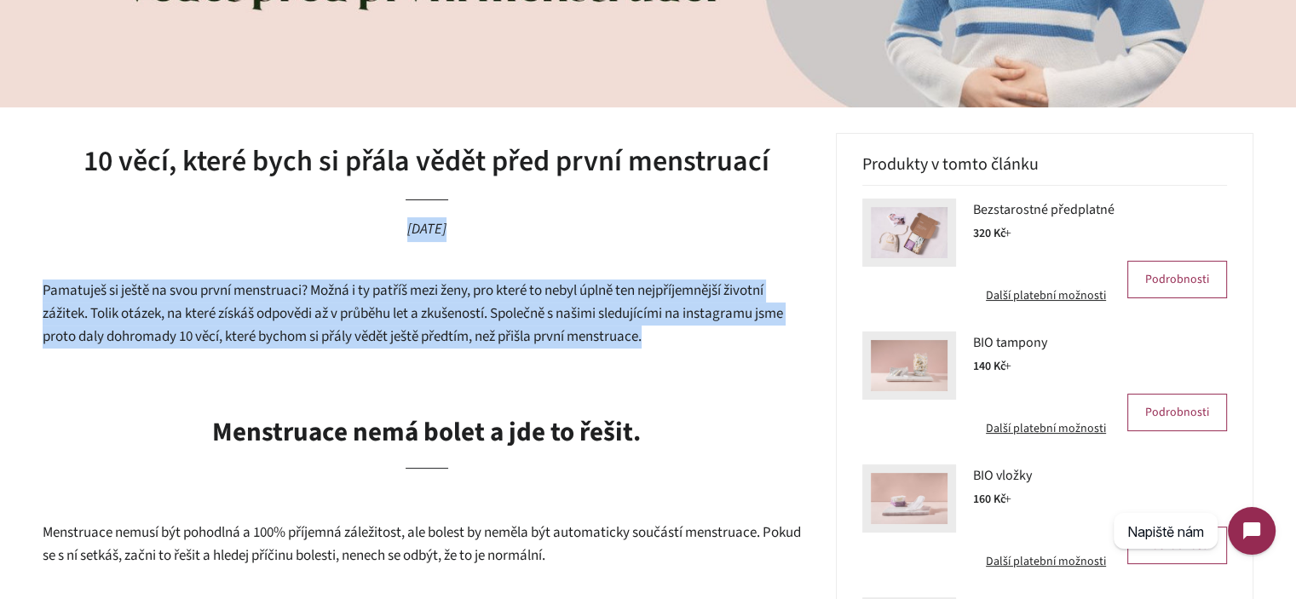
drag, startPoint x: 726, startPoint y: 328, endPoint x: 88, endPoint y: 275, distance: 640.2
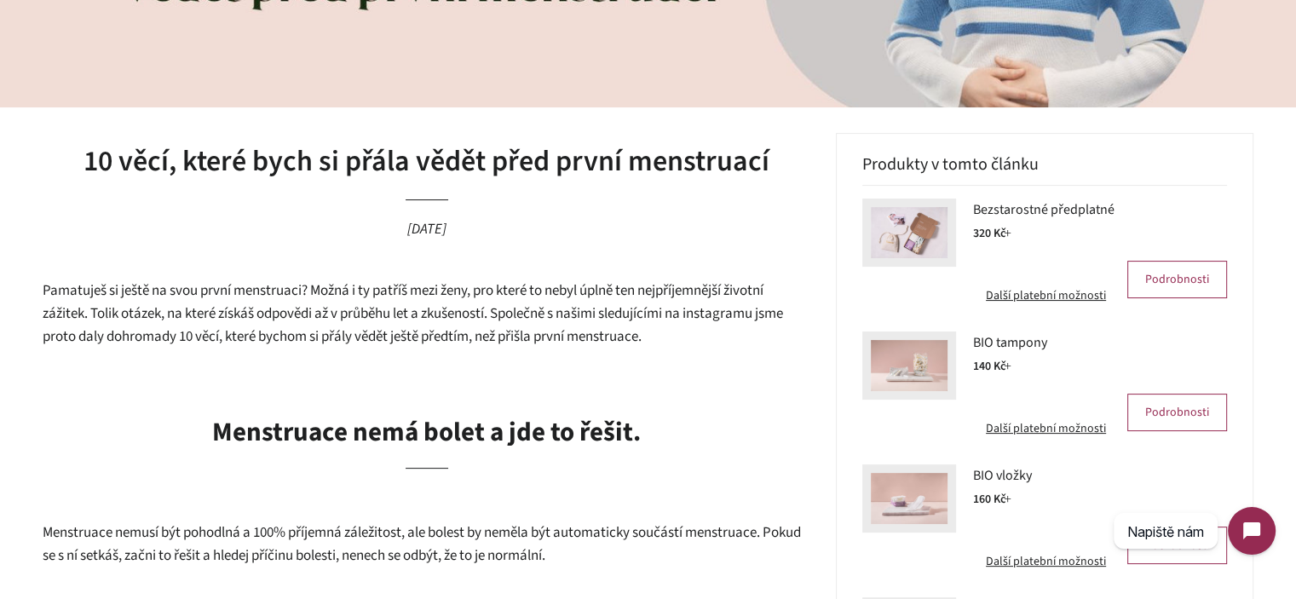
click at [87, 276] on header "10 věcí, které bych si přála vědět před první menstruací 30. květen 2024" at bounding box center [427, 206] width 768 height 147
click at [109, 295] on span "Pamatuješ si ještě na svou první menstruaci? Možná i ty patříš mezi ženy, pro k…" at bounding box center [413, 313] width 740 height 66
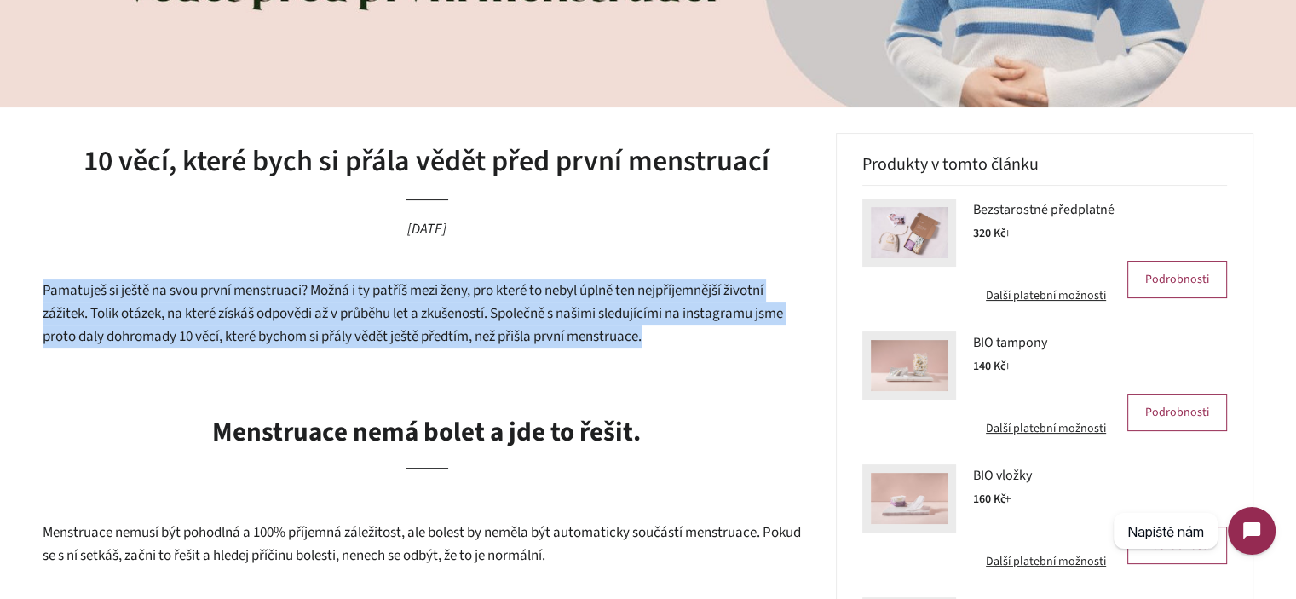
click at [109, 295] on span "Pamatuješ si ještě na svou první menstruaci? Možná i ty patříš mezi ženy, pro k…" at bounding box center [413, 313] width 740 height 66
click at [286, 324] on span "Pamatuješ si ještě na svou první menstruaci? Možná i ty patříš mezi ženy, pro k…" at bounding box center [413, 313] width 740 height 66
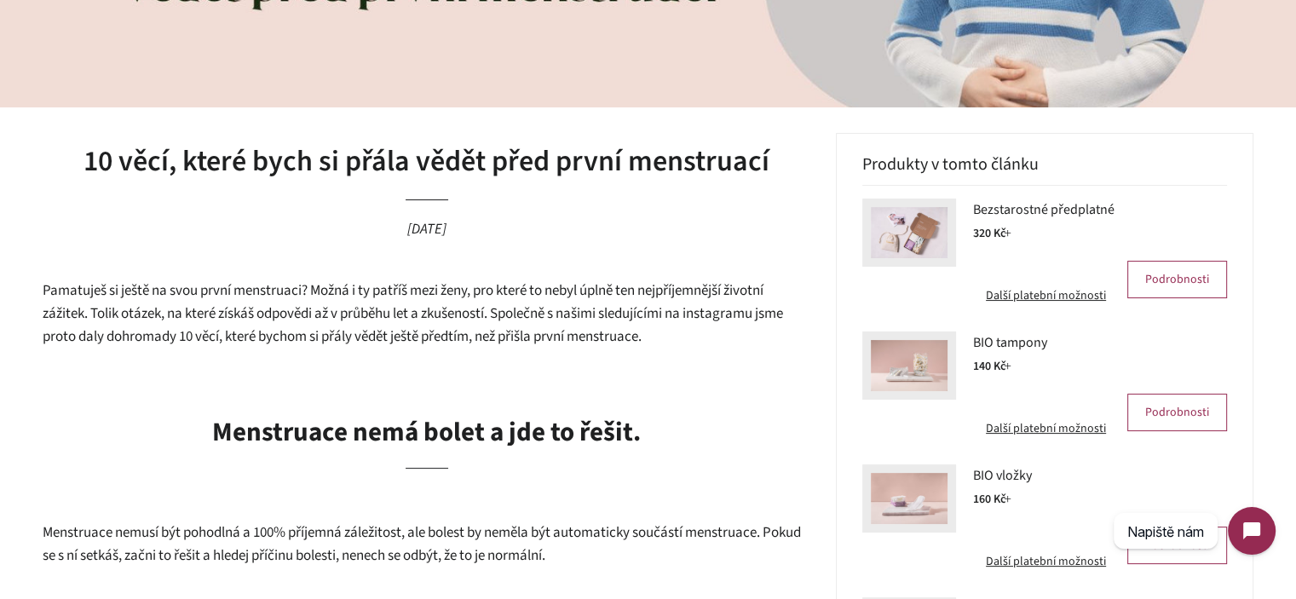
click at [89, 296] on span "Pamatuješ si ještě na svou první menstruaci? Možná i ty patříš mezi ženy, pro k…" at bounding box center [413, 313] width 740 height 66
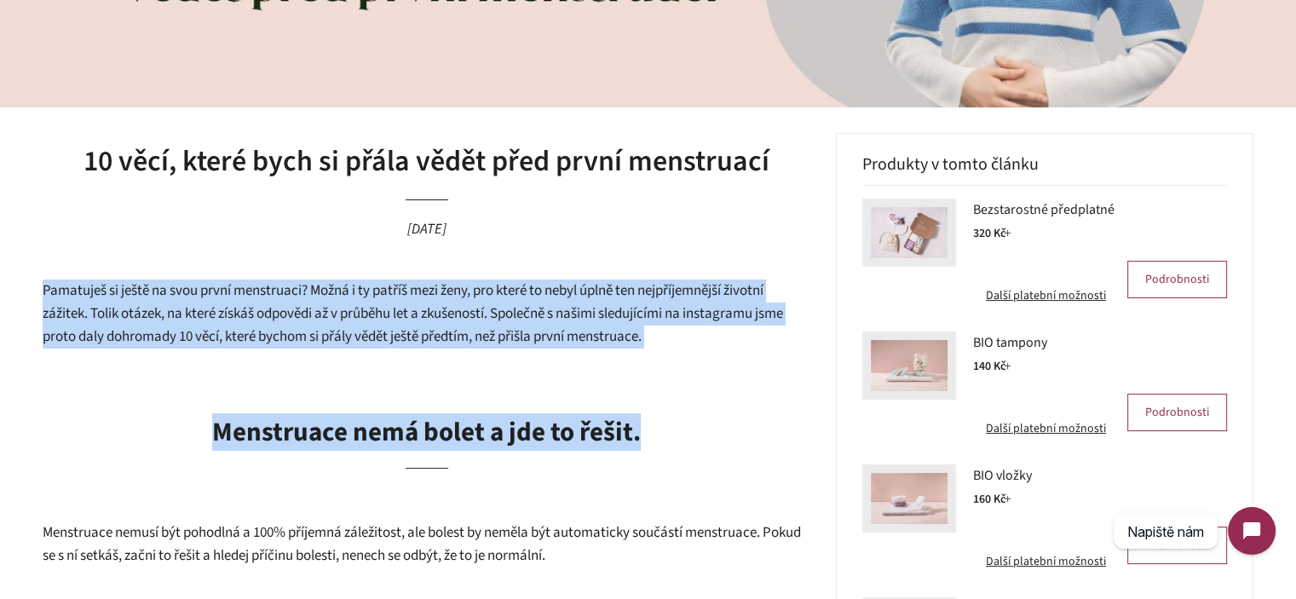
drag, startPoint x: 89, startPoint y: 296, endPoint x: 681, endPoint y: 336, distance: 593.5
click at [681, 336] on p "Pamatuješ si ještě na svou první menstruaci? Možná i ty patříš mezi ženy, pro k…" at bounding box center [427, 313] width 768 height 68
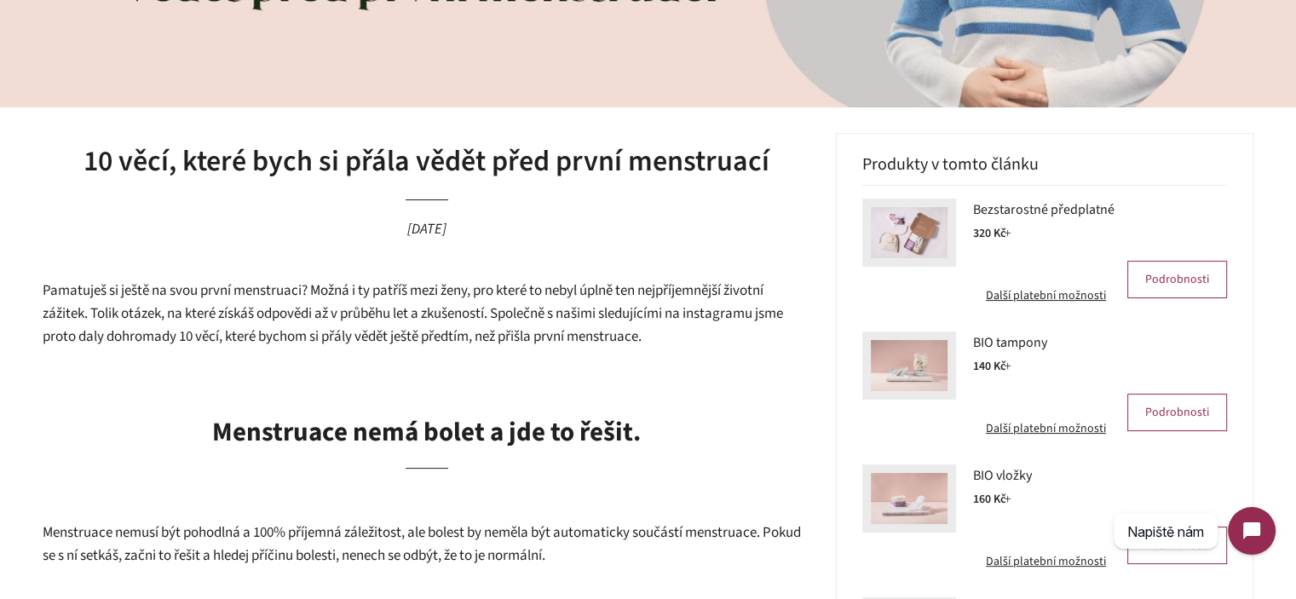
click at [684, 330] on p "Pamatuješ si ještě na svou první menstruaci? Možná i ty patříš mezi ženy, pro k…" at bounding box center [427, 313] width 768 height 68
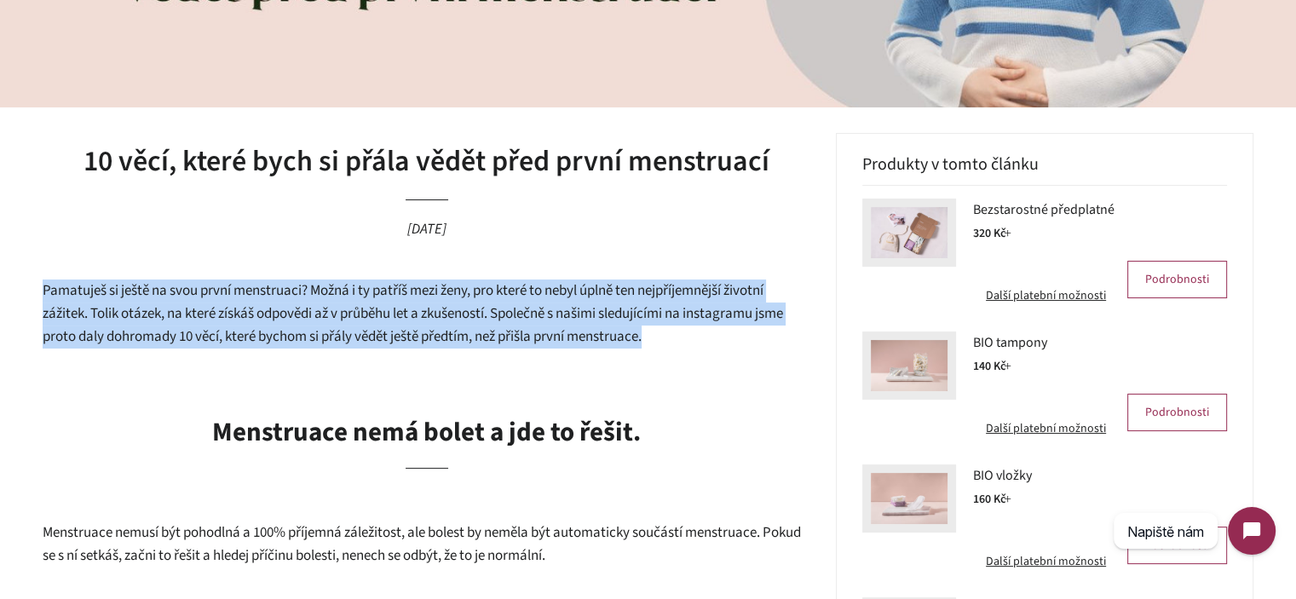
click at [684, 330] on p "Pamatuješ si ještě na svou první menstruaci? Možná i ty patříš mezi ženy, pro k…" at bounding box center [427, 313] width 768 height 68
click at [705, 330] on p "Pamatuješ si ještě na svou první menstruaci? Možná i ty patříš mezi ženy, pro k…" at bounding box center [427, 313] width 768 height 68
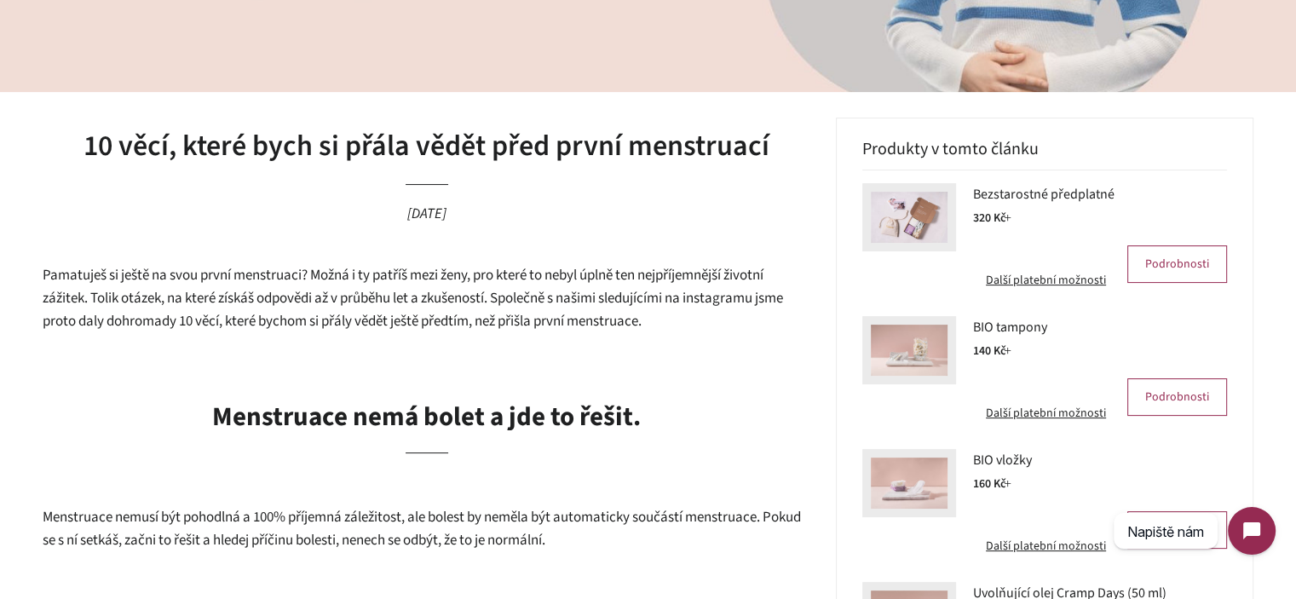
scroll to position [227, 0]
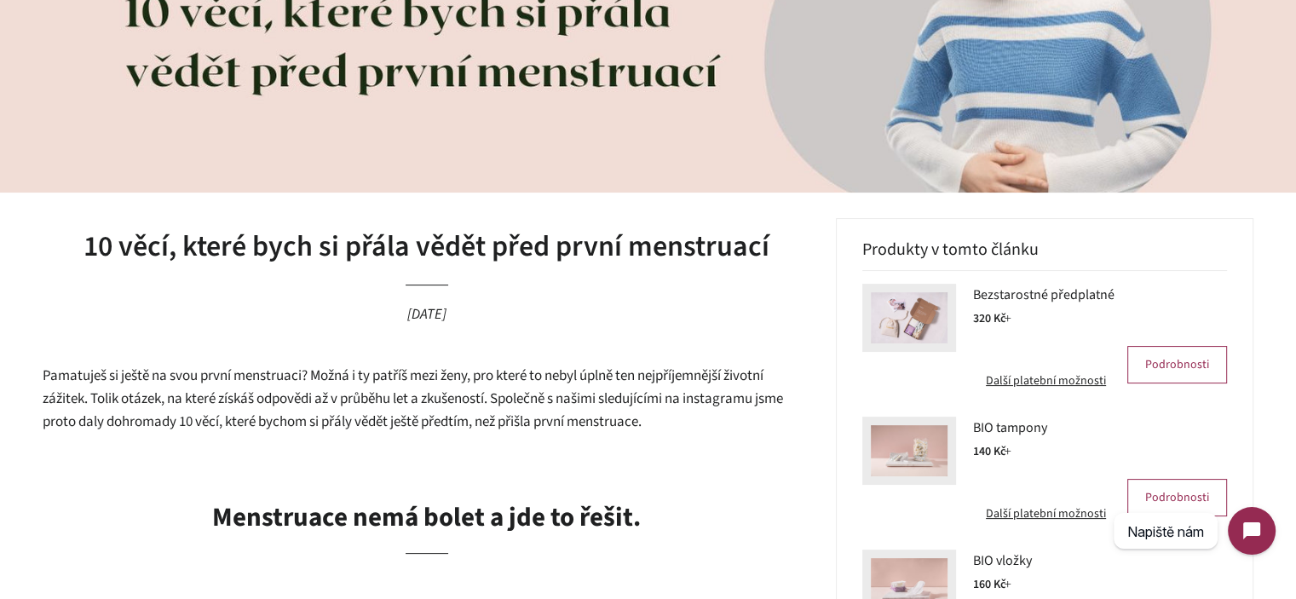
click at [617, 392] on span "Pamatuješ si ještě na svou první menstruaci? Možná i ty patříš mezi ženy, pro k…" at bounding box center [413, 398] width 740 height 66
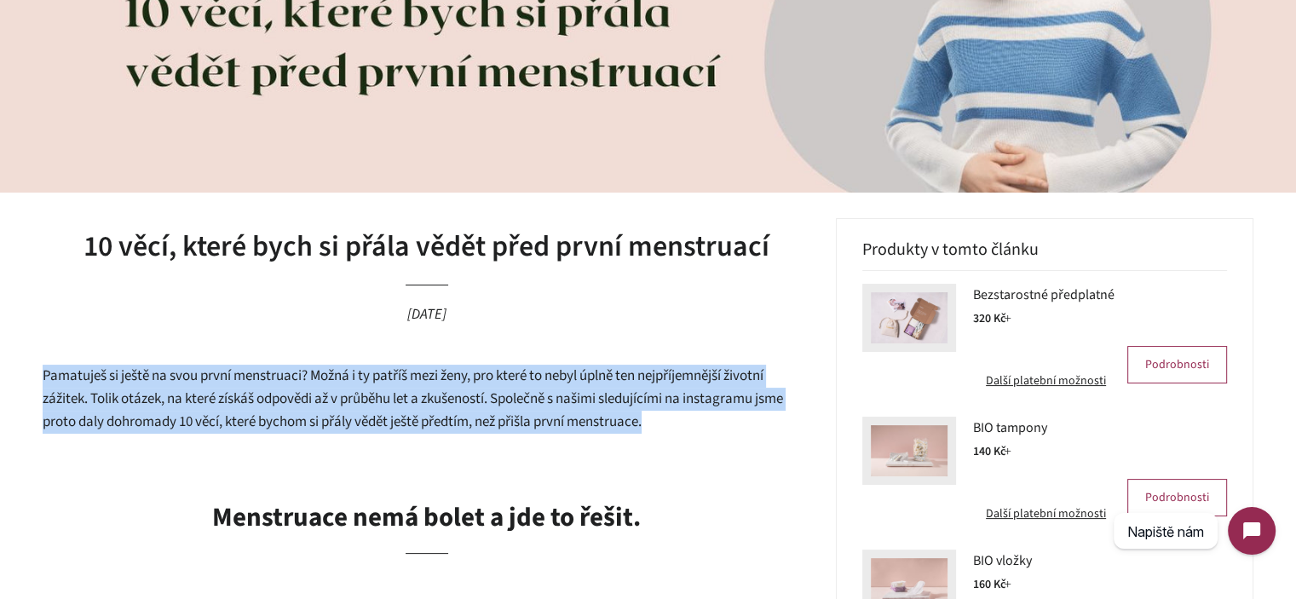
click at [617, 392] on span "Pamatuješ si ještě na svou první menstruaci? Možná i ty patříš mezi ženy, pro k…" at bounding box center [413, 398] width 740 height 66
click at [670, 408] on span "Pamatuješ si ještě na svou první menstruaci? Možná i ty patříš mezi ženy, pro k…" at bounding box center [413, 398] width 740 height 66
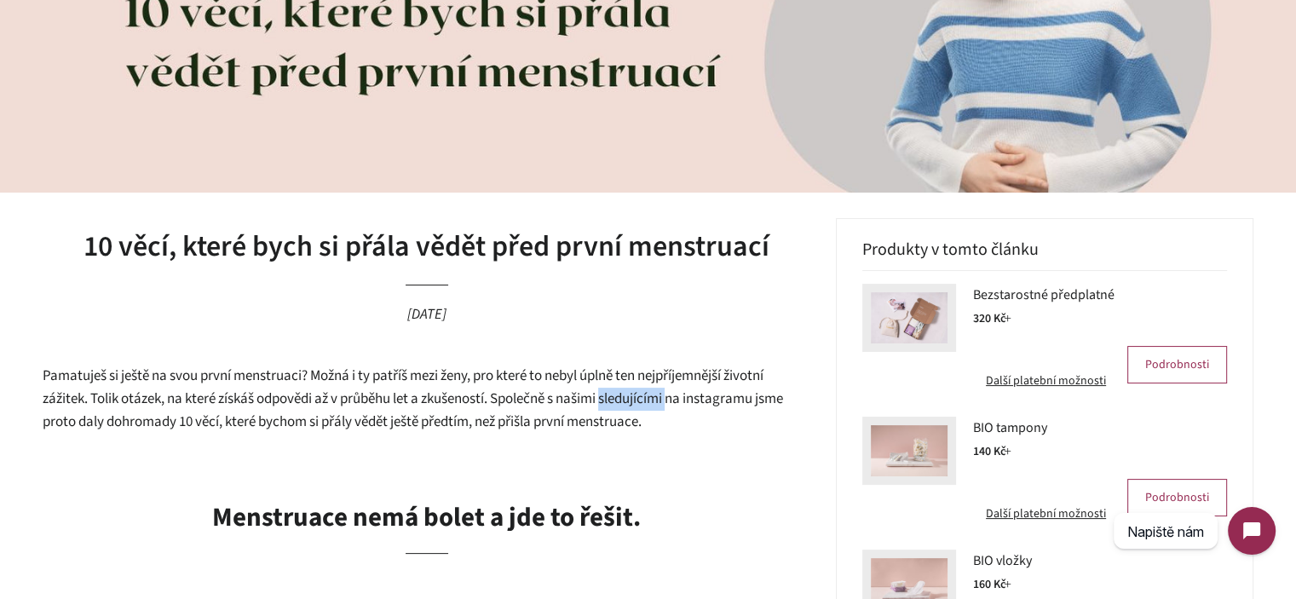
click at [670, 408] on span "Pamatuješ si ještě na svou první menstruaci? Možná i ty patříš mezi ženy, pro k…" at bounding box center [413, 398] width 740 height 66
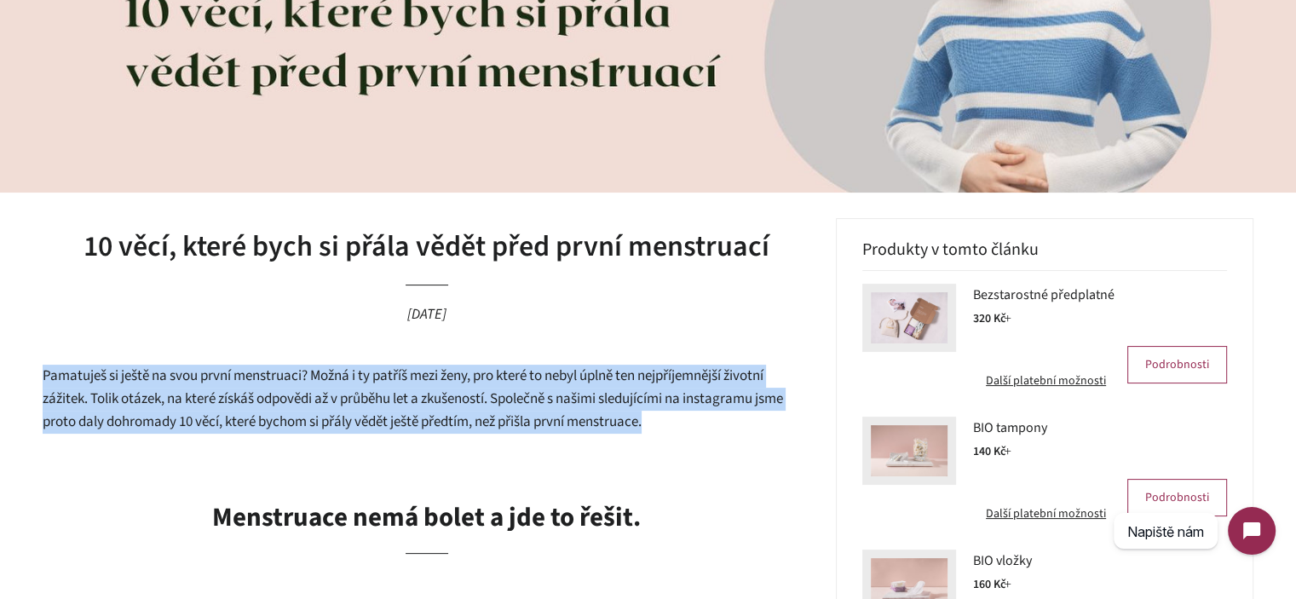
click at [670, 408] on span "Pamatuješ si ještě na svou první menstruaci? Možná i ty patříš mezi ženy, pro k…" at bounding box center [413, 398] width 740 height 66
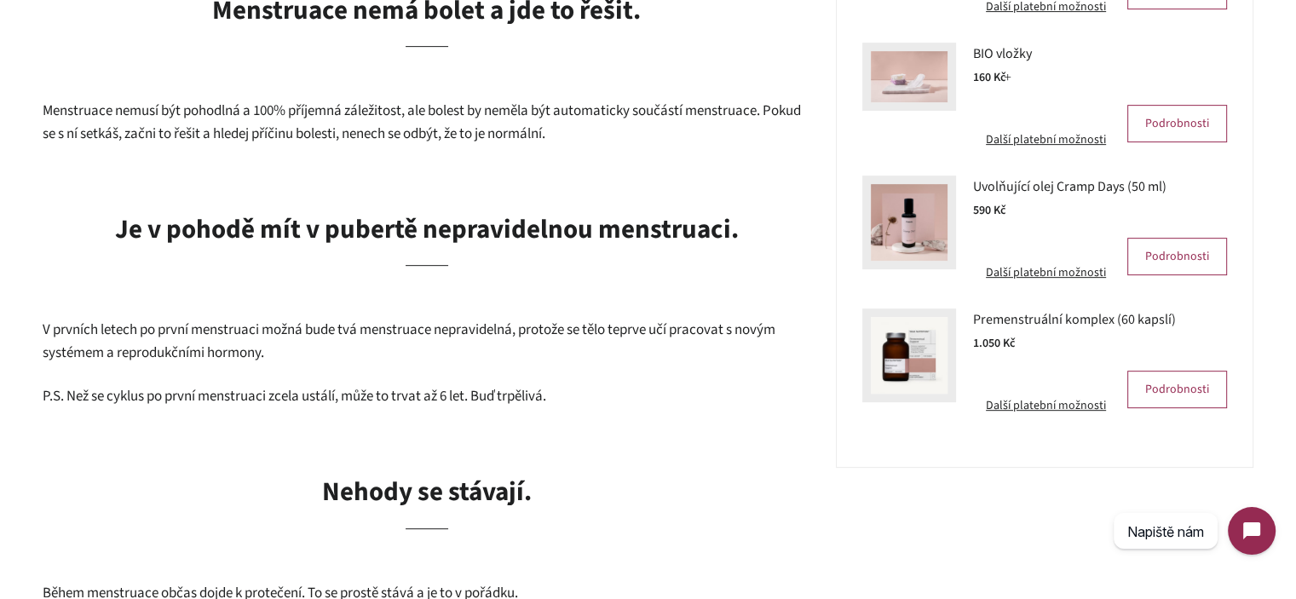
scroll to position [738, 0]
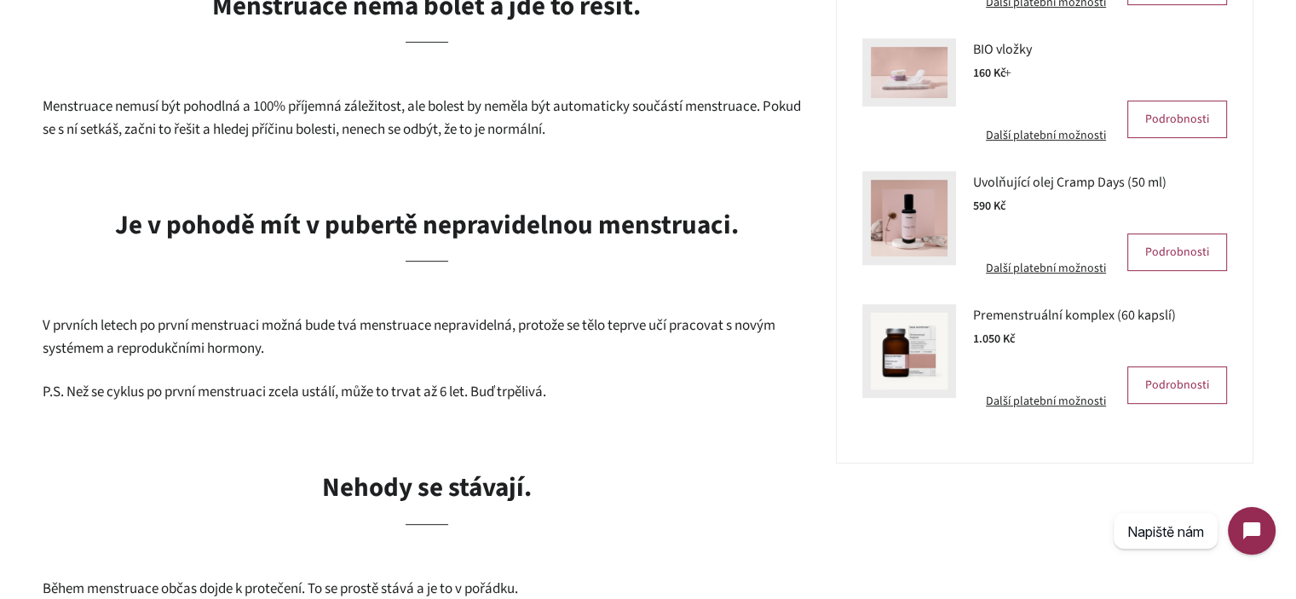
click at [590, 340] on p "V prvních letech po první menstruaci možná bude tvá menstruace nepravidelná, pr…" at bounding box center [427, 336] width 768 height 45
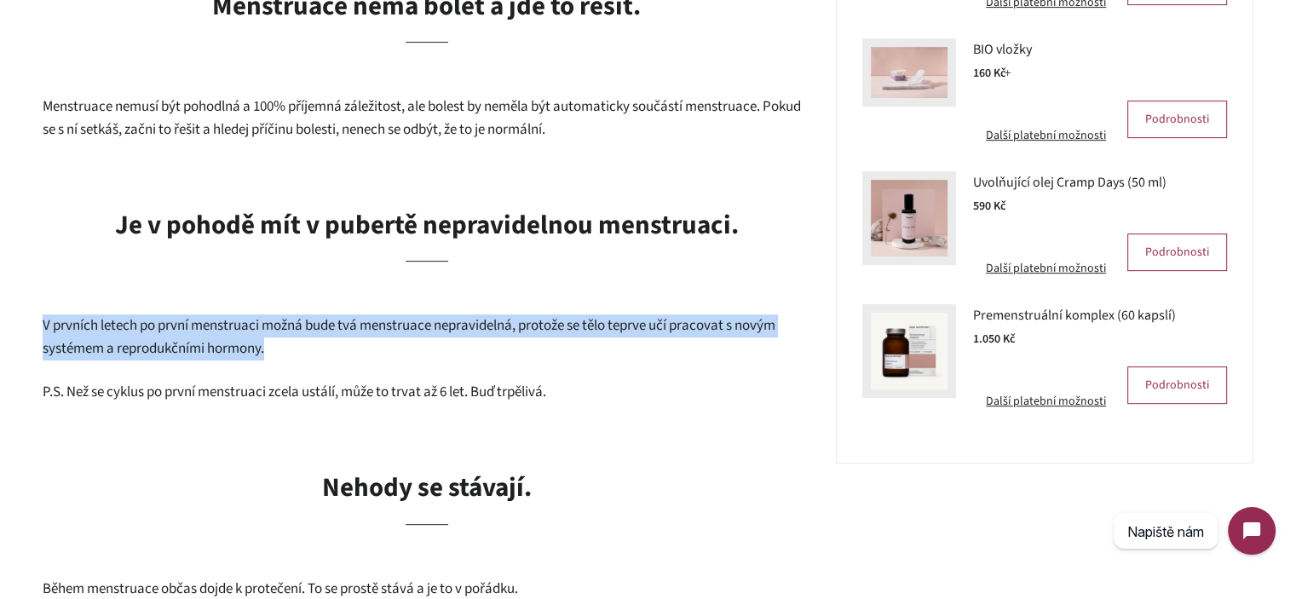
click at [590, 340] on p "V prvních letech po první menstruaci možná bude tvá menstruace nepravidelná, pr…" at bounding box center [427, 336] width 768 height 45
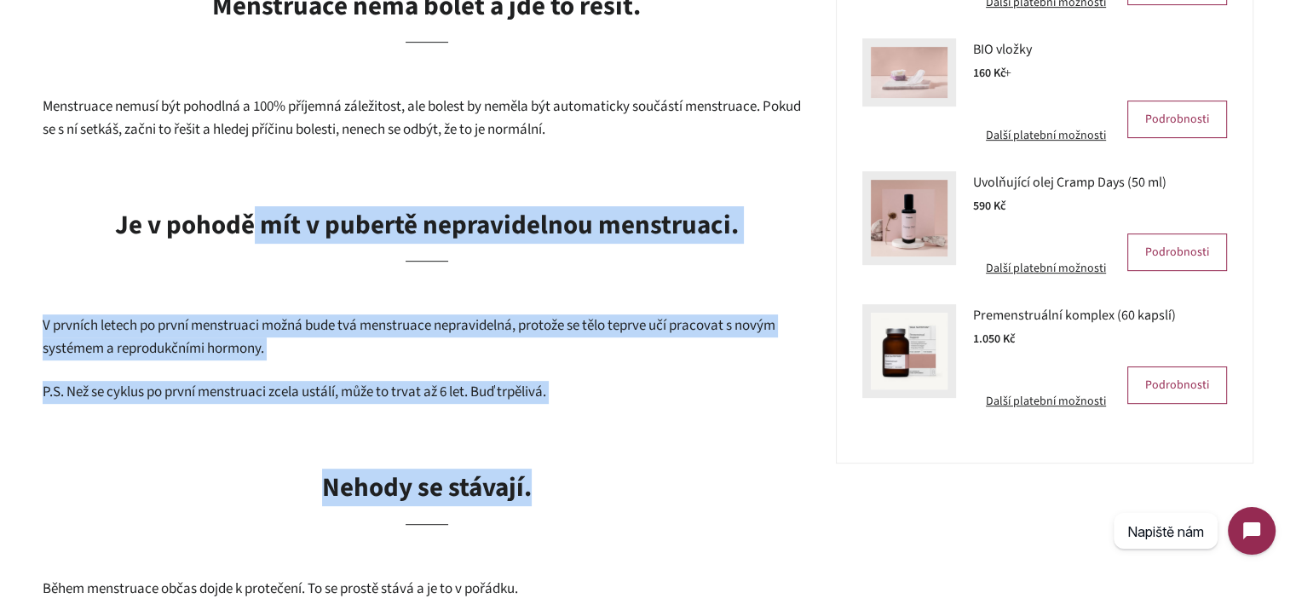
drag, startPoint x: 616, startPoint y: 407, endPoint x: 193, endPoint y: 221, distance: 462.7
click at [167, 216] on b "Je v pohodě mít v pubertě nepravidelnou menstruaci." at bounding box center [427, 224] width 624 height 37
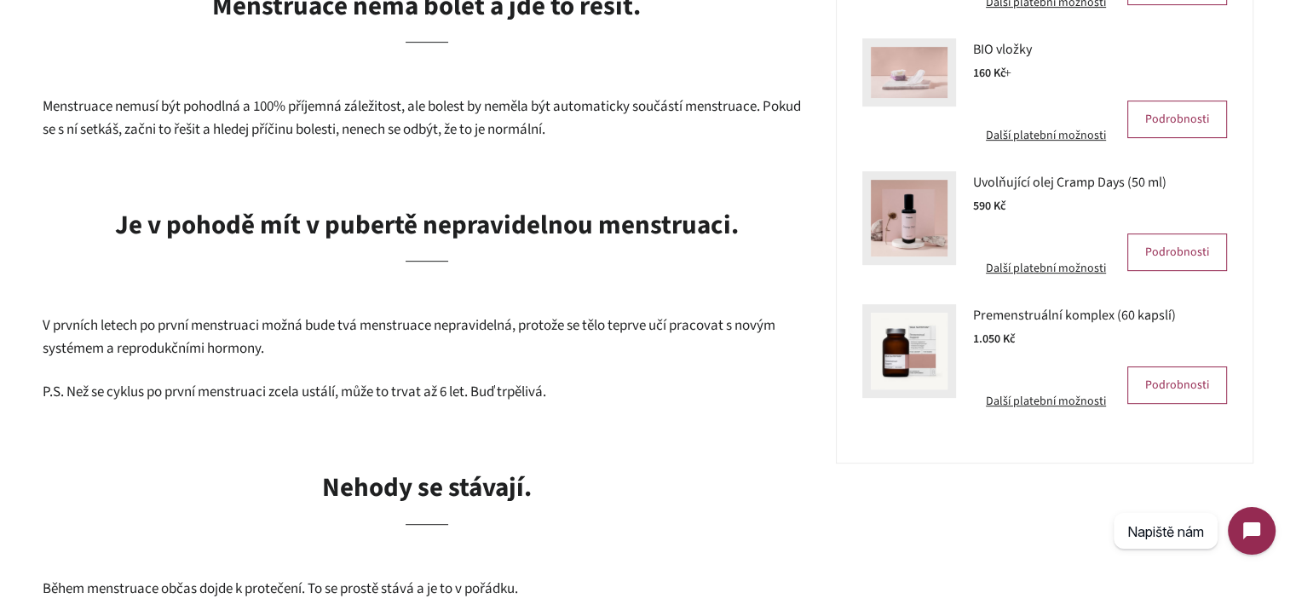
scroll to position [1164, 0]
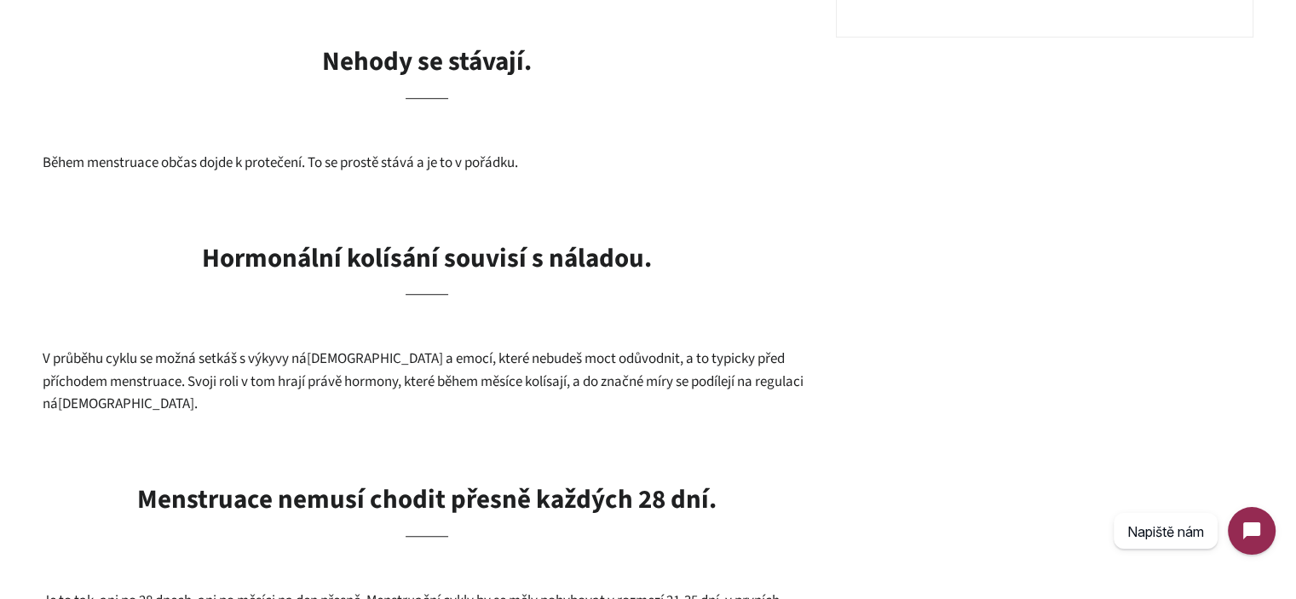
click at [396, 277] on h2 "Hormonální kolísání souvisí s náladou." at bounding box center [427, 267] width 768 height 55
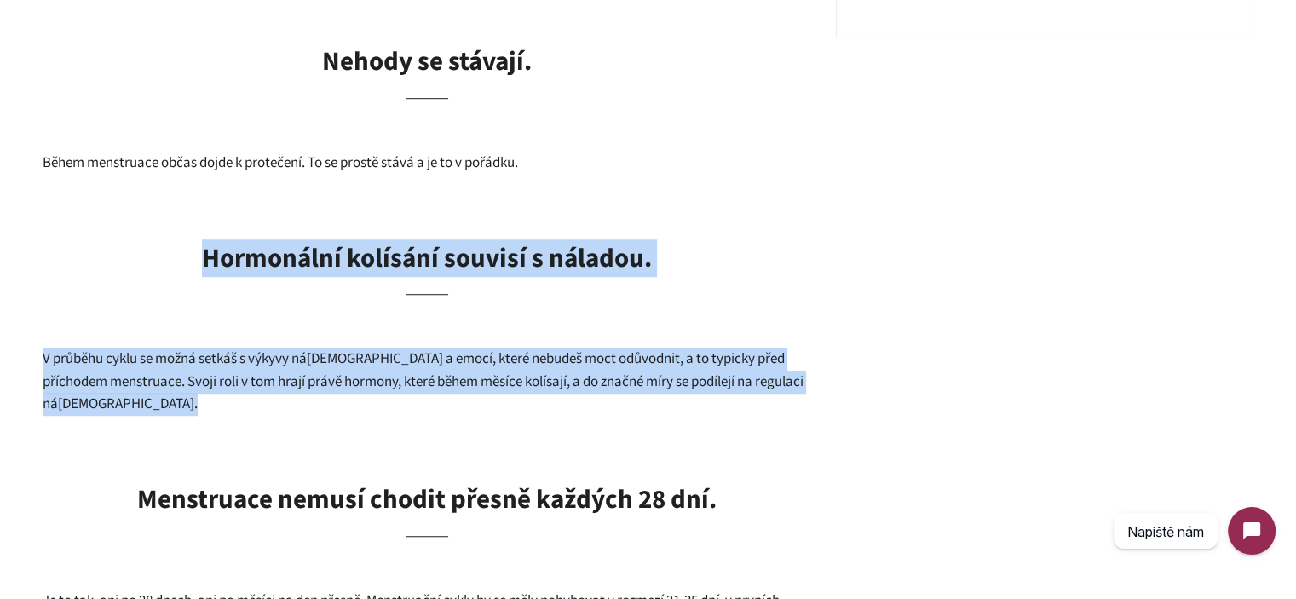
drag, startPoint x: 396, startPoint y: 277, endPoint x: 409, endPoint y: 338, distance: 62.7
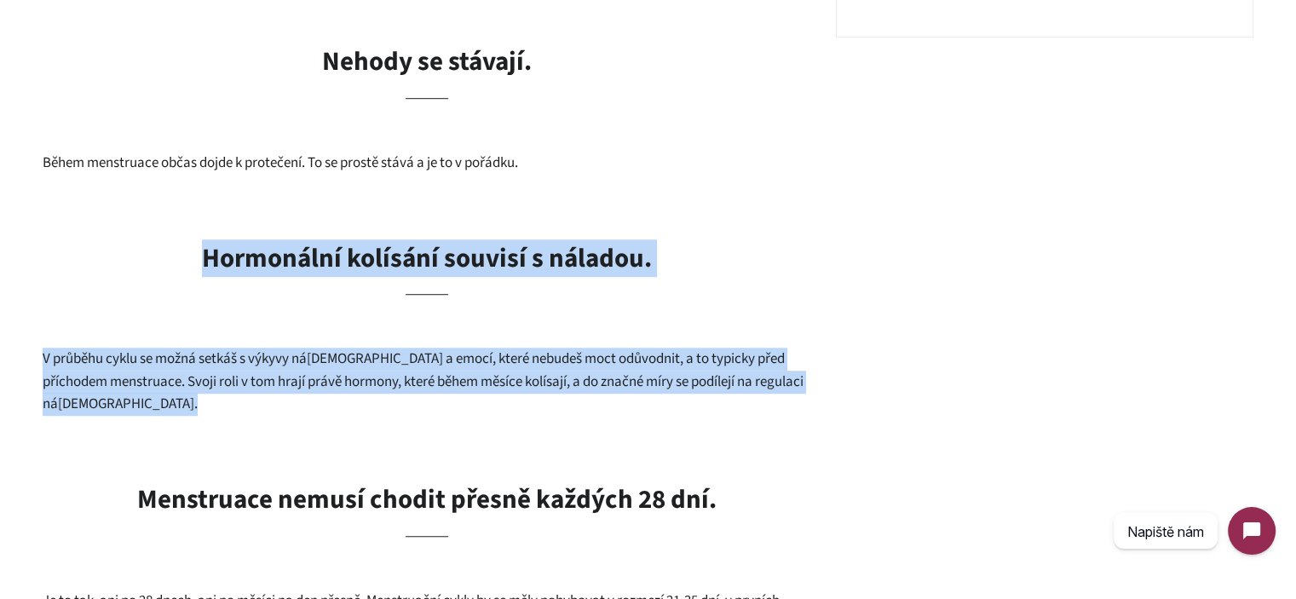
drag, startPoint x: 409, startPoint y: 338, endPoint x: 400, endPoint y: 258, distance: 80.5
click at [400, 258] on b "Hormonální kolísání souvisí s náladou." at bounding box center [427, 257] width 450 height 37
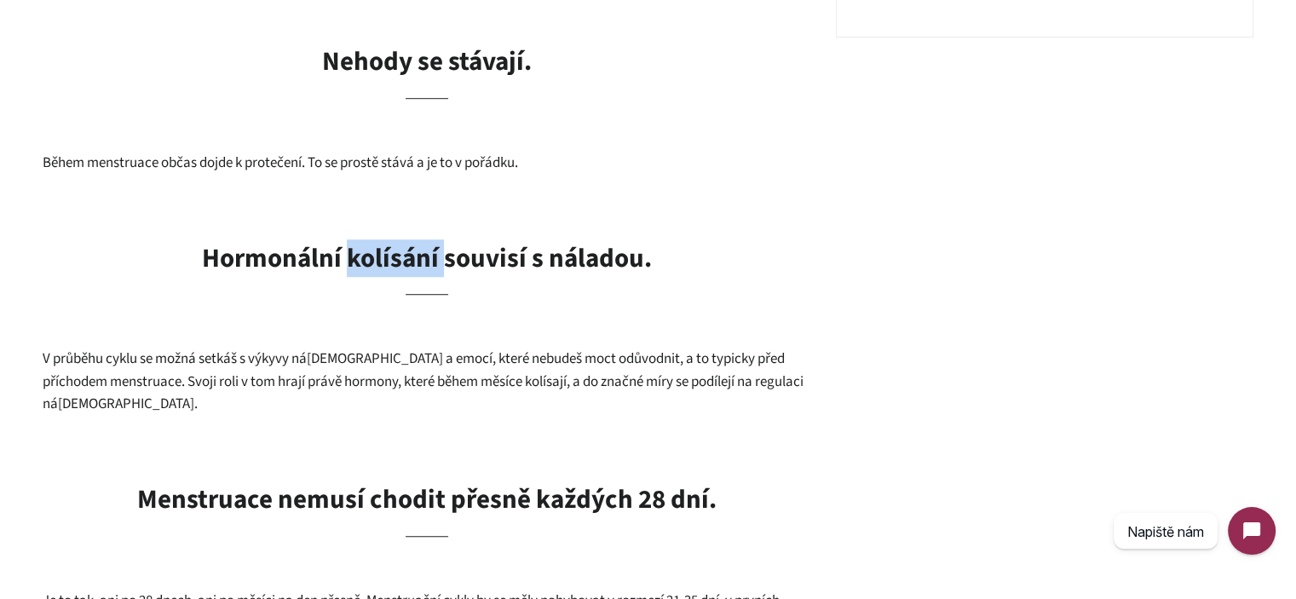
click at [400, 258] on b "Hormonální kolísání souvisí s náladou." at bounding box center [427, 257] width 450 height 37
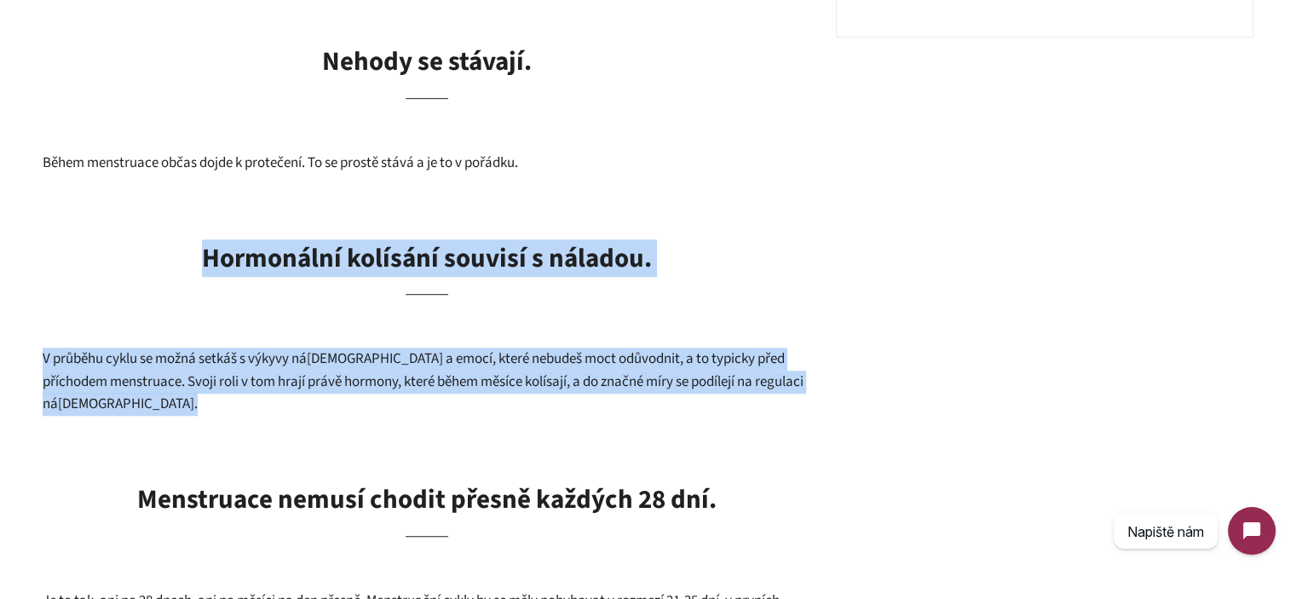
drag, startPoint x: 400, startPoint y: 258, endPoint x: 418, endPoint y: 352, distance: 95.4
click at [418, 352] on span "V průběhu cyklu se možná setkáš s výkyvy nálady a emocí, které nebudeš moct odů…" at bounding box center [423, 381] width 761 height 66
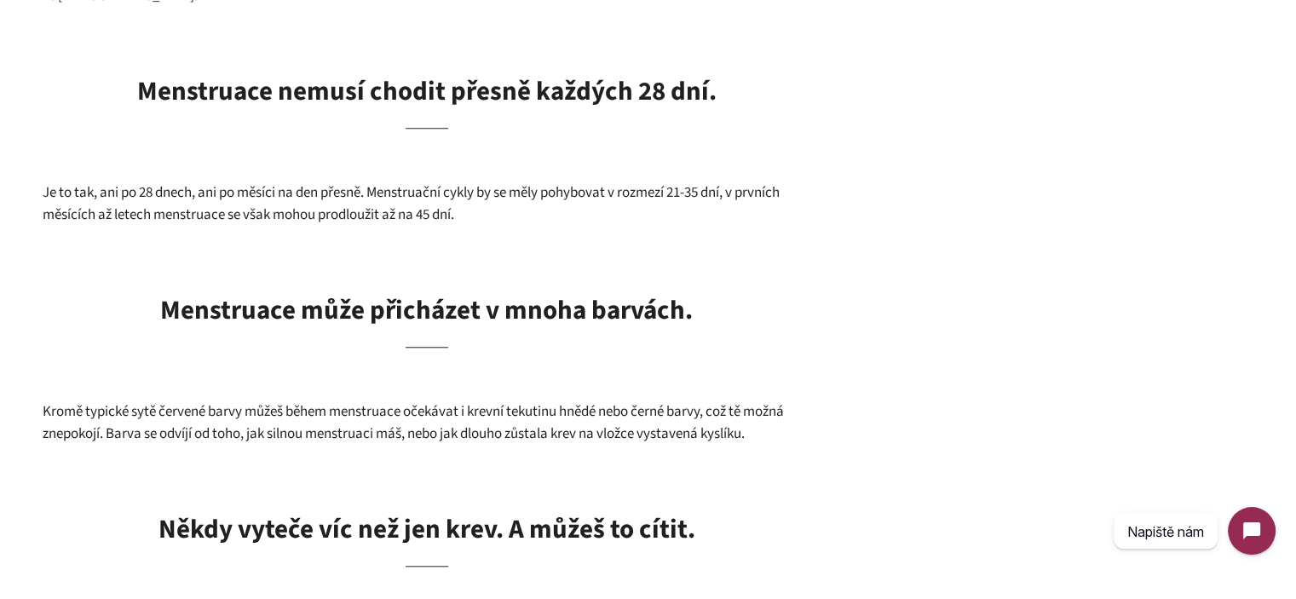
scroll to position [1590, 0]
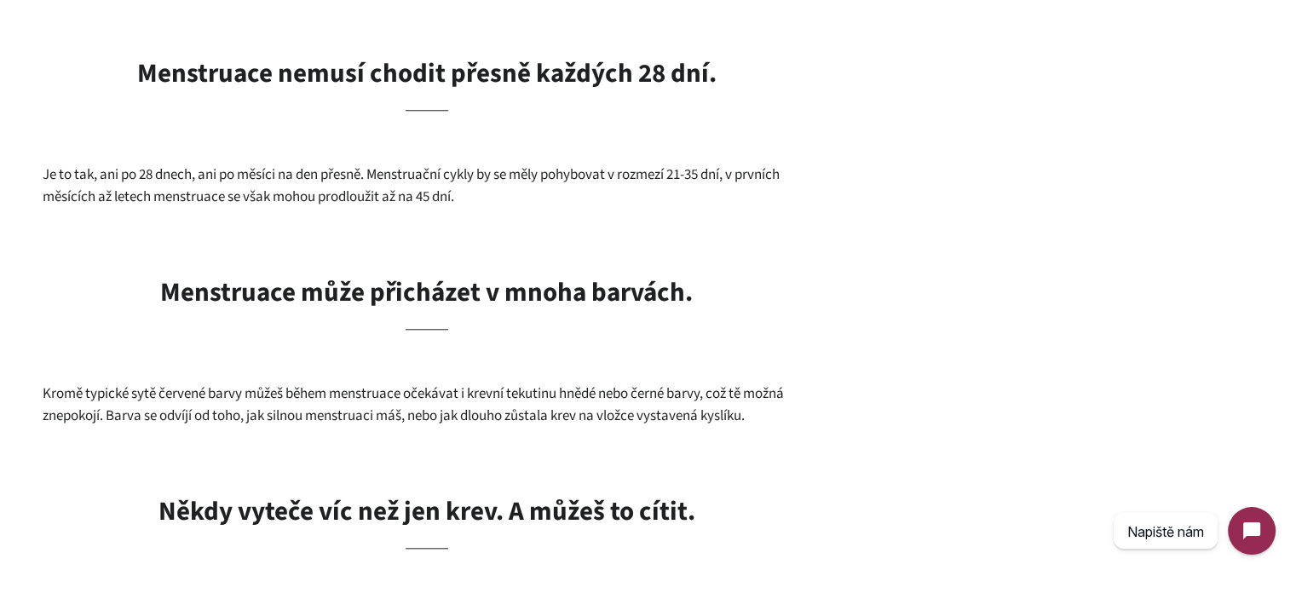
click at [432, 273] on b "Menstruace může přicházet v mnoha barvách." at bounding box center [426, 291] width 532 height 37
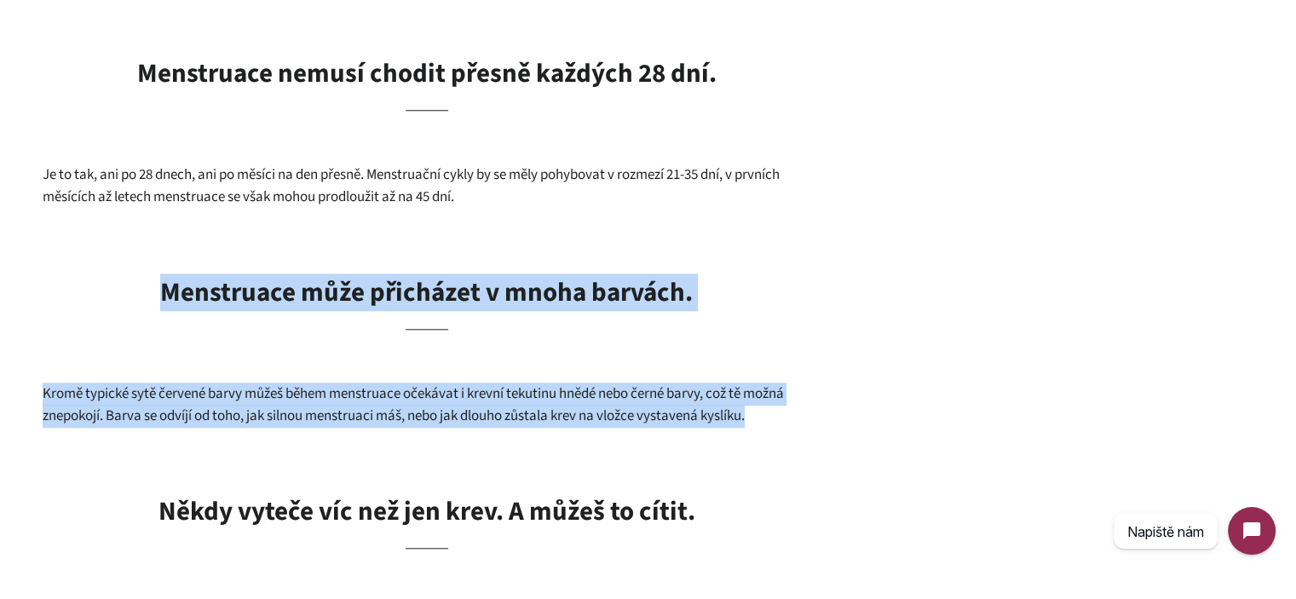
drag, startPoint x: 432, startPoint y: 272, endPoint x: 474, endPoint y: 374, distance: 110.4
click at [474, 374] on div "Pamatuješ si ještě na svou první menstruaci? Možná i ty patříš mezi ženy, pro k…" at bounding box center [427, 338] width 768 height 2673
click at [474, 383] on span "Kromě typické sytě červené barvy můžeš během menstruace očekávat i krevní tekut…" at bounding box center [413, 404] width 741 height 43
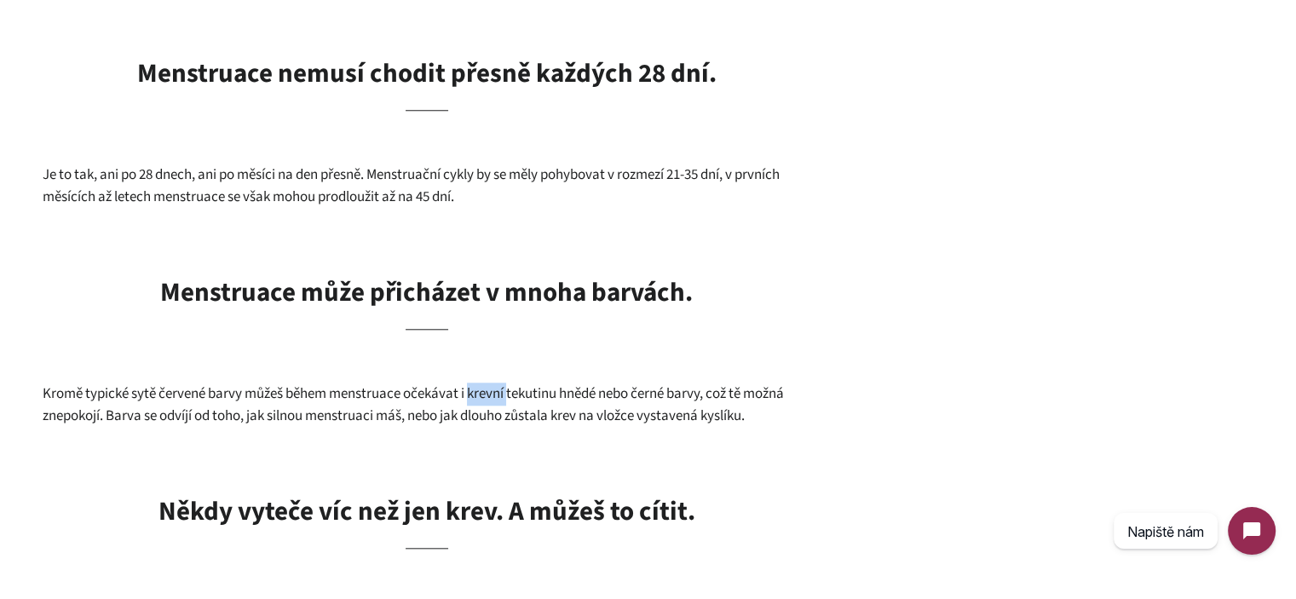
click at [474, 383] on span "Kromě typické sytě červené barvy můžeš během menstruace očekávat i krevní tekut…" at bounding box center [413, 404] width 741 height 43
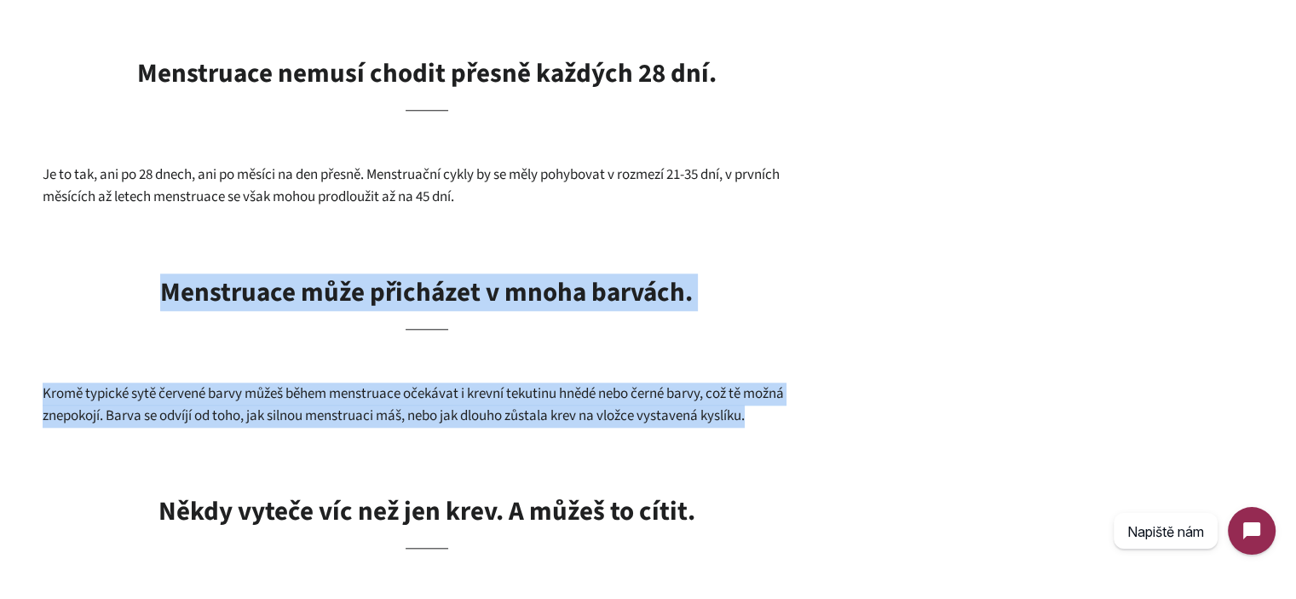
drag, startPoint x: 474, startPoint y: 374, endPoint x: 474, endPoint y: 268, distance: 105.6
click at [474, 268] on div "Pamatuješ si ještě na svou první menstruaci? Možná i ty patříš mezi ženy, pro k…" at bounding box center [427, 338] width 768 height 2673
click at [474, 273] on b "Menstruace může přicházet v mnoha barvách." at bounding box center [426, 291] width 532 height 37
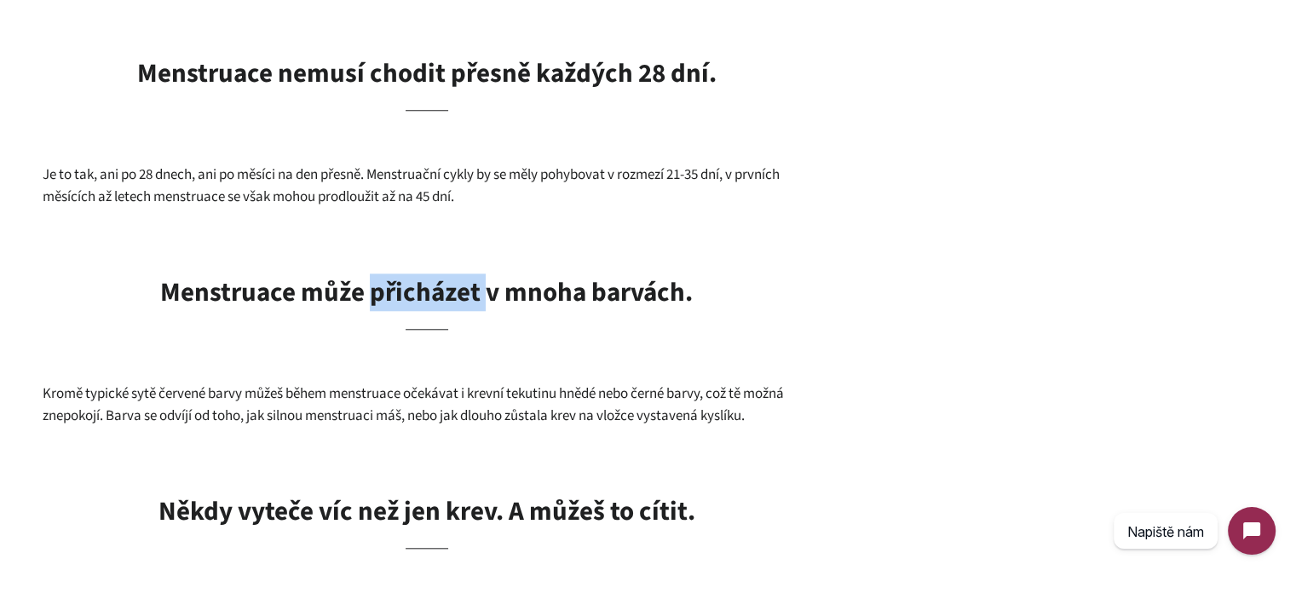
click at [474, 273] on b "Menstruace může přicházet v mnoha barvách." at bounding box center [426, 291] width 532 height 37
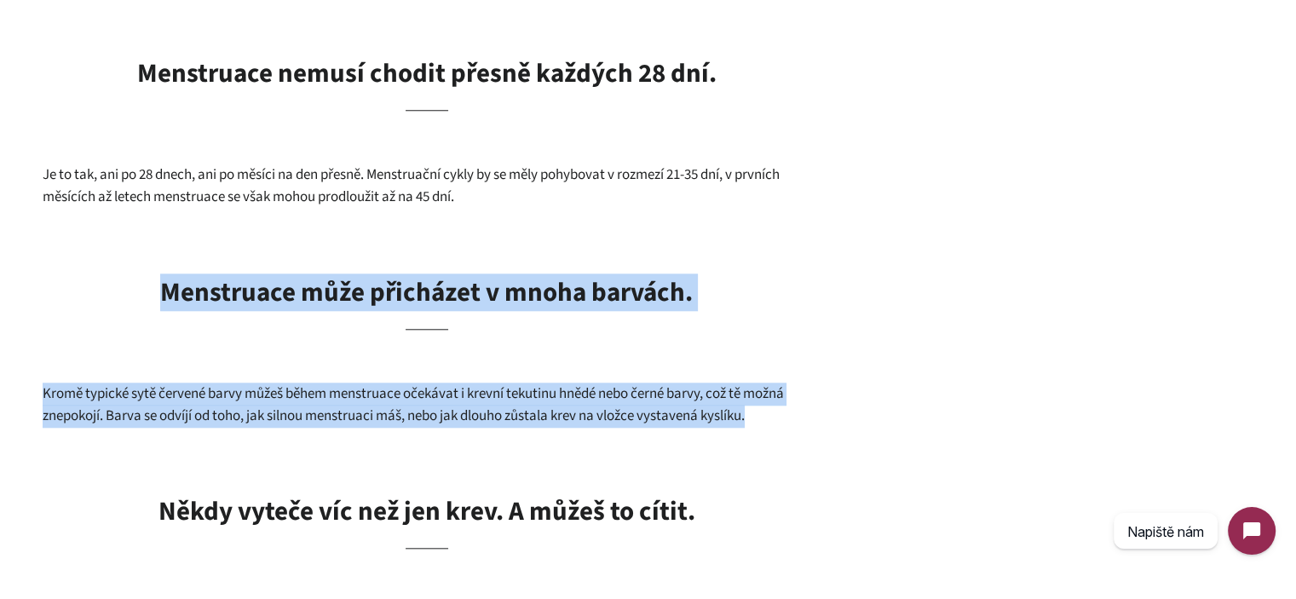
drag, startPoint x: 474, startPoint y: 268, endPoint x: 510, endPoint y: 363, distance: 101.4
click at [510, 361] on div "Pamatuješ si ještě na svou první menstruaci? Možná i ty patříš mezi ženy, pro k…" at bounding box center [427, 338] width 768 height 2673
click at [510, 383] on span "Kromě typické sytě červené barvy můžeš během menstruace očekávat i krevní tekut…" at bounding box center [413, 404] width 741 height 43
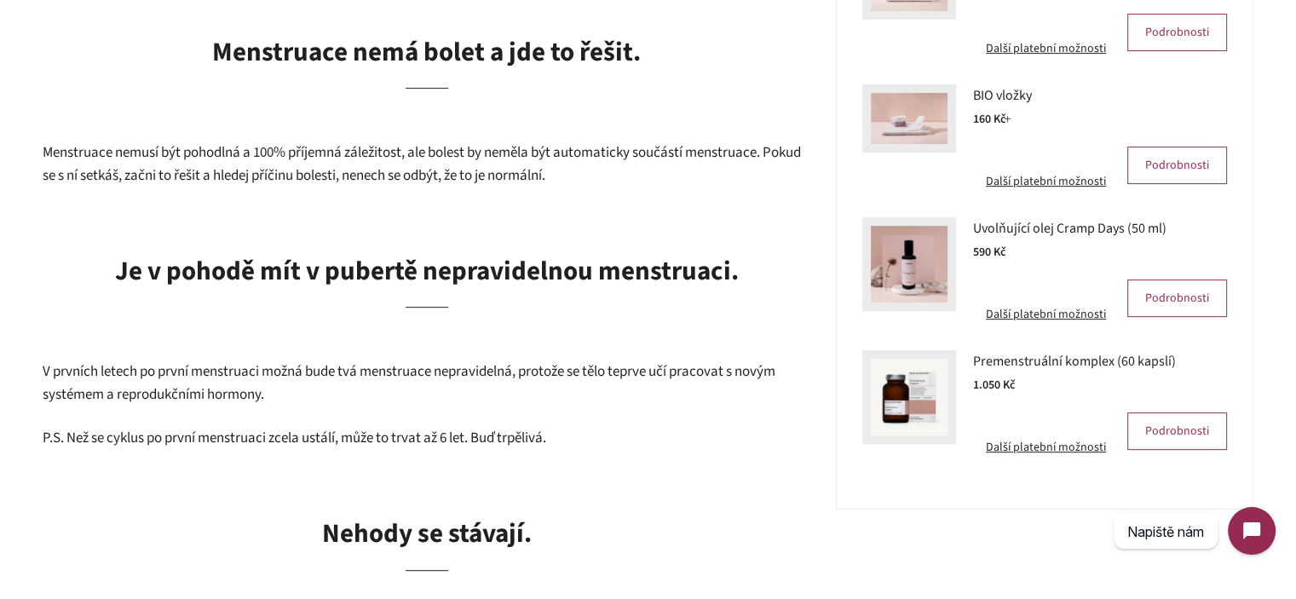
scroll to position [312, 0]
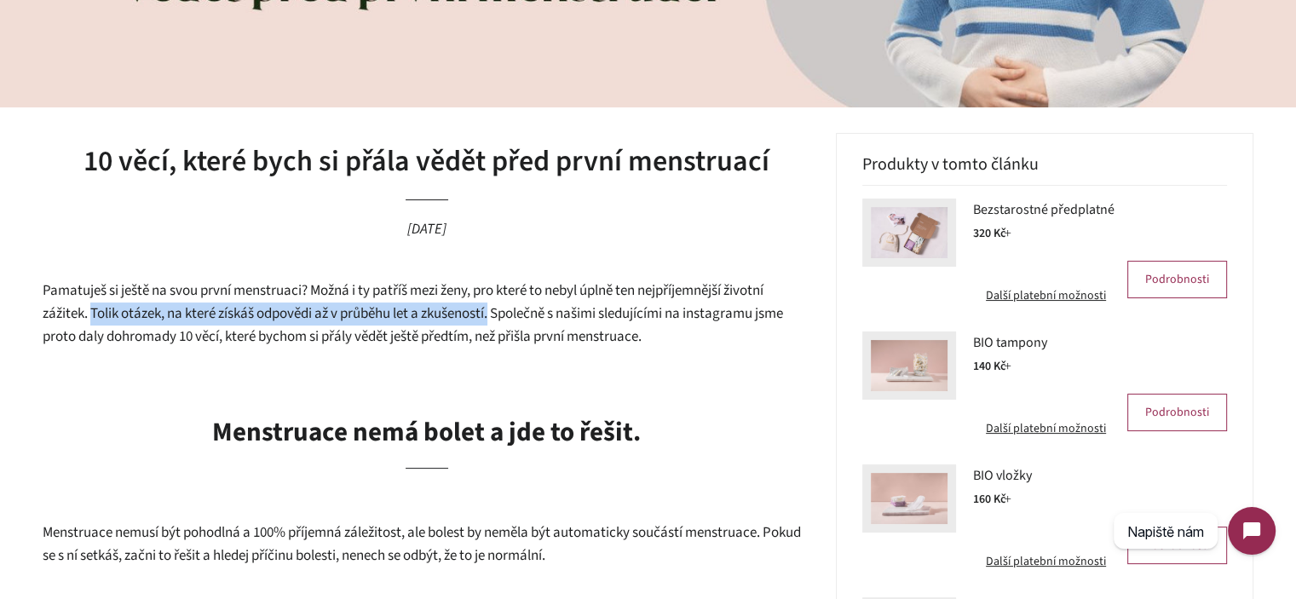
drag, startPoint x: 498, startPoint y: 314, endPoint x: 94, endPoint y: 319, distance: 403.8
click at [94, 319] on span "Pamatuješ si ještě na svou první menstruaci? Možná i ty patříš mezi ženy, pro k…" at bounding box center [413, 313] width 740 height 66
drag, startPoint x: 95, startPoint y: 318, endPoint x: 495, endPoint y: 316, distance: 400.4
click at [495, 316] on span "Pamatuješ si ještě na svou první menstruaci? Možná i ty patříš mezi ženy, pro k…" at bounding box center [413, 313] width 740 height 66
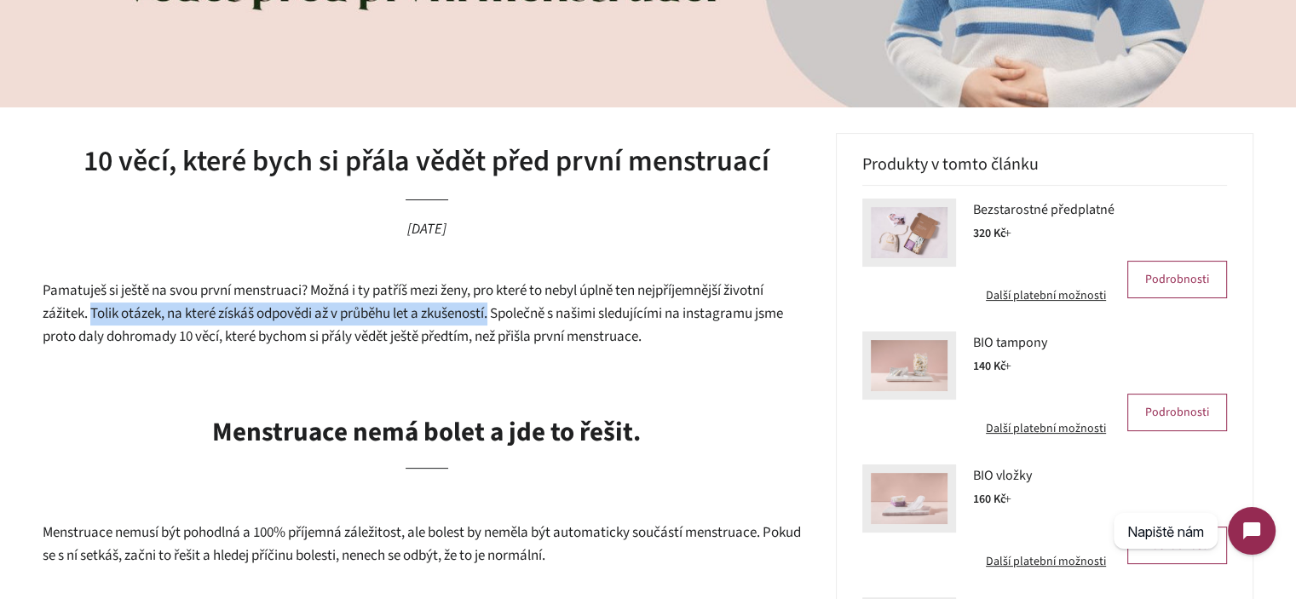
click at [495, 316] on span "Pamatuješ si ještě na svou první menstruaci? Možná i ty patříš mezi ženy, pro k…" at bounding box center [413, 313] width 740 height 66
drag, startPoint x: 495, startPoint y: 316, endPoint x: 106, endPoint y: 316, distance: 389.3
click at [106, 316] on span "Pamatuješ si ještě na svou první menstruaci? Možná i ty patříš mezi ženy, pro k…" at bounding box center [413, 313] width 740 height 66
drag, startPoint x: 106, startPoint y: 316, endPoint x: 481, endPoint y: 311, distance: 375.7
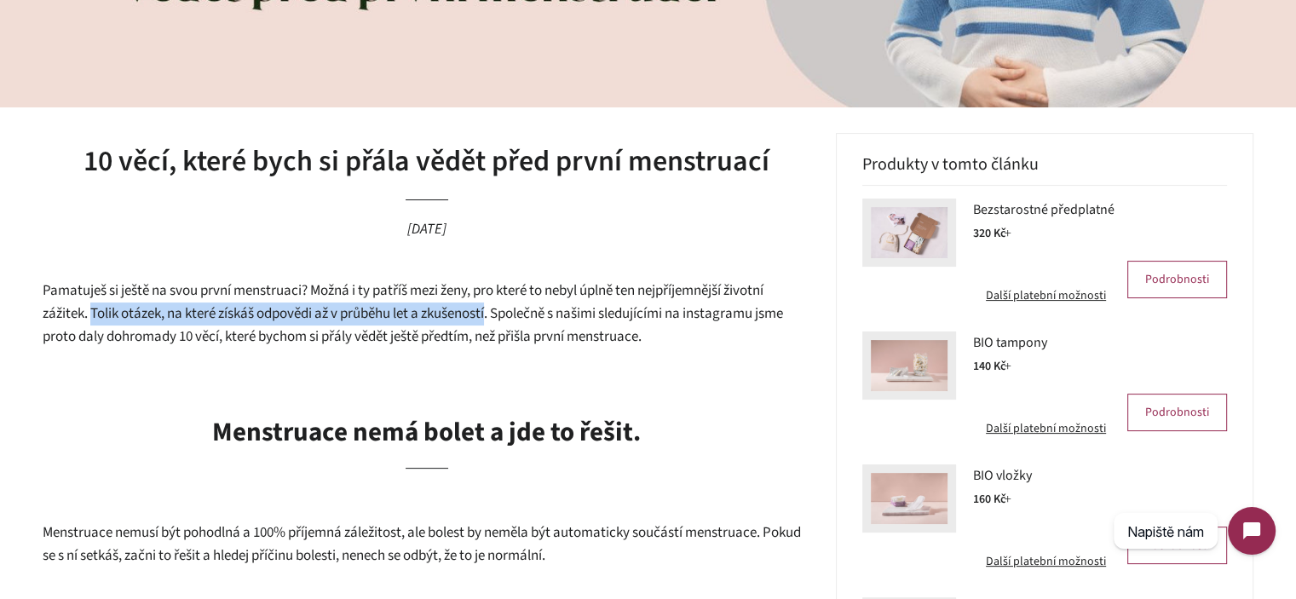
click at [481, 311] on span "Pamatuješ si ještě na svou první menstruaci? Možná i ty patříš mezi ženy, pro k…" at bounding box center [413, 313] width 740 height 66
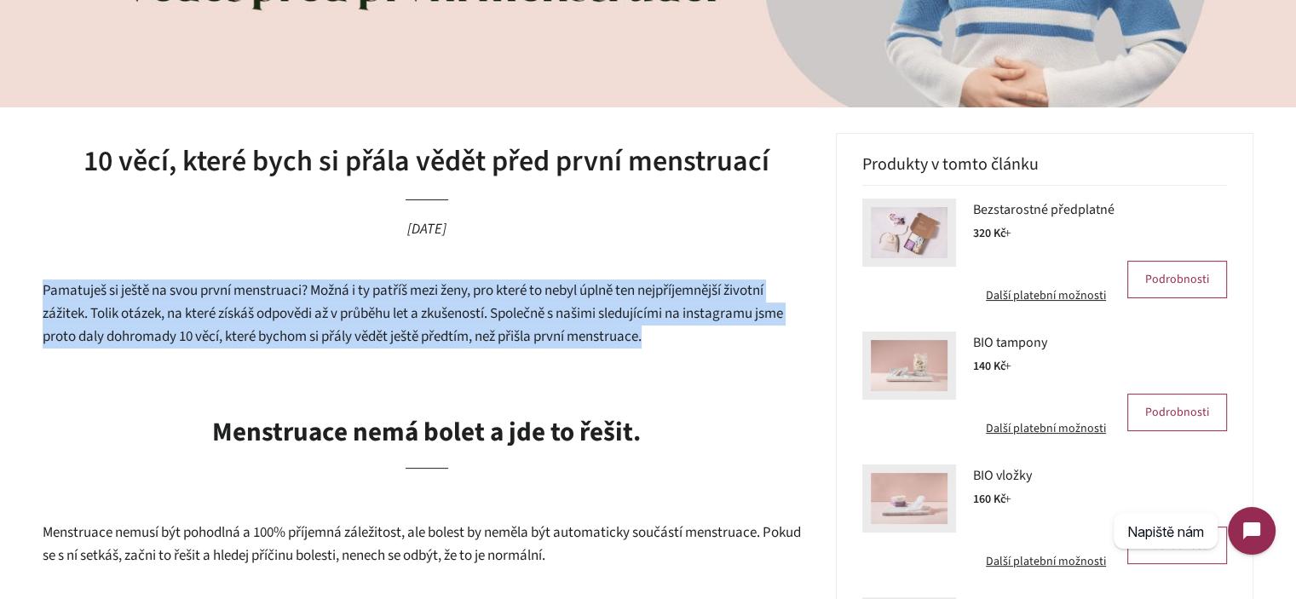
click at [481, 311] on span "Pamatuješ si ještě na svou první menstruaci? Možná i ty patříš mezi ženy, pro k…" at bounding box center [413, 313] width 740 height 66
click at [576, 344] on span "Pamatuješ si ještě na svou první menstruaci? Možná i ty patříš mezi ženy, pro k…" at bounding box center [413, 313] width 740 height 66
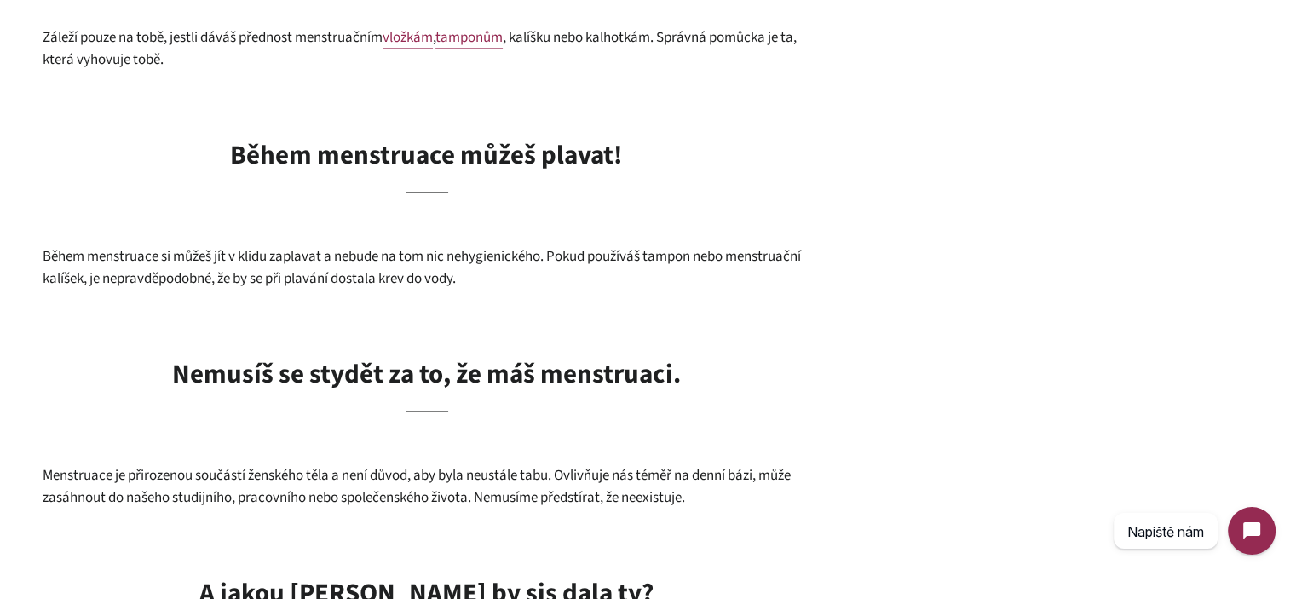
scroll to position [2378, 0]
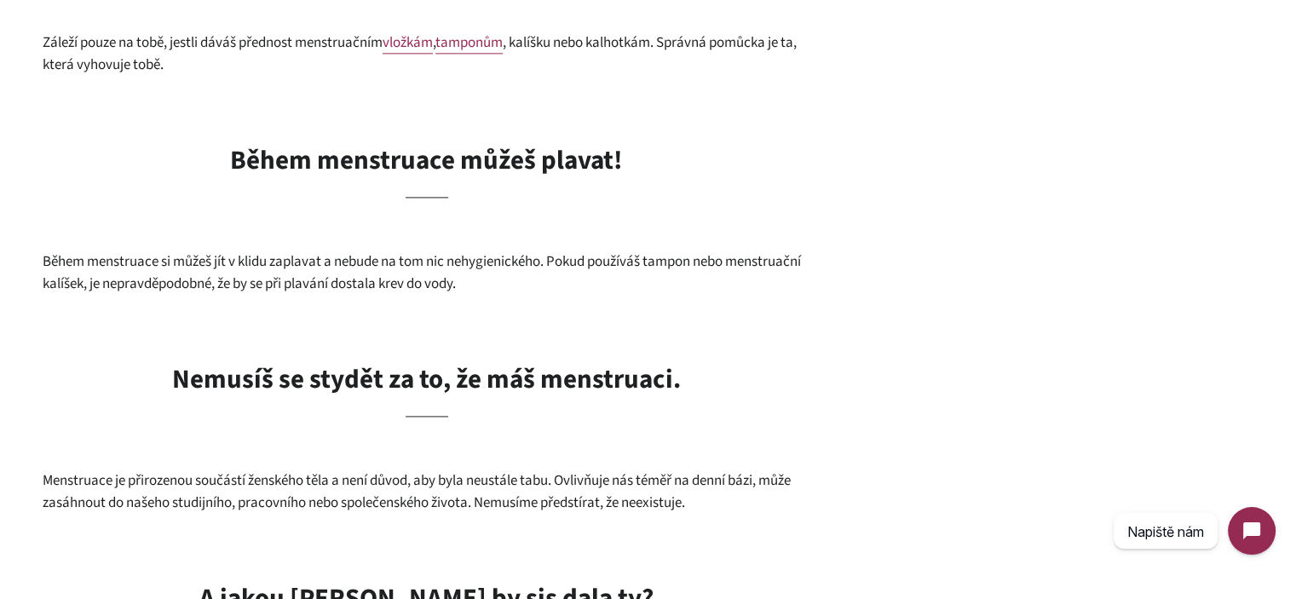
click at [421, 360] on b "Nemusíš se stydět za to, že máš menstruaci." at bounding box center [426, 378] width 509 height 37
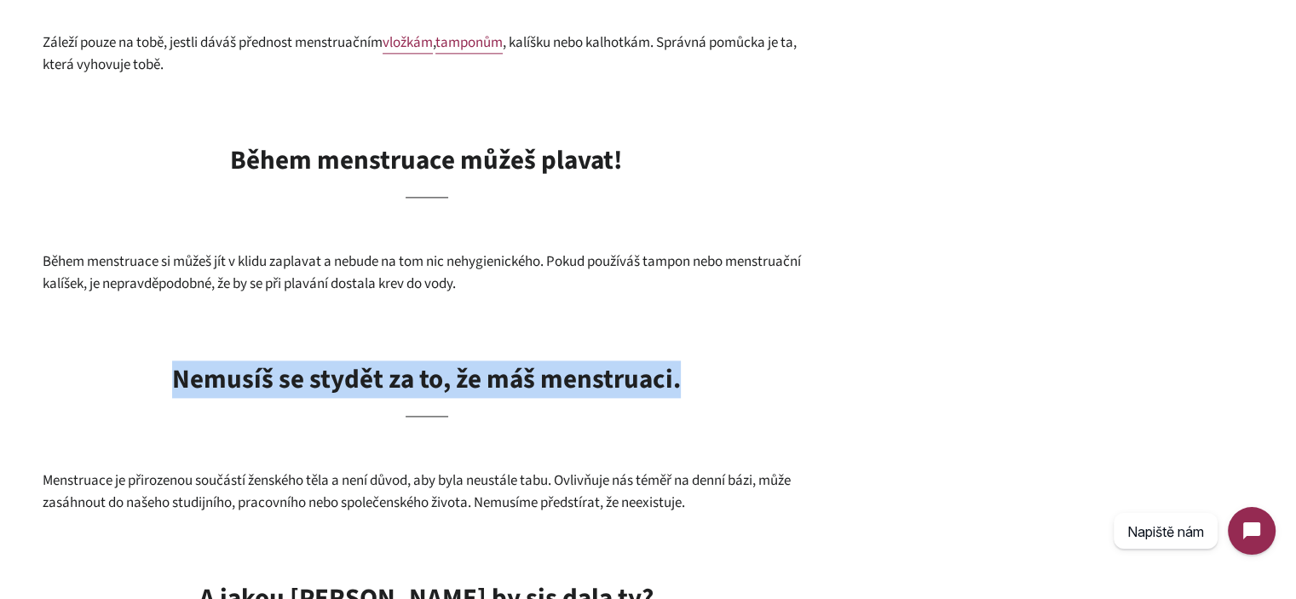
click at [421, 360] on b "Nemusíš se stydět za to, že máš menstruaci." at bounding box center [426, 378] width 509 height 37
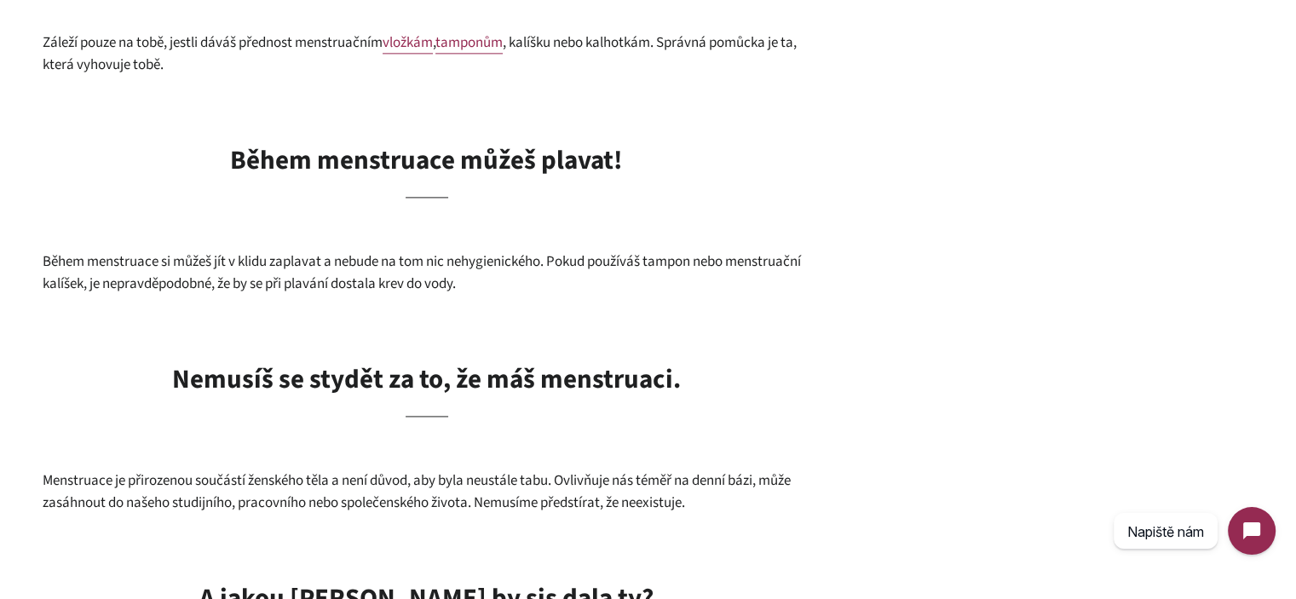
click at [526, 470] on span "Menstruace je přirozenou součástí ženského těla a není důvod, aby byla neustále…" at bounding box center [417, 491] width 748 height 43
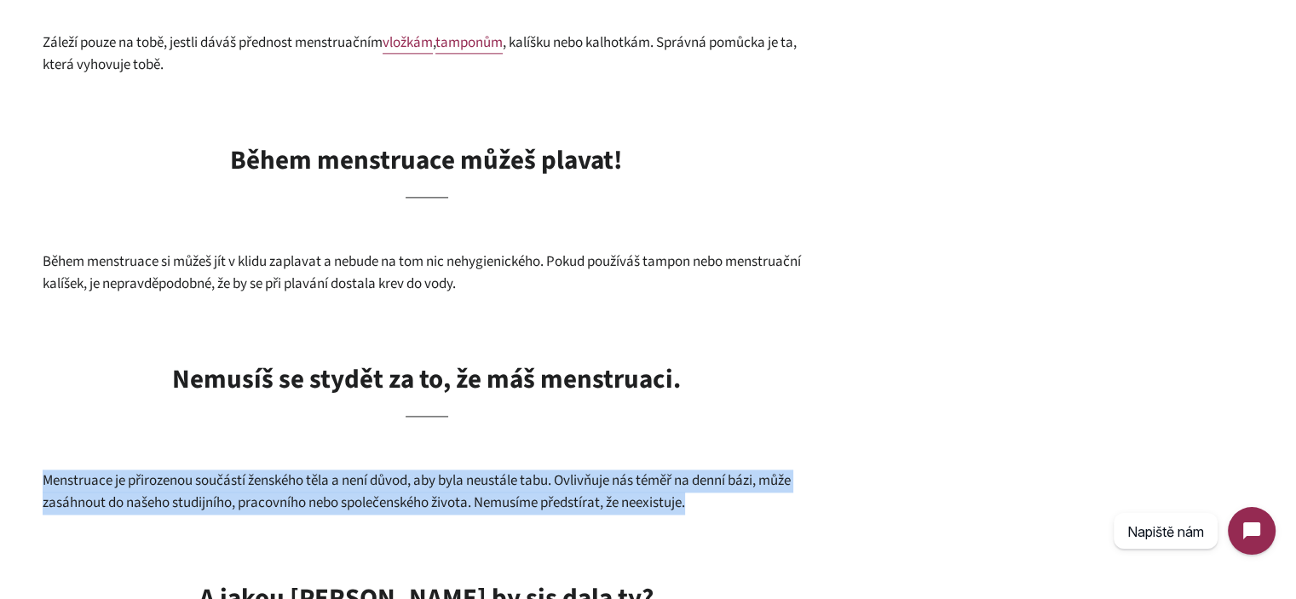
click at [526, 470] on span "Menstruace je přirozenou součástí ženského těla a není důvod, aby byla neustále…" at bounding box center [417, 491] width 748 height 43
click at [710, 473] on p "Menstruace je přirozenou součástí ženského těla a není důvod, aby byla neustále…" at bounding box center [427, 491] width 768 height 45
click at [774, 476] on p "Menstruace je přirozenou součástí ženského těla a není důvod, aby byla neustále…" at bounding box center [427, 491] width 768 height 45
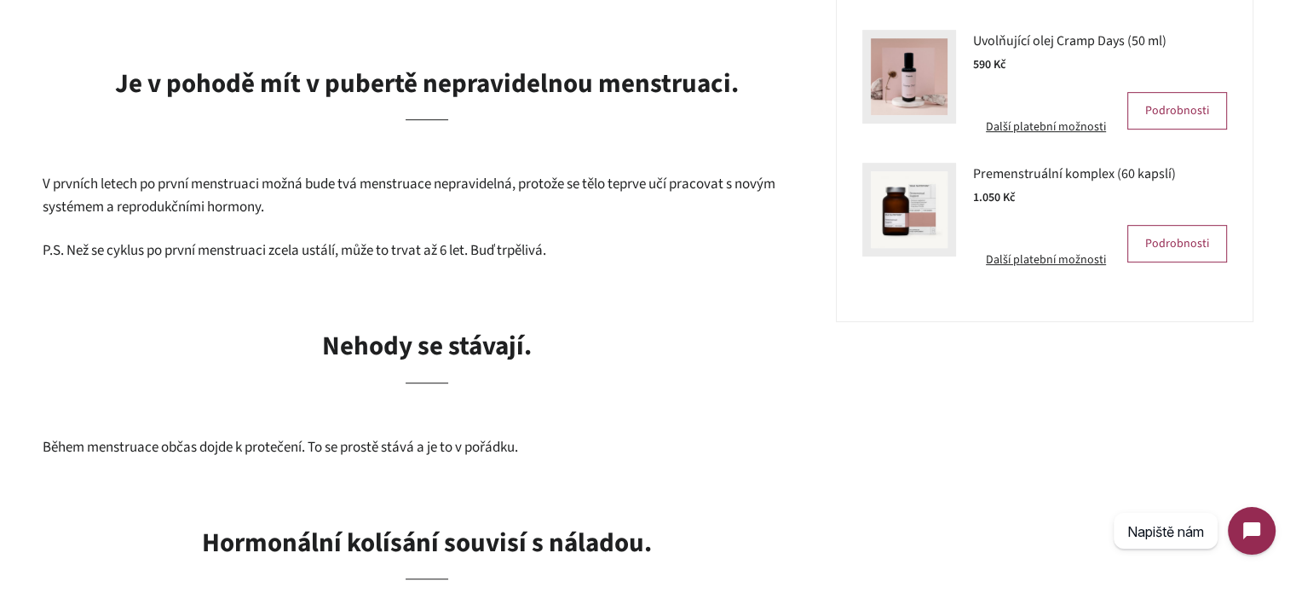
scroll to position [845, 0]
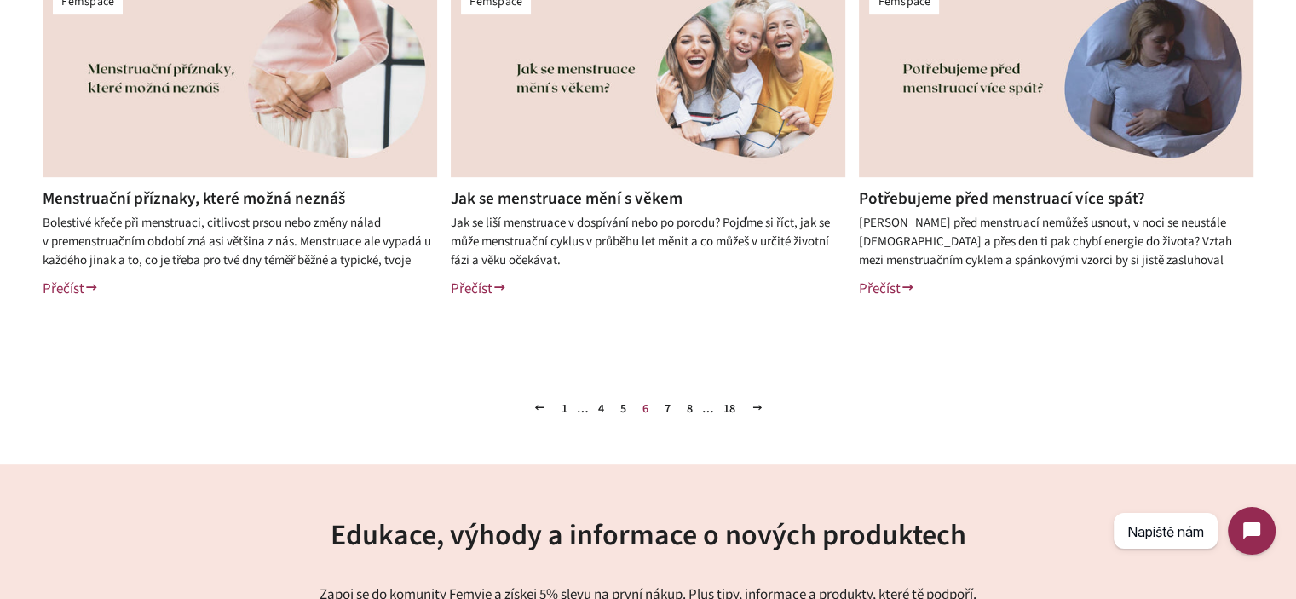
scroll to position [937, 0]
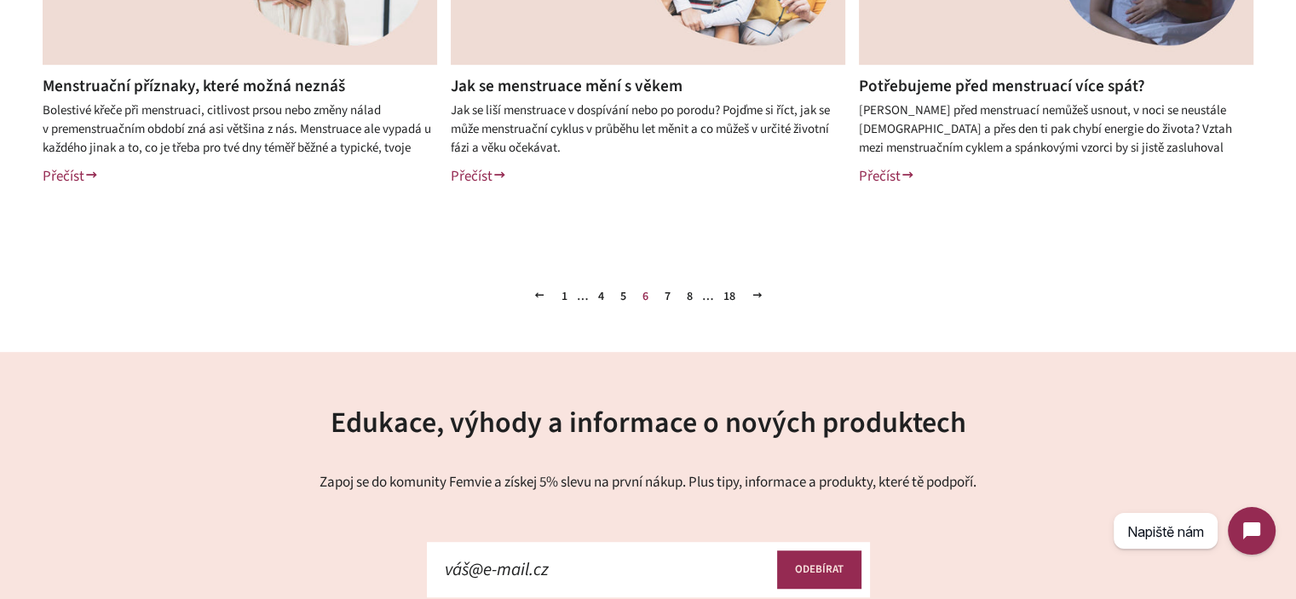
click at [615, 292] on link "5" at bounding box center [623, 297] width 20 height 26
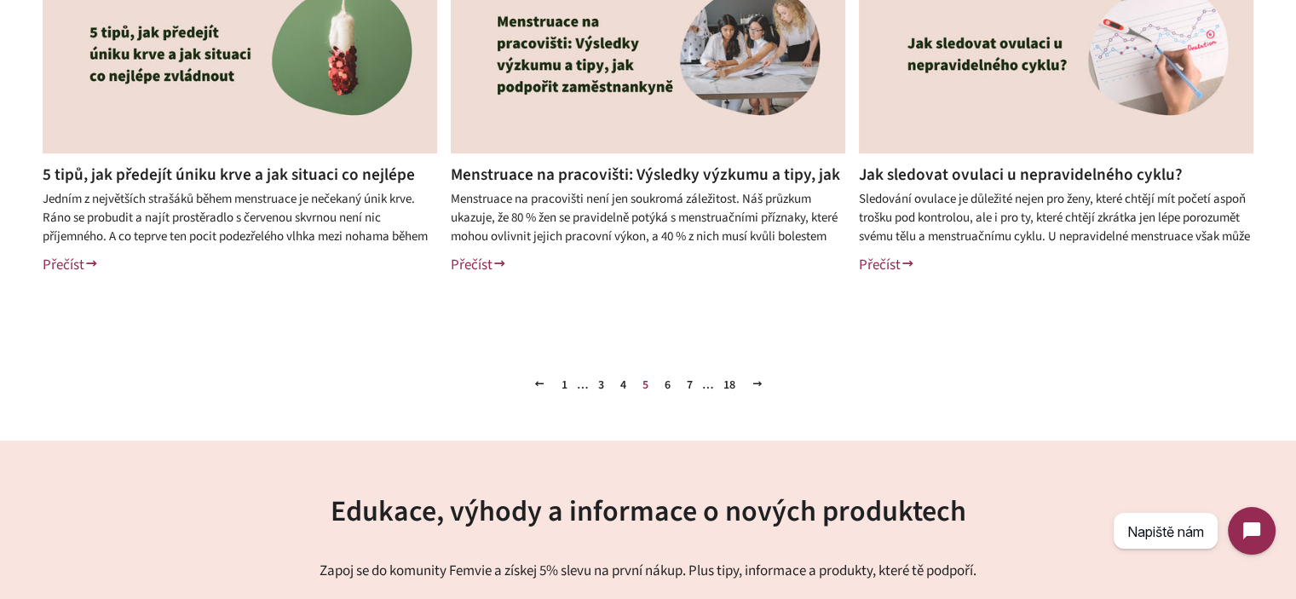
scroll to position [852, 0]
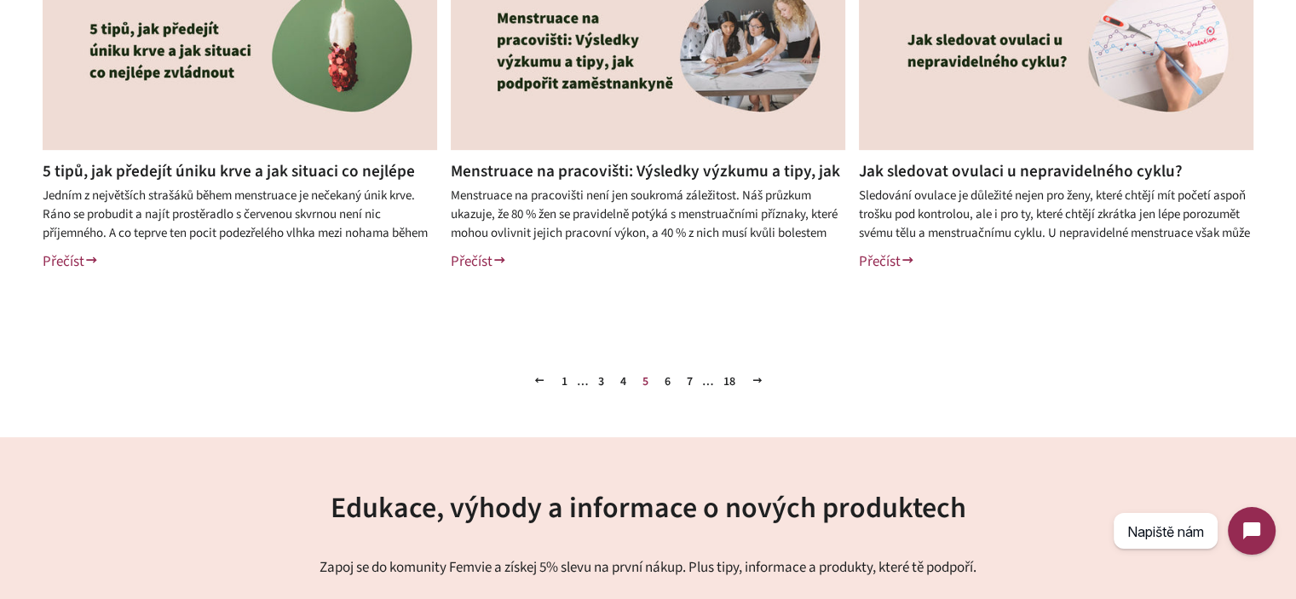
click at [621, 381] on link "4" at bounding box center [623, 382] width 20 height 26
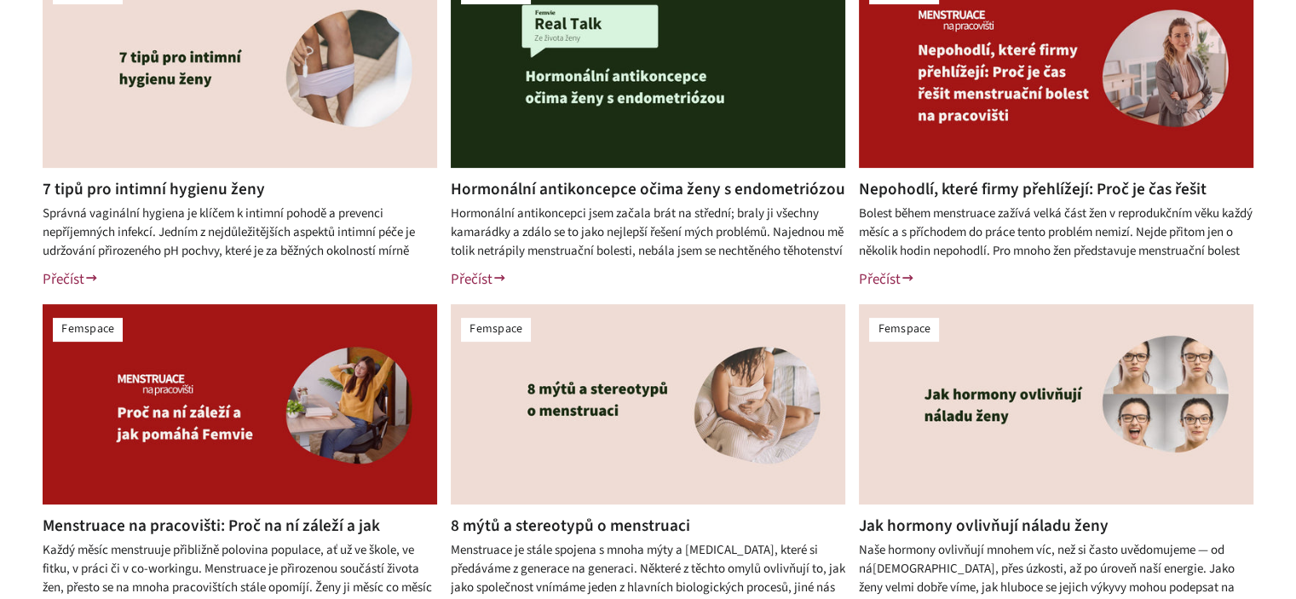
scroll to position [511, 0]
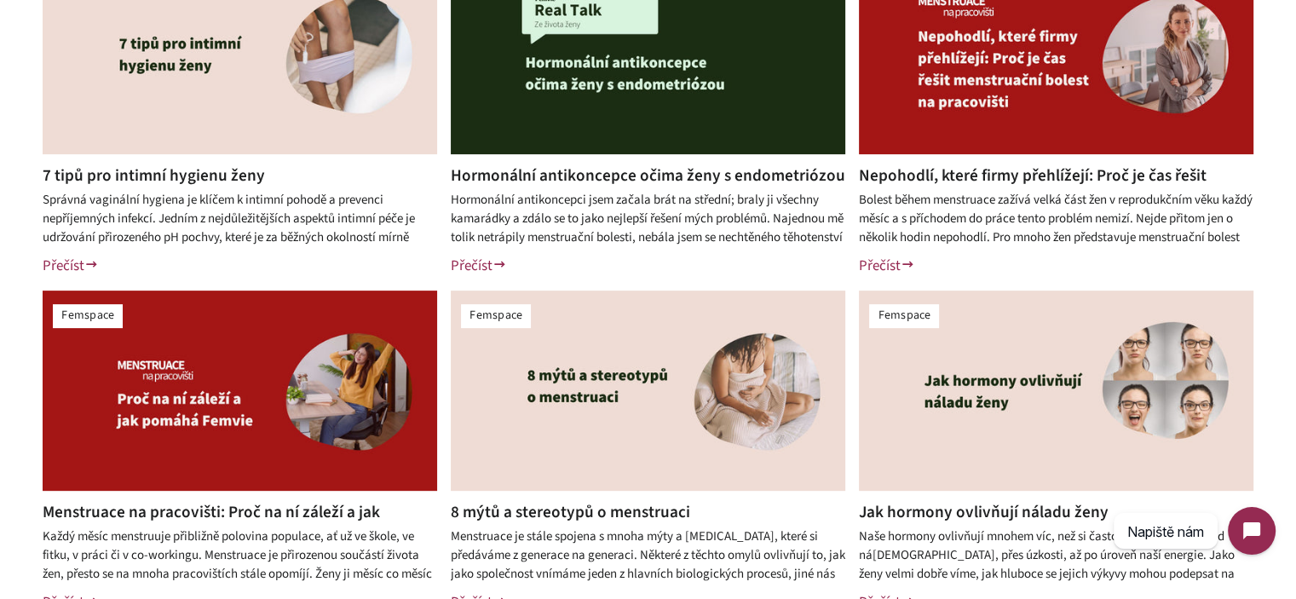
click at [218, 181] on link "7 tipů pro intimní hygienu ženy" at bounding box center [154, 176] width 222 height 24
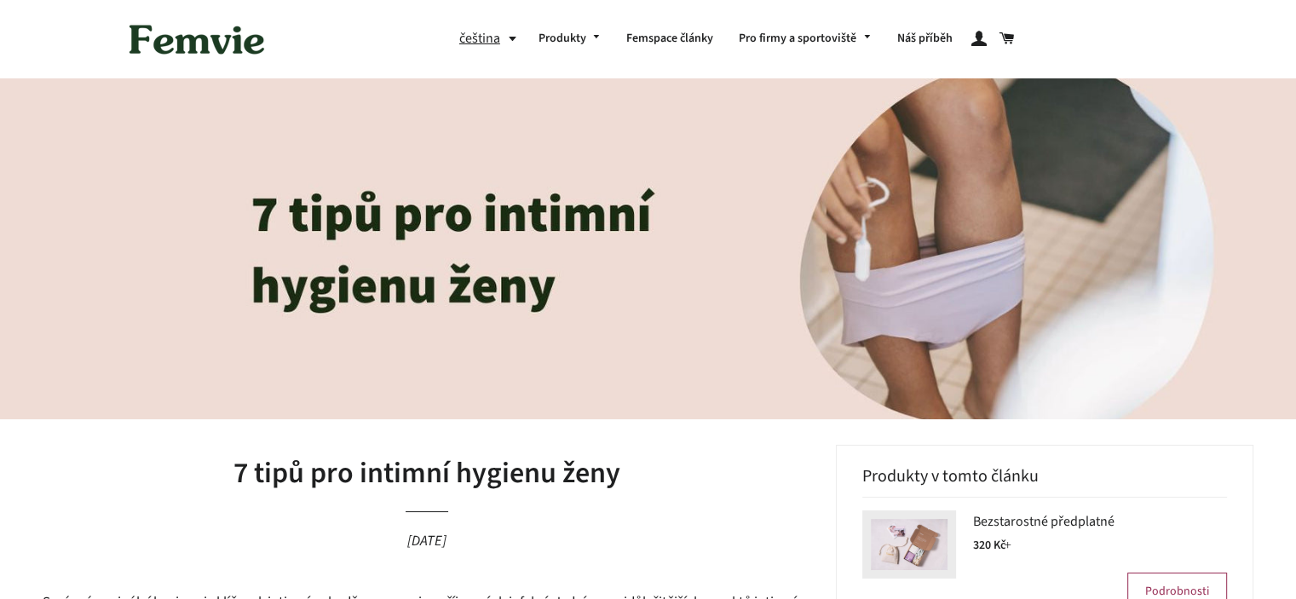
click at [418, 458] on h1 "7 tipů pro intimní hygienu ženy" at bounding box center [427, 473] width 768 height 41
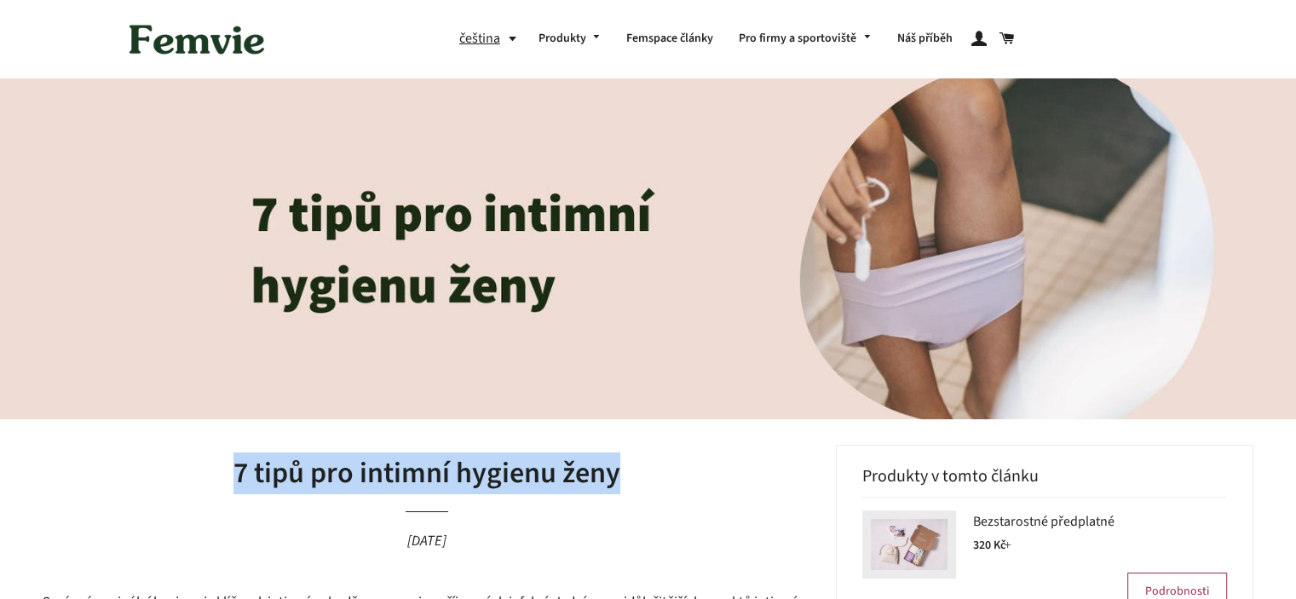
click at [418, 458] on h1 "7 tipů pro intimní hygienu ženy" at bounding box center [427, 473] width 768 height 41
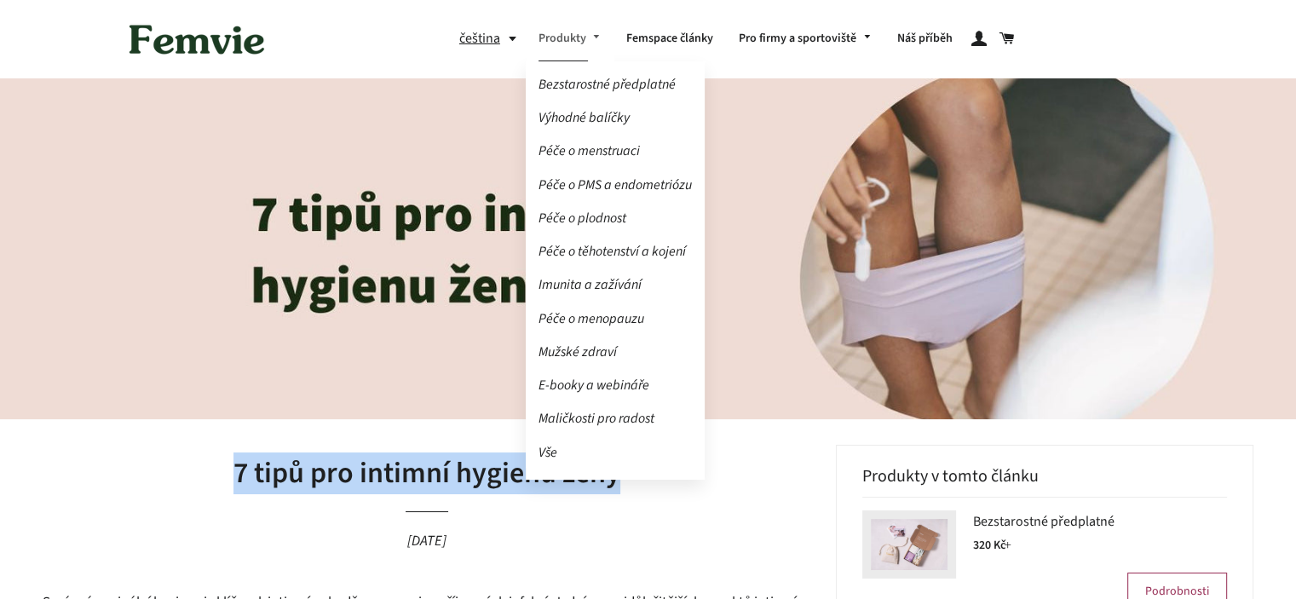
copy h1 "7 tipů pro intimní hygienu ženy"
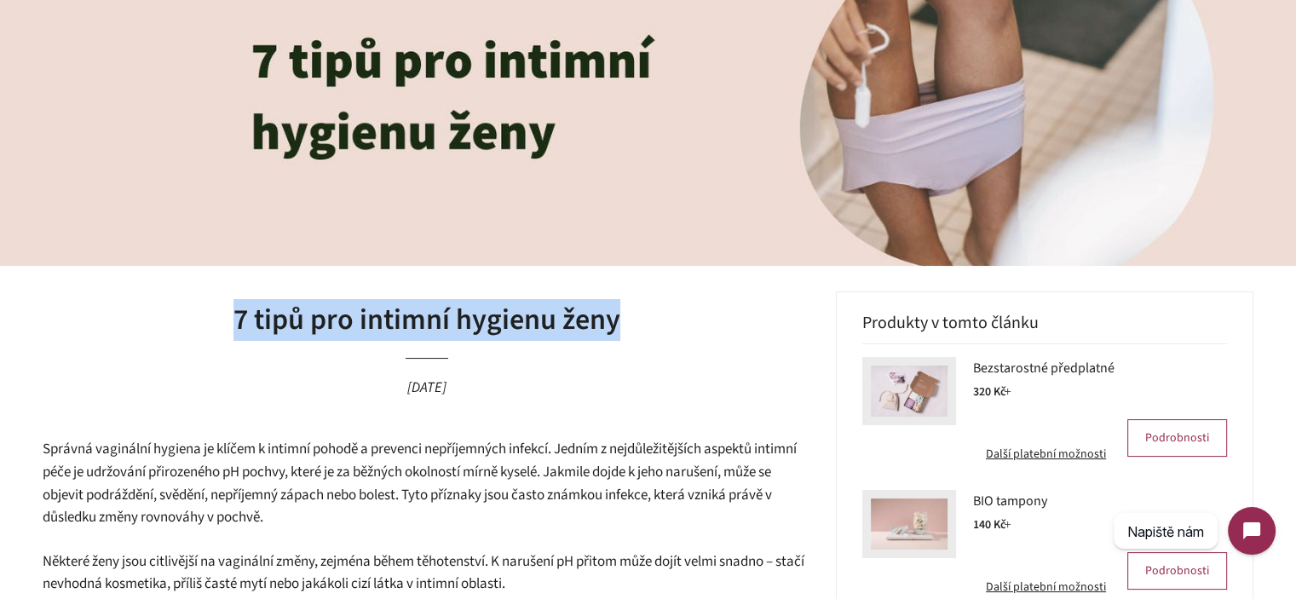
scroll to position [170, 0]
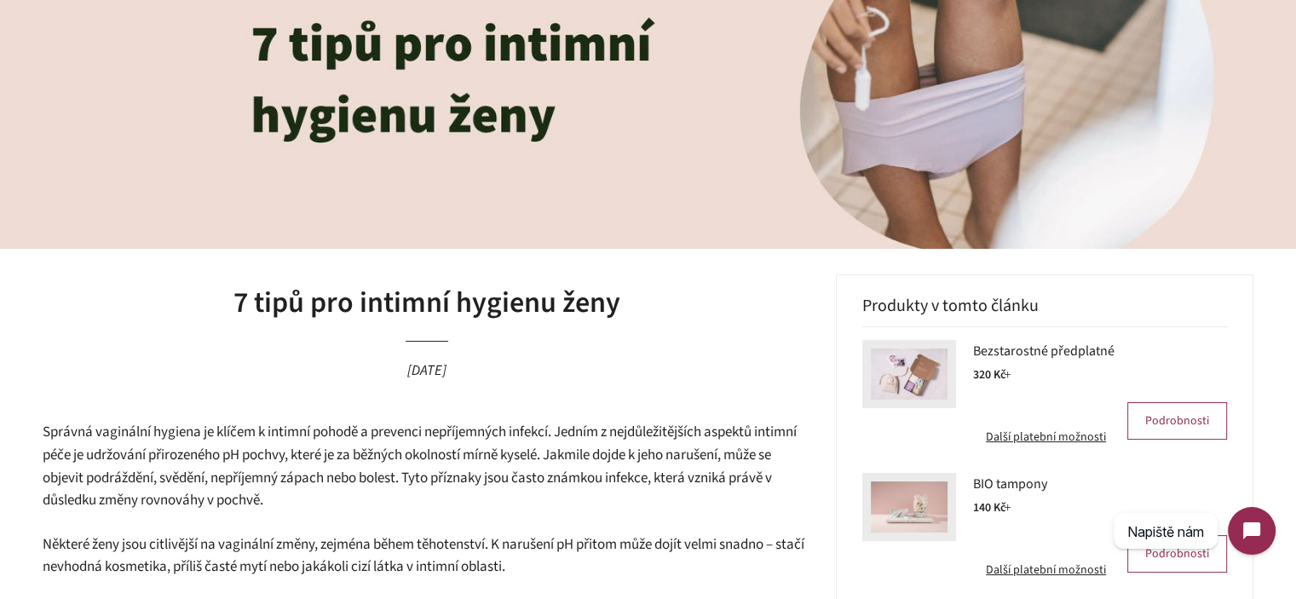
click at [240, 439] on span "Správná vaginální hygiena je klíčem k intimní pohodě a prevenci nepříjemných in…" at bounding box center [420, 466] width 754 height 89
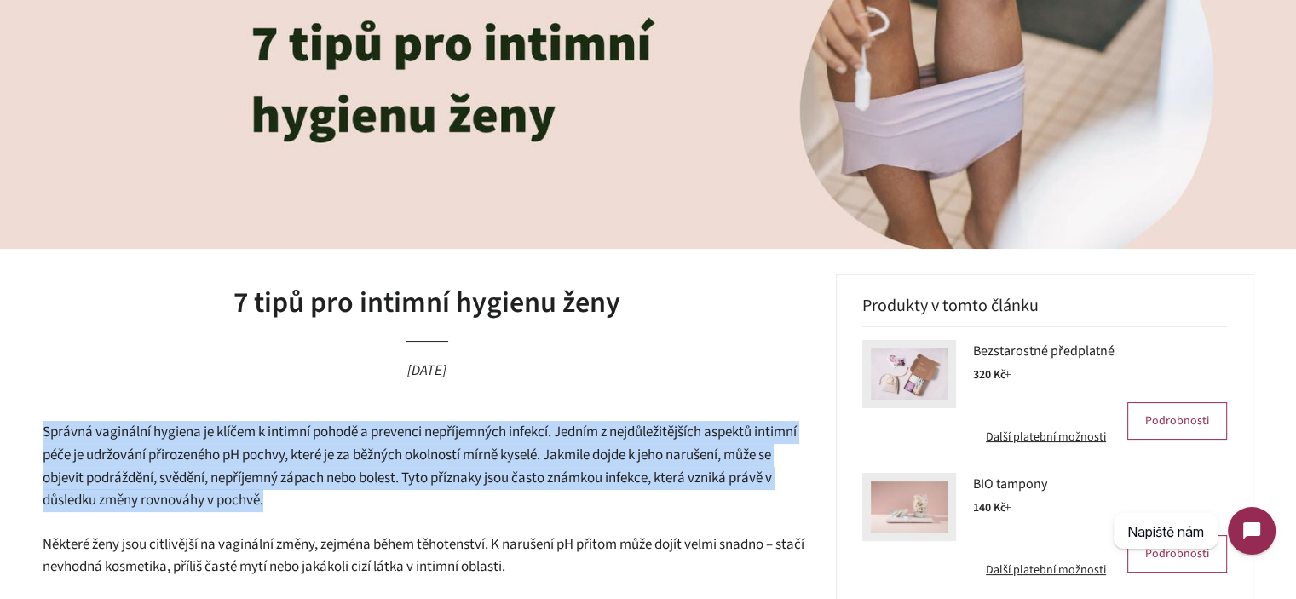
click at [240, 439] on span "Správná vaginální hygiena je klíčem k intimní pohodě a prevenci nepříjemných in…" at bounding box center [420, 466] width 754 height 89
click at [387, 465] on span "Správná vaginální hygiena je klíčem k intimní pohodě a prevenci nepříjemných in…" at bounding box center [420, 466] width 754 height 89
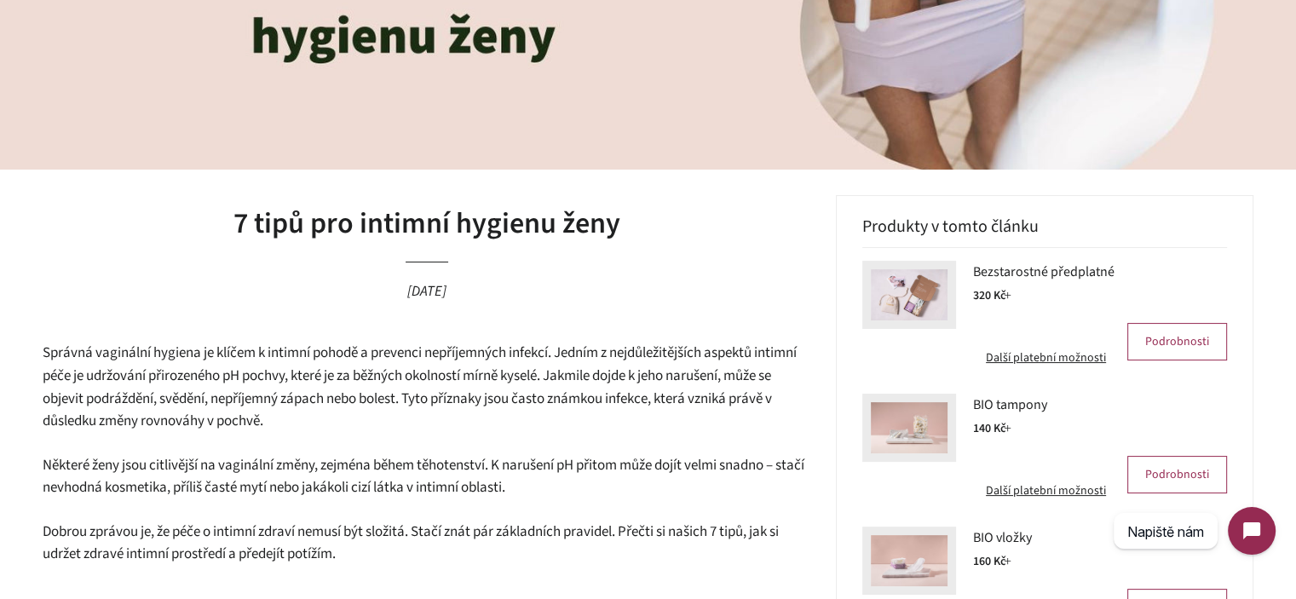
scroll to position [341, 0]
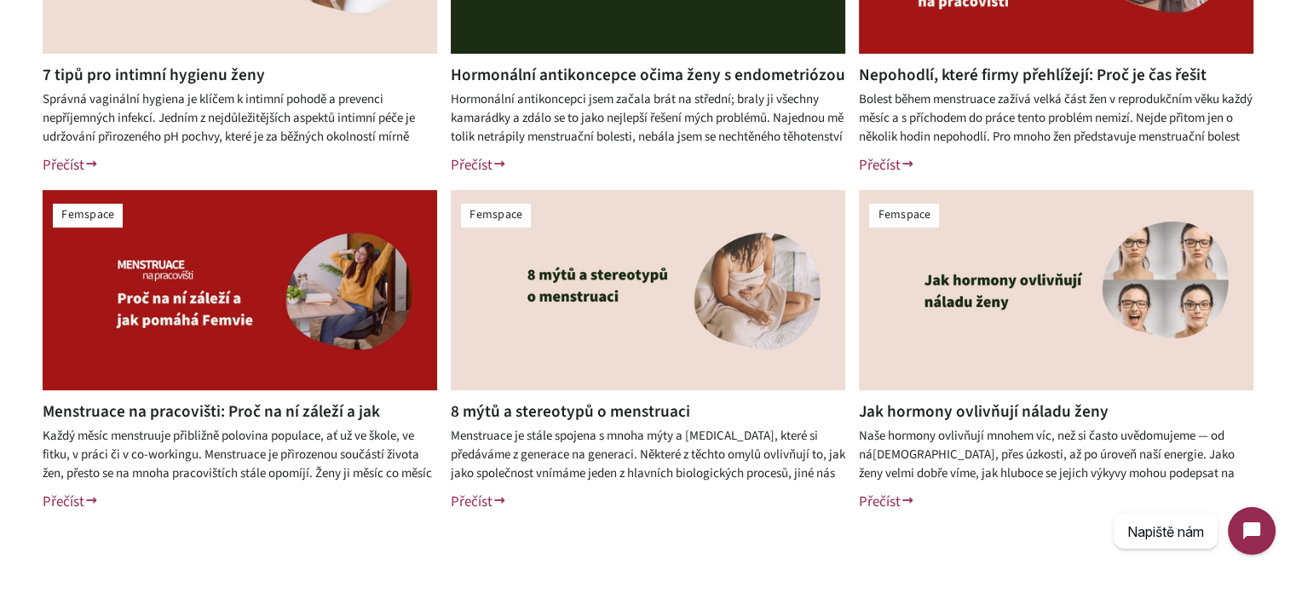
scroll to position [511, 0]
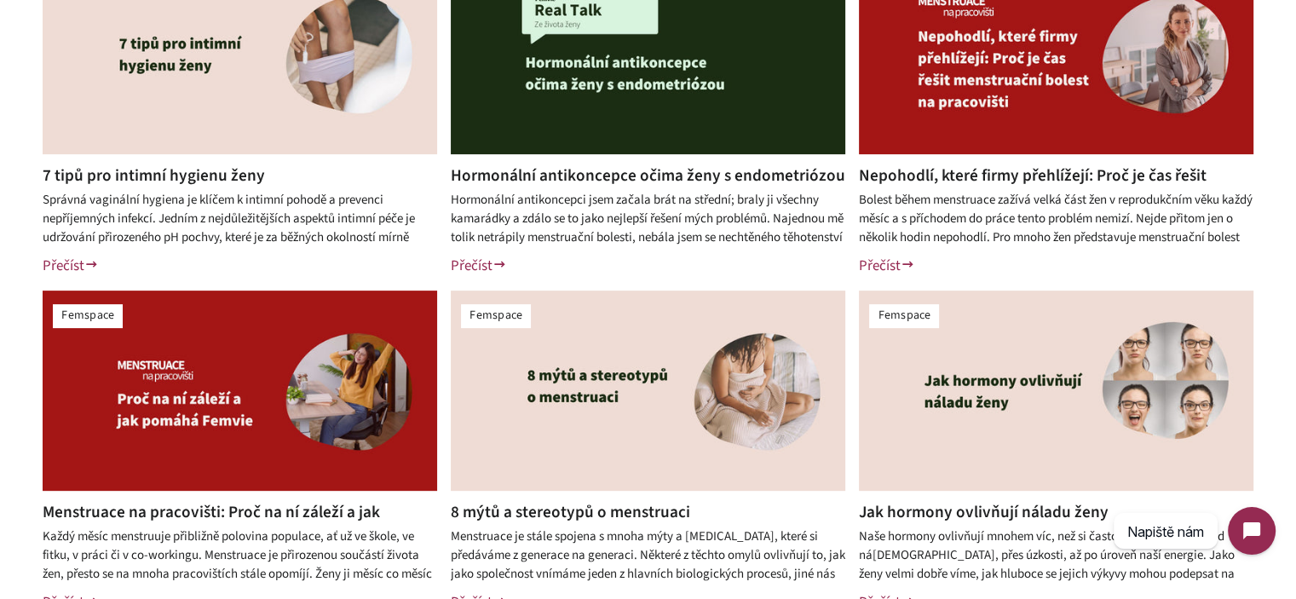
click at [59, 204] on div "Správná vaginální hygiena je klíčem k intimní pohodě a prevenci nepříjemných in…" at bounding box center [240, 218] width 394 height 55
drag, startPoint x: 59, startPoint y: 204, endPoint x: 136, endPoint y: 216, distance: 78.6
click at [136, 216] on div "Správná vaginální hygiena je klíčem k intimní pohodě a prevenci nepříjemných in…" at bounding box center [240, 218] width 394 height 55
copy div "Správná vaginální hygiena je klíčem k intimní pohodě a prevenci nepříjemných in…"
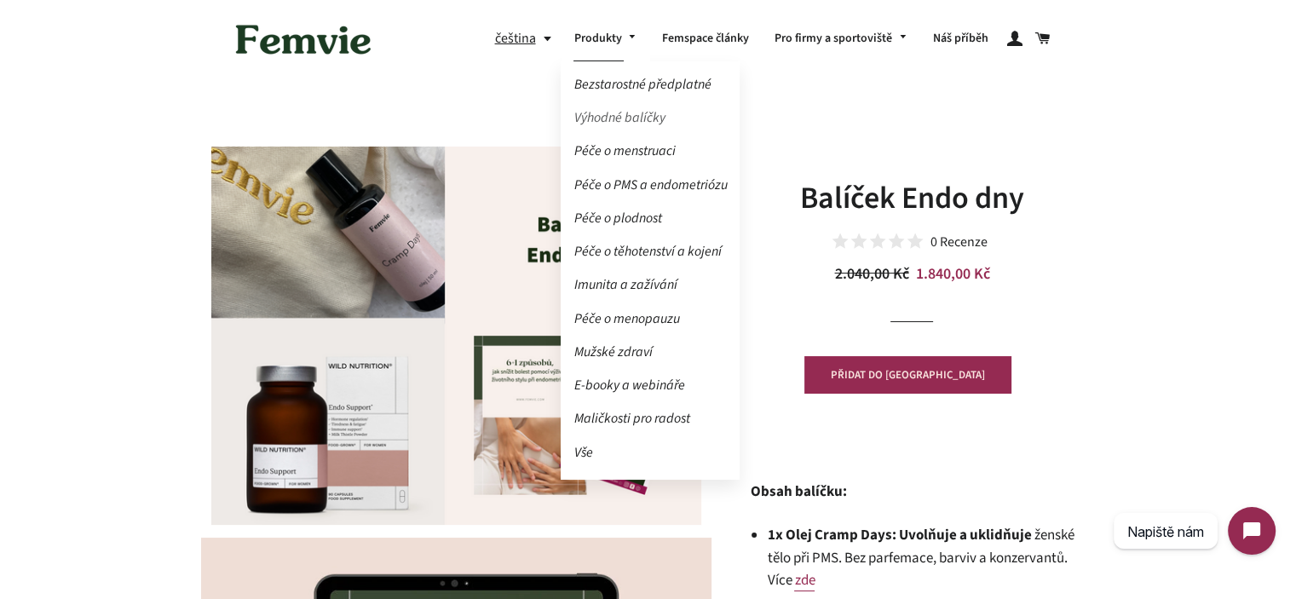
click at [642, 112] on link "Výhodné balíčky" at bounding box center [650, 118] width 179 height 30
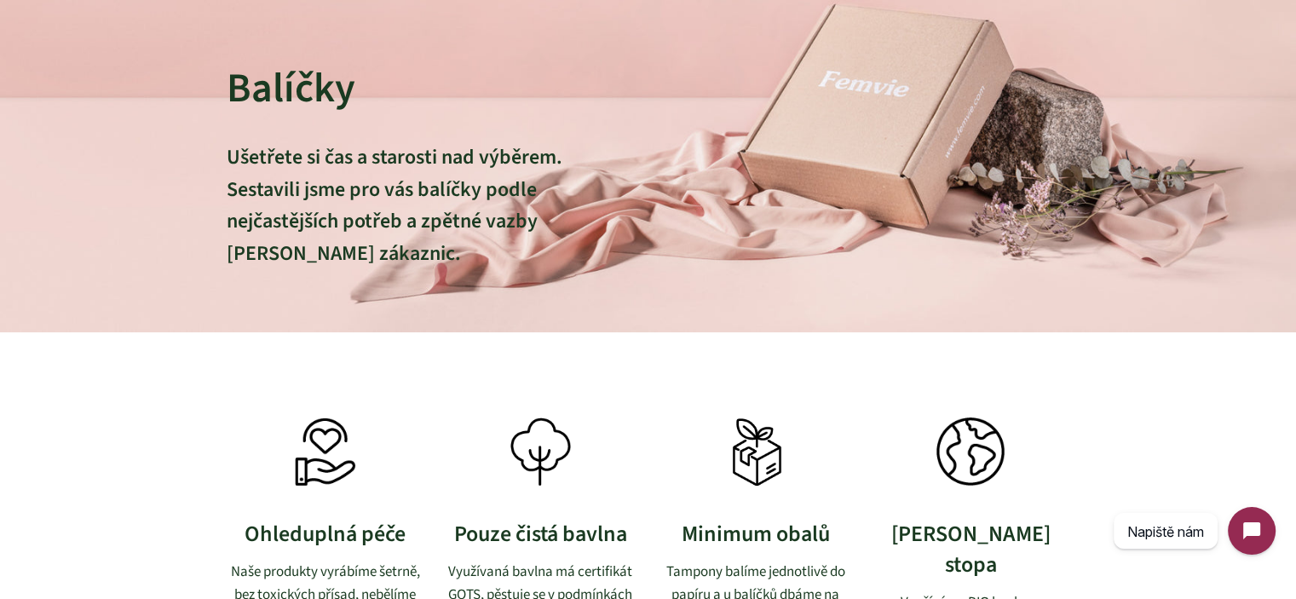
scroll to position [85, 0]
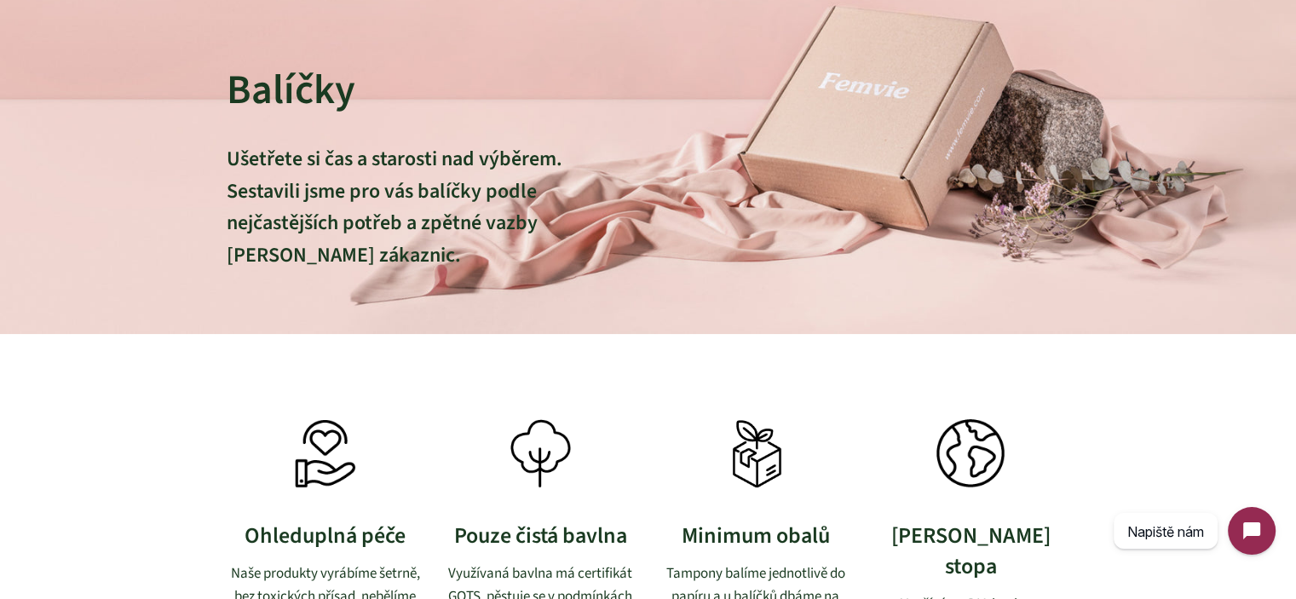
click at [268, 166] on p "Ušetřete si čas a starosti nad výběrem. Sestavili jsme pro vás balíčky podle ne…" at bounding box center [417, 223] width 380 height 160
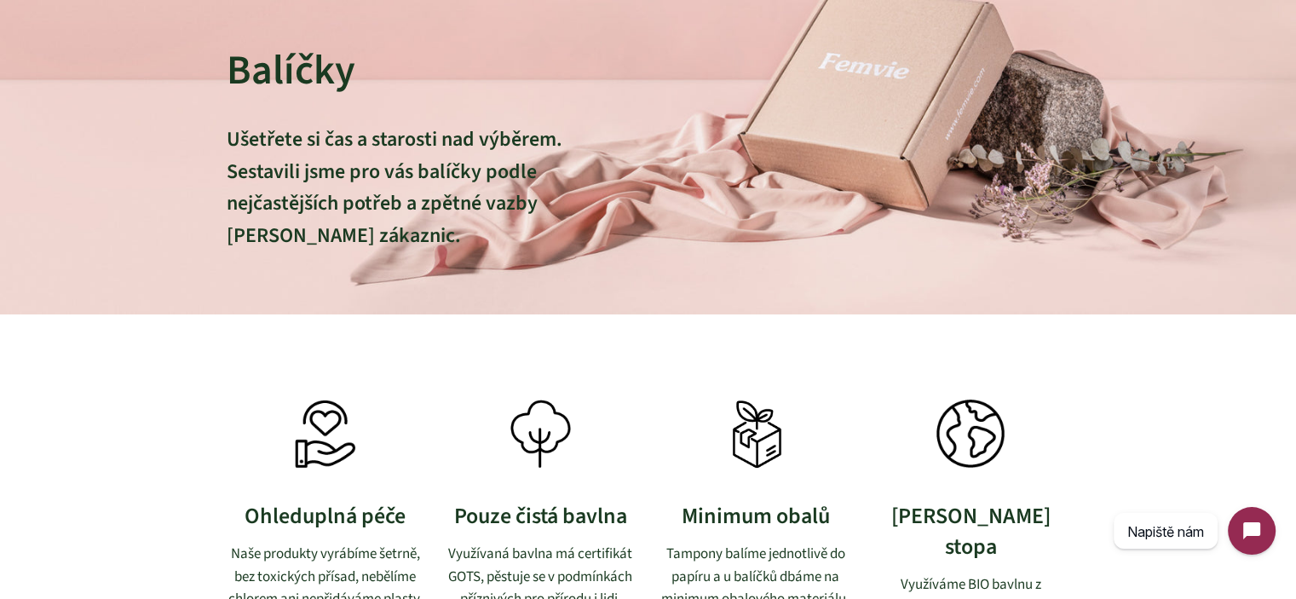
scroll to position [341, 0]
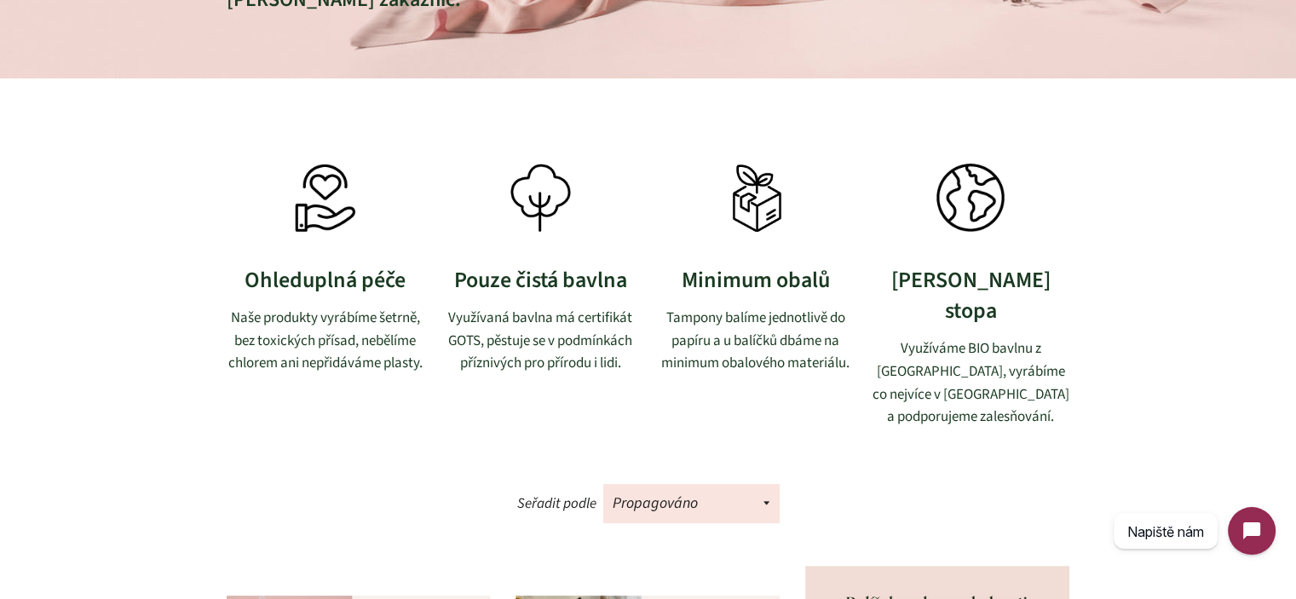
click at [851, 323] on p "Tampony balíme jednotlivě do papíru a u balíčků dbáme na minimum obalového mate…" at bounding box center [756, 341] width 198 height 68
click at [838, 323] on p "Tampony balíme jednotlivě do papíru a u balíčků dbáme na minimum obalového mate…" at bounding box center [756, 341] width 198 height 68
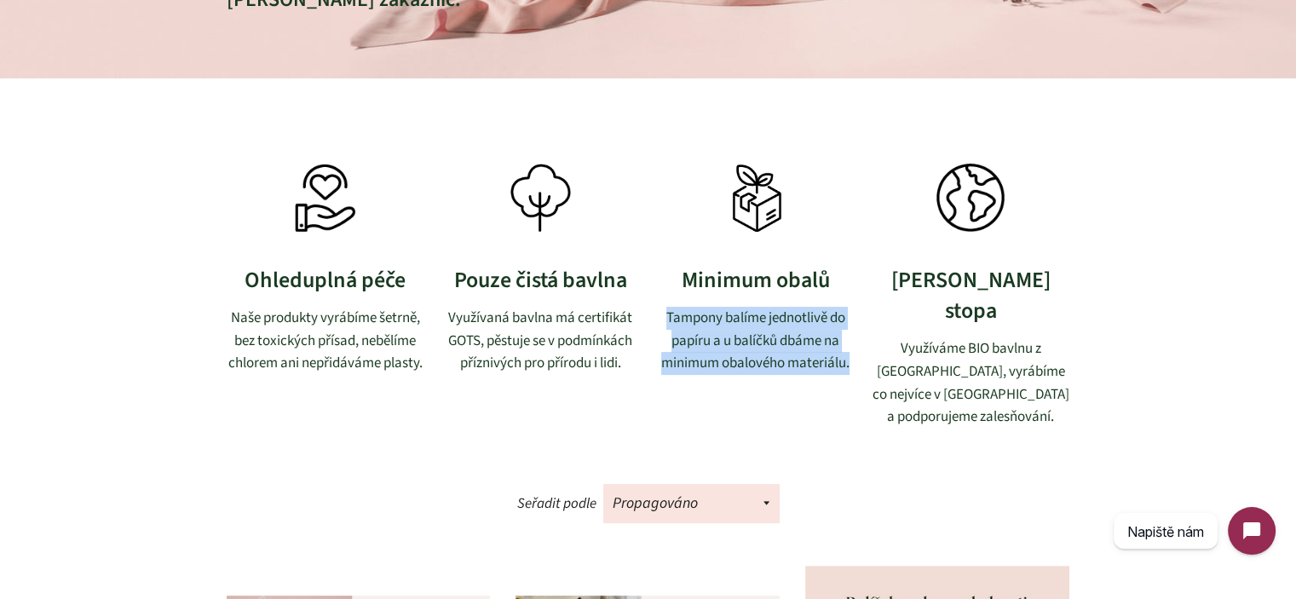
click at [838, 323] on p "Tampony balíme jednotlivě do papíru a u balíčků dbáme na minimum obalového mate…" at bounding box center [756, 341] width 198 height 68
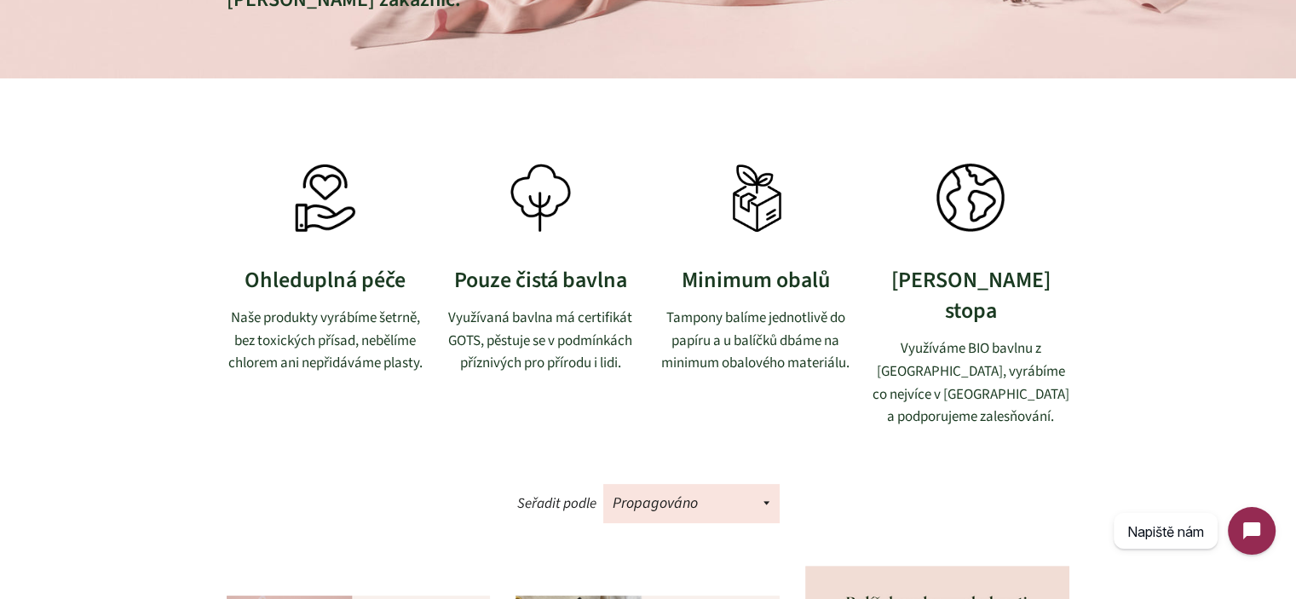
click at [943, 342] on p "Využíváme BIO bavlnu z [GEOGRAPHIC_DATA], vyrábíme co nejvíce v [GEOGRAPHIC_DAT…" at bounding box center [970, 382] width 198 height 90
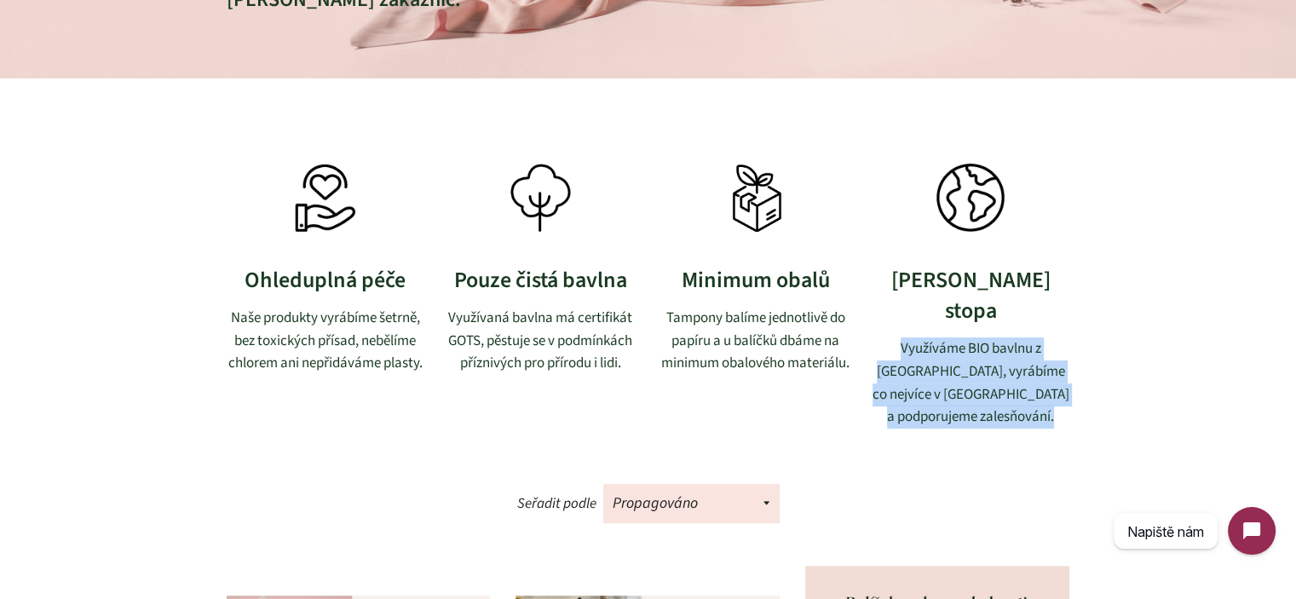
click at [943, 342] on p "Využíváme BIO bavlnu z [GEOGRAPHIC_DATA], vyrábíme co nejvíce v [GEOGRAPHIC_DAT…" at bounding box center [970, 382] width 198 height 90
drag, startPoint x: 1036, startPoint y: 364, endPoint x: 1074, endPoint y: 366, distance: 38.4
click at [1036, 365] on p "Využíváme BIO bavlnu z [GEOGRAPHIC_DATA], vyrábíme co nejvíce v [GEOGRAPHIC_DAT…" at bounding box center [970, 382] width 198 height 90
click at [1083, 366] on div "Ohleduplná péče Naše produkty vyrábíme šetrně, bez toxických přísad, nebělíme c…" at bounding box center [648, 303] width 894 height 278
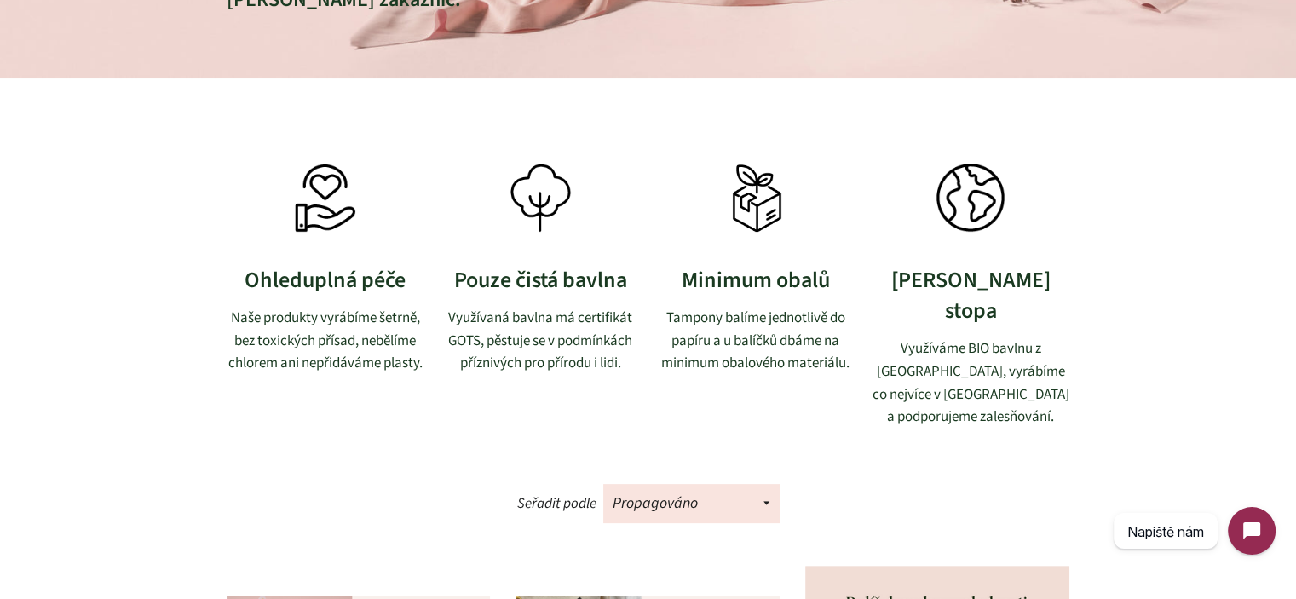
click at [1019, 350] on p "Využíváme BIO bavlnu z [GEOGRAPHIC_DATA], vyrábíme co nejvíce v [GEOGRAPHIC_DAT…" at bounding box center [970, 382] width 198 height 90
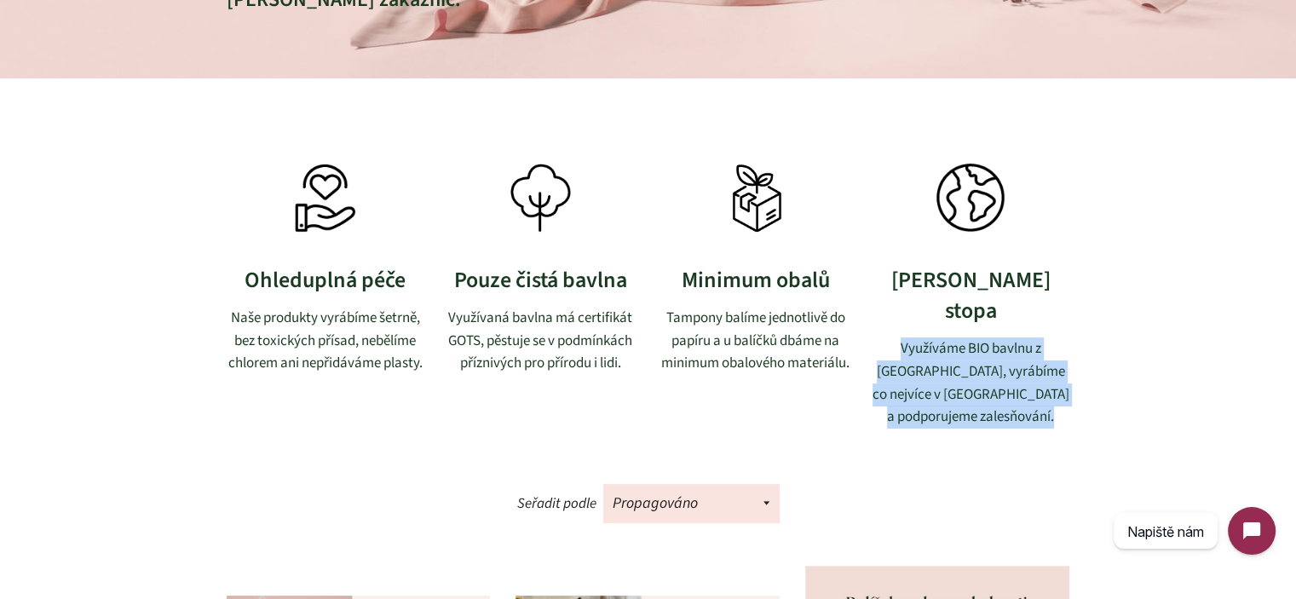
click at [1019, 350] on p "Využíváme BIO bavlnu z [GEOGRAPHIC_DATA], vyrábíme co nejvíce v [GEOGRAPHIC_DAT…" at bounding box center [970, 382] width 198 height 90
click at [1096, 368] on div "Ohleduplná péče Naše produkty vyrábíme šetrně, bez toxických přísad, nebělíme c…" at bounding box center [648, 303] width 1296 height 278
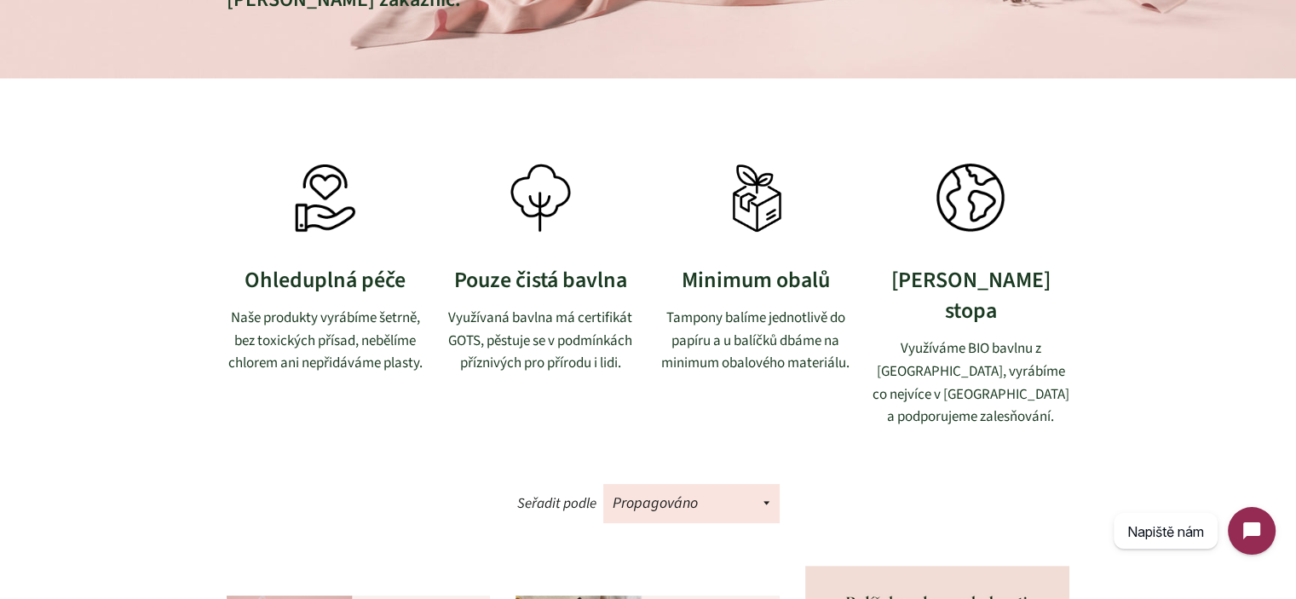
click at [787, 357] on p "Tampony balíme jednotlivě do papíru a u balíčků dbáme na minimum obalového mate…" at bounding box center [756, 341] width 198 height 68
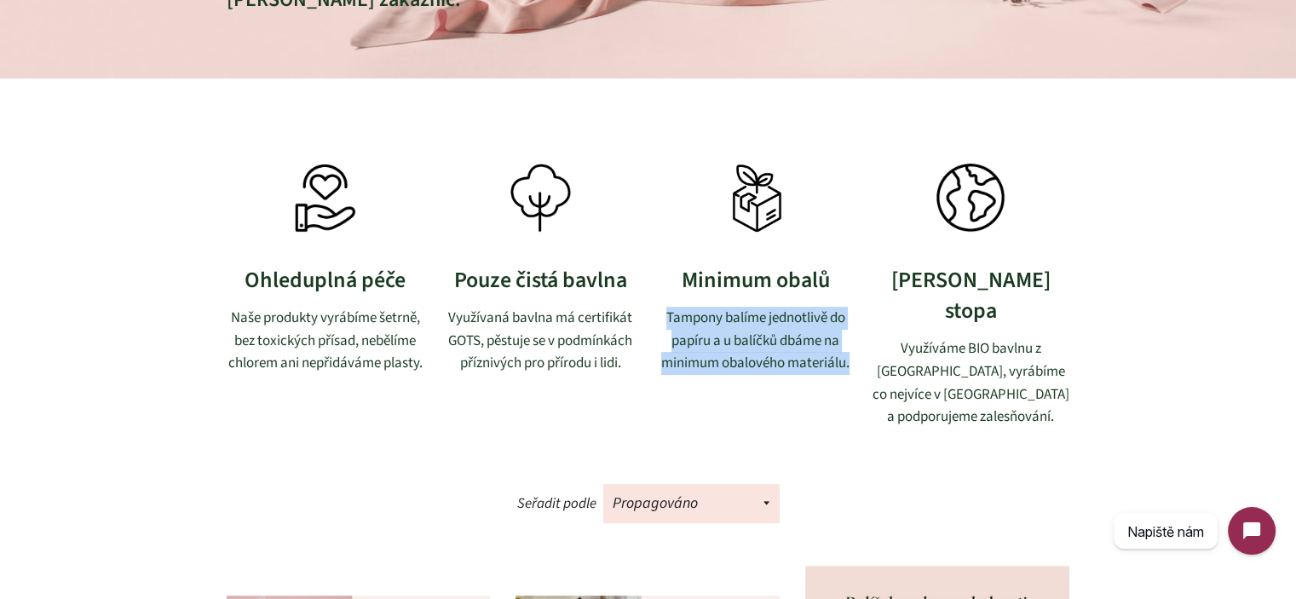
click at [787, 357] on p "Tampony balíme jednotlivě do papíru a u balíčků dbáme na minimum obalového mate…" at bounding box center [756, 341] width 198 height 68
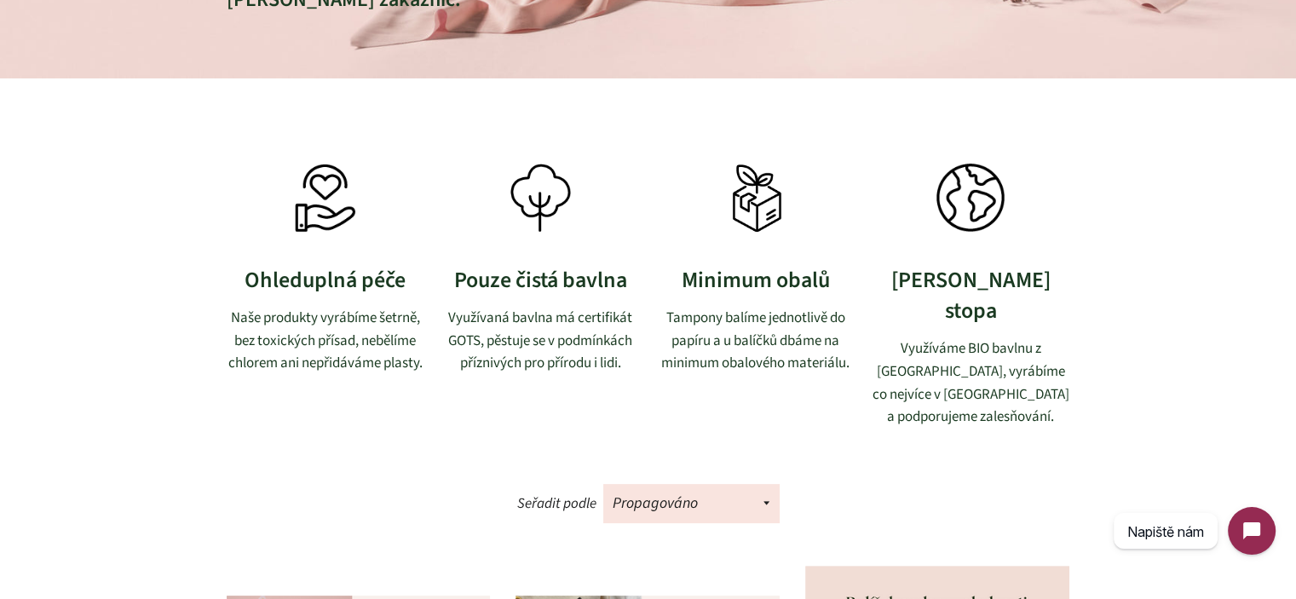
click at [868, 371] on div "Ohleduplná péče Naše produkty vyrábíme šetrně, bez toxických přísad, nebělíme c…" at bounding box center [648, 303] width 843 height 278
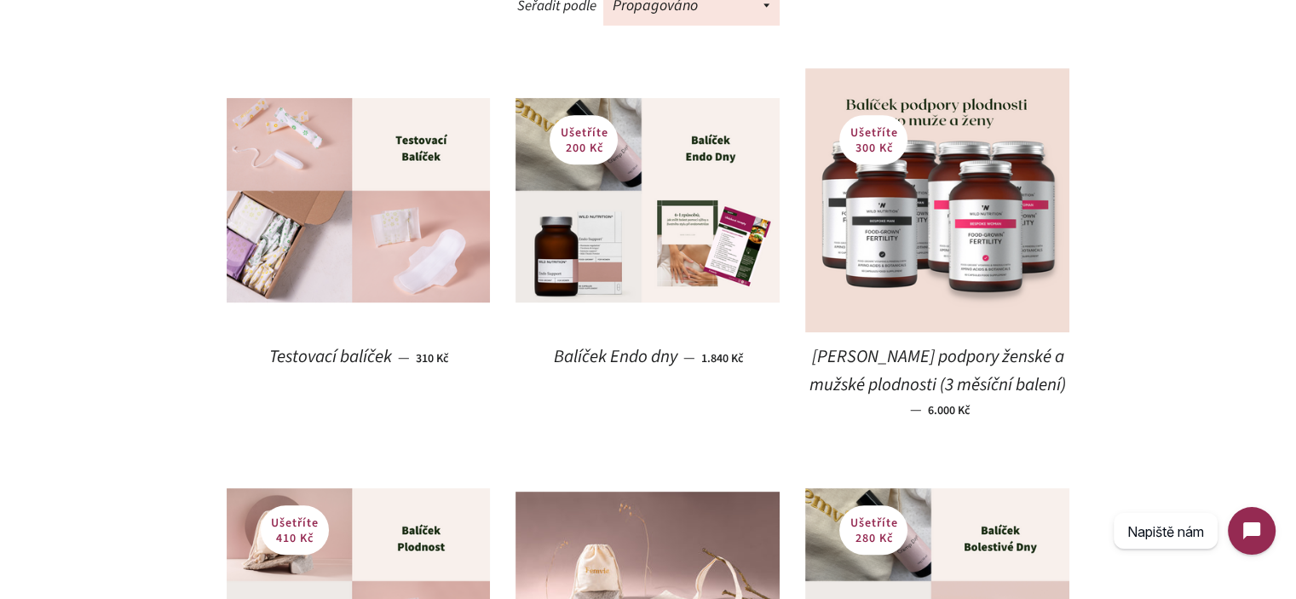
scroll to position [852, 0]
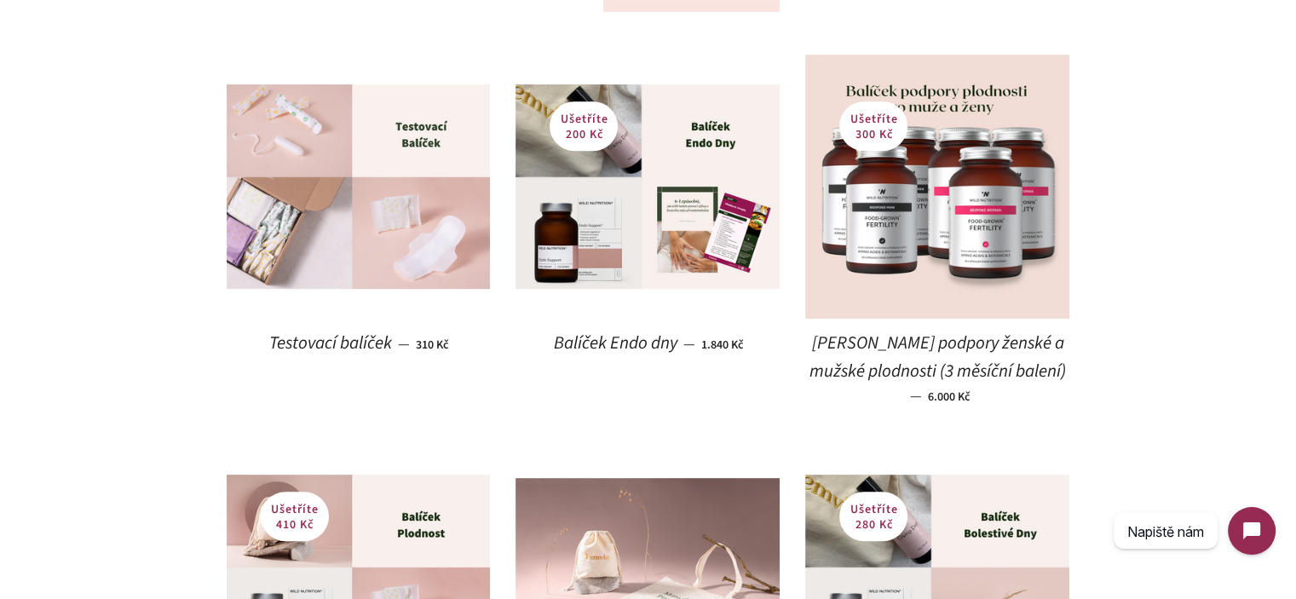
click at [388, 184] on img at bounding box center [359, 186] width 264 height 204
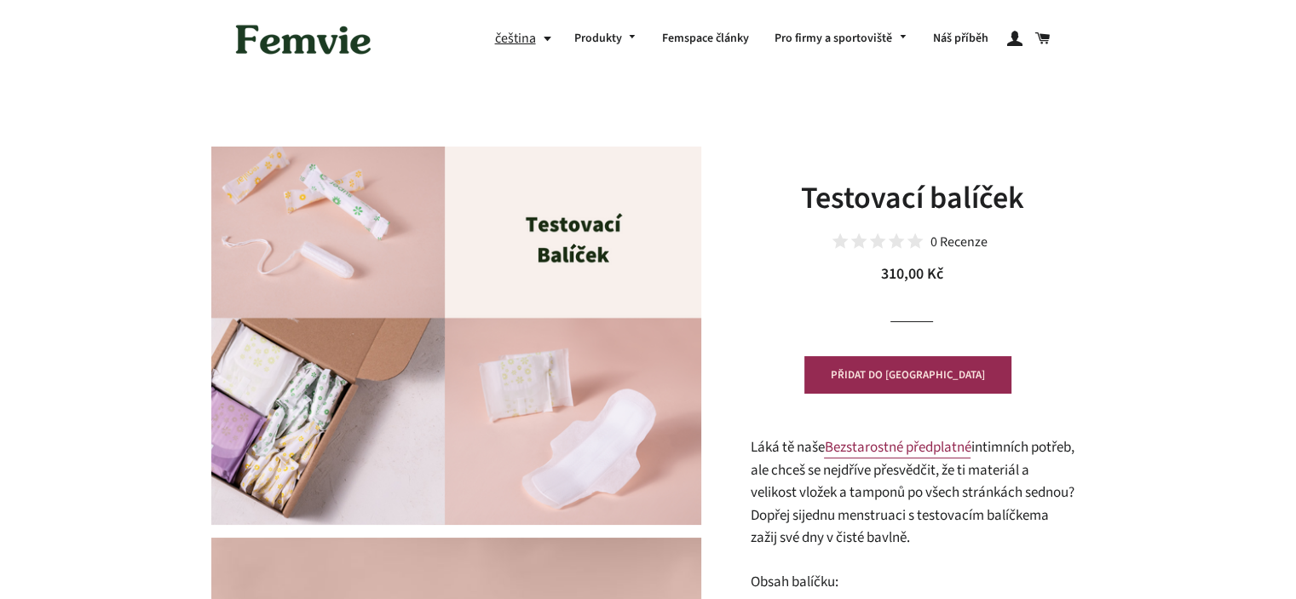
scroll to position [256, 0]
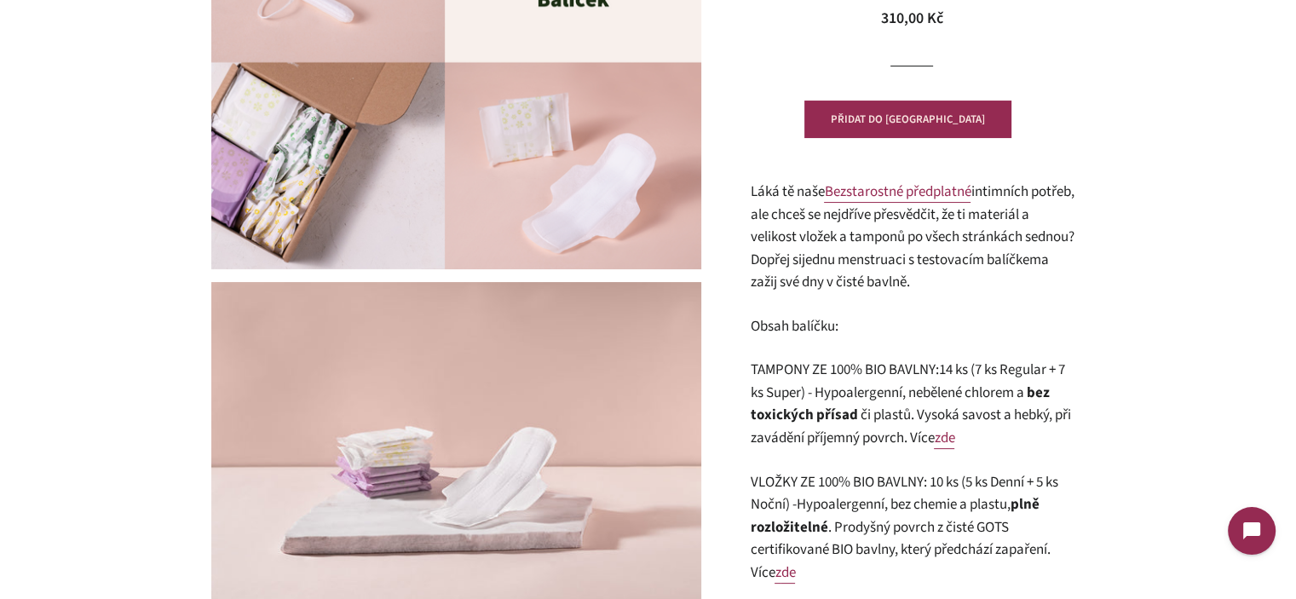
click at [896, 267] on span "jednu menstruaci s testovacím balíčkem" at bounding box center [920, 260] width 239 height 20
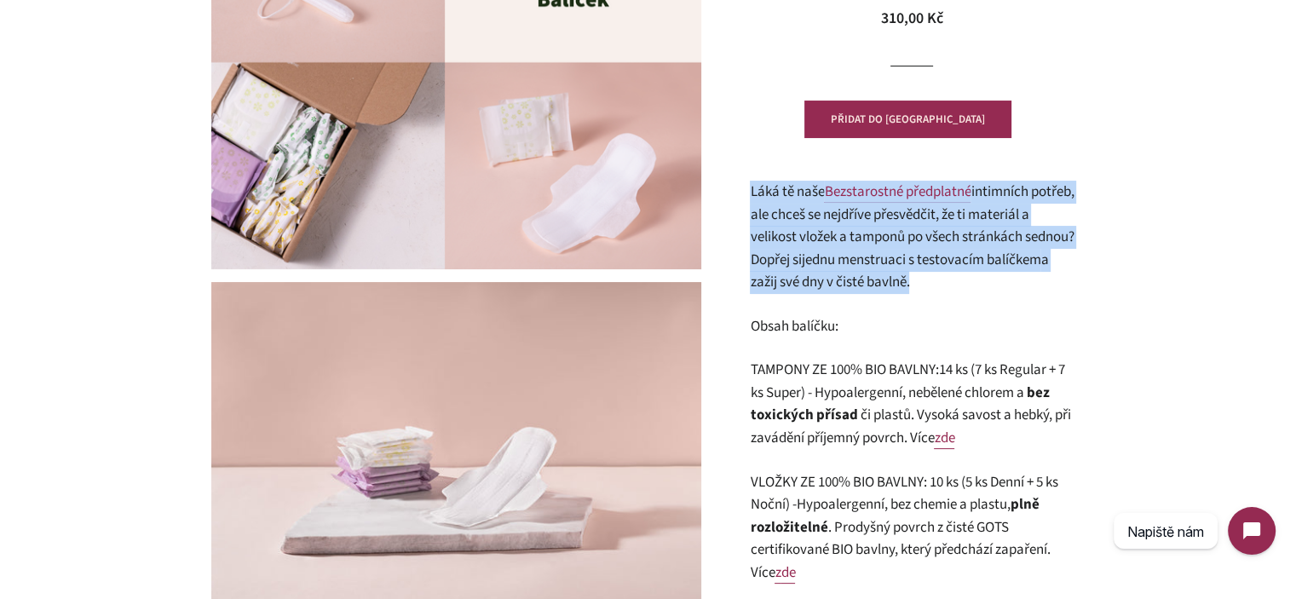
click at [896, 267] on span "jednu menstruaci s testovacím balíčkem" at bounding box center [920, 260] width 239 height 20
click at [1032, 290] on p "Láká tě naše Bezstarostné předplatné intimních potřeb, ale chceš se nejdříve př…" at bounding box center [912, 237] width 324 height 113
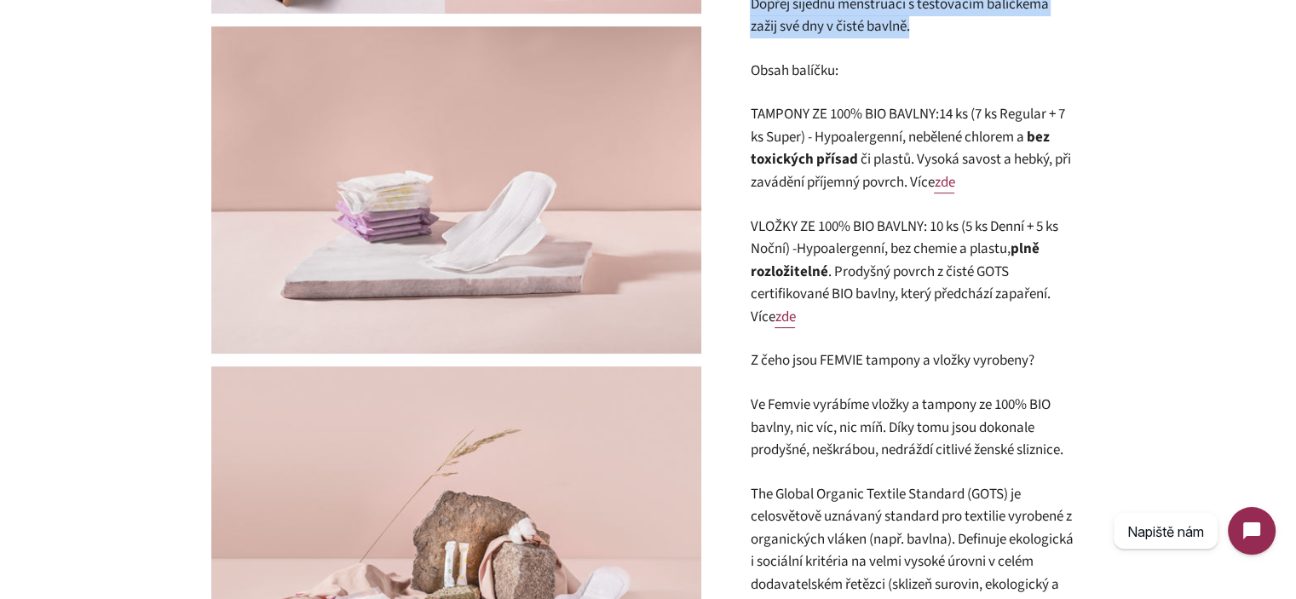
scroll to position [767, 0]
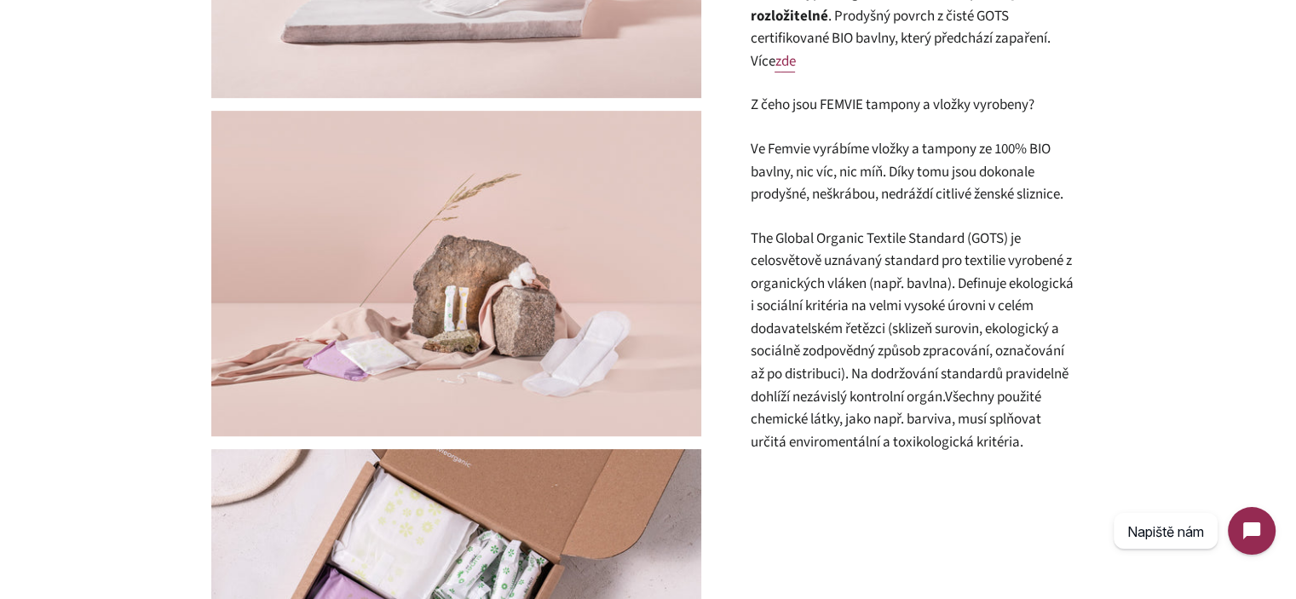
click at [847, 202] on span "Ve Femvie vyrábíme vložky a tampony ze 100% BIO bavlny, nic víc, nic míň. Díky …" at bounding box center [906, 172] width 313 height 66
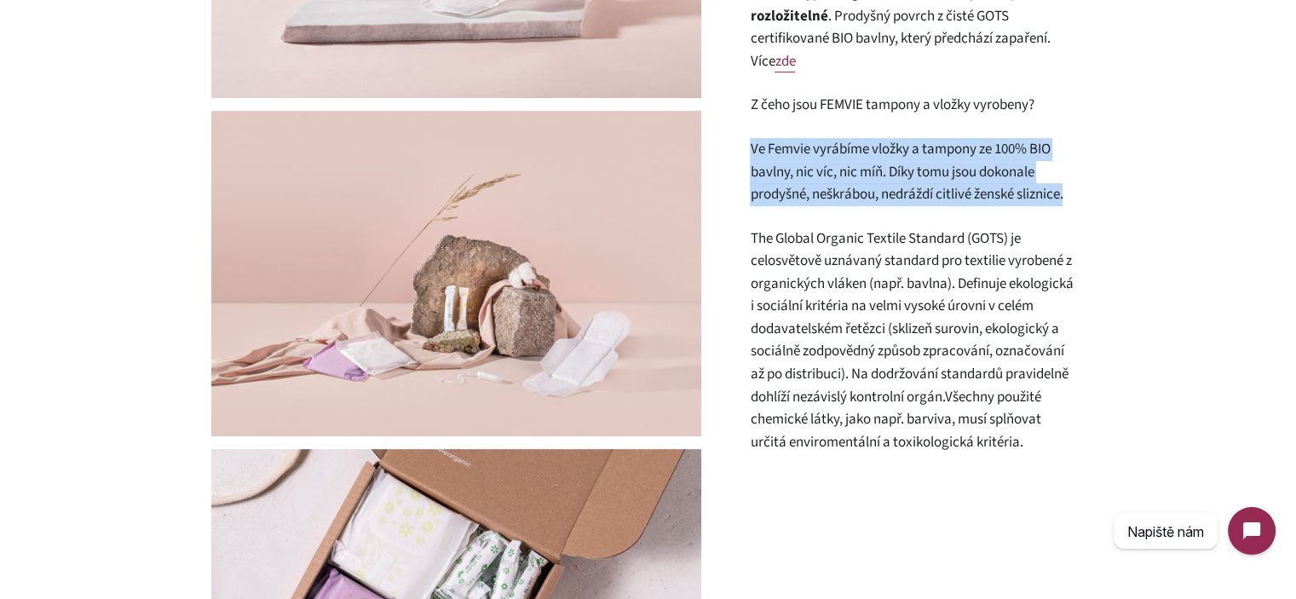
click at [847, 202] on span "Ve Femvie vyrábíme vložky a tampony ze 100% BIO bavlny, nic víc, nic míň. Díky …" at bounding box center [906, 172] width 313 height 66
click at [975, 194] on span "Ve Femvie vyrábíme vložky a tampony ze 100% BIO bavlny, nic víc, nic míň. Díky …" at bounding box center [906, 172] width 313 height 66
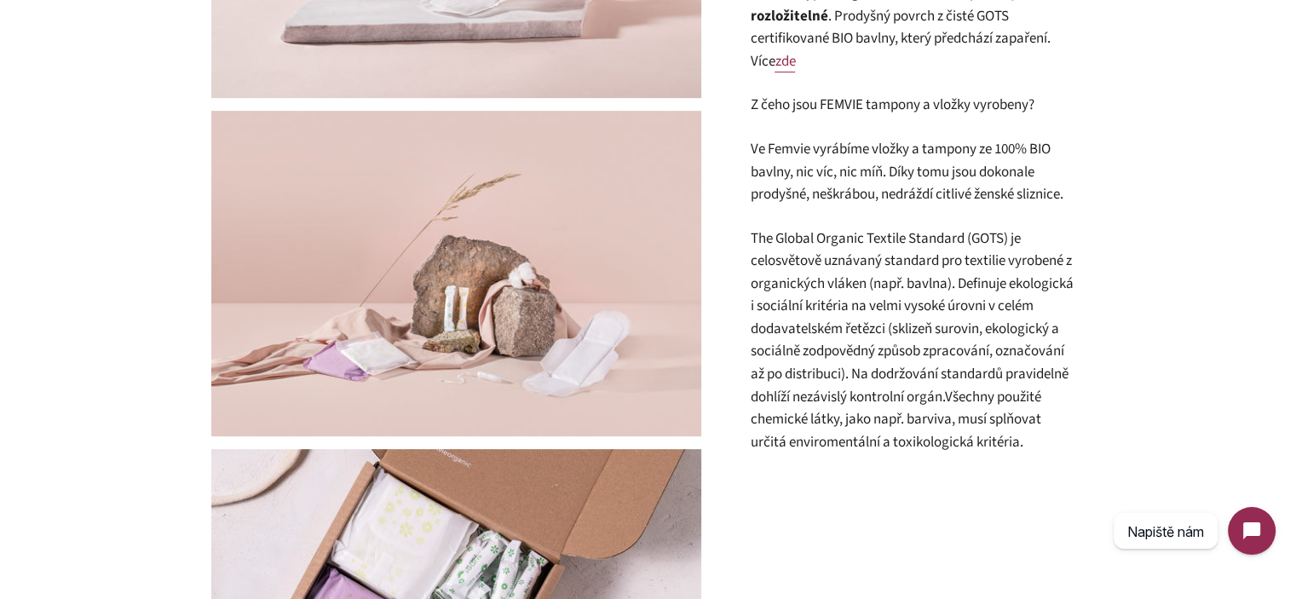
click at [752, 146] on span "Ve Femvie vyrábíme vložky a tampony ze 100% BIO bavlny, nic víc, nic míň. Díky …" at bounding box center [906, 172] width 313 height 66
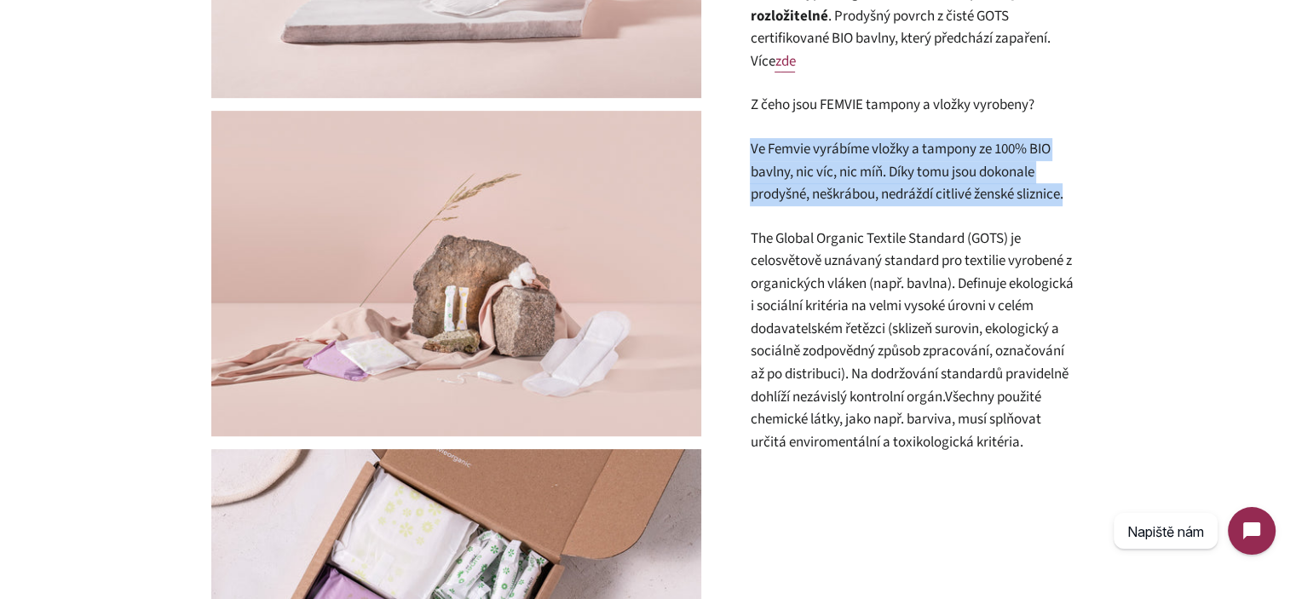
click at [752, 146] on span "Ve Femvie vyrábíme vložky a tampony ze 100% BIO bavlny, nic víc, nic míň. Díky …" at bounding box center [906, 172] width 313 height 66
copy div "Ve Femvie vyrábíme vložky a tampony ze 100% BIO bavlny, nic víc, nic míň. Díky …"
